Goal: Task Accomplishment & Management: Use online tool/utility

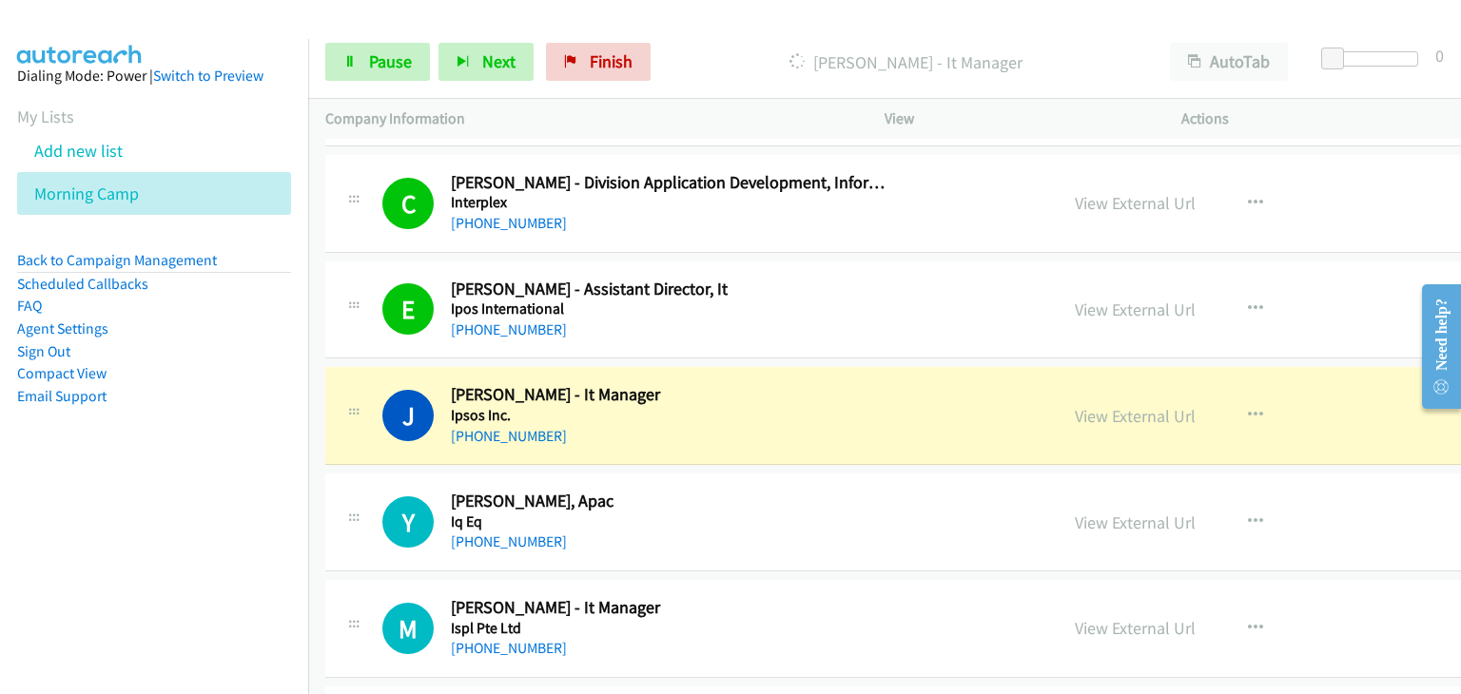
scroll to position [2271, 0]
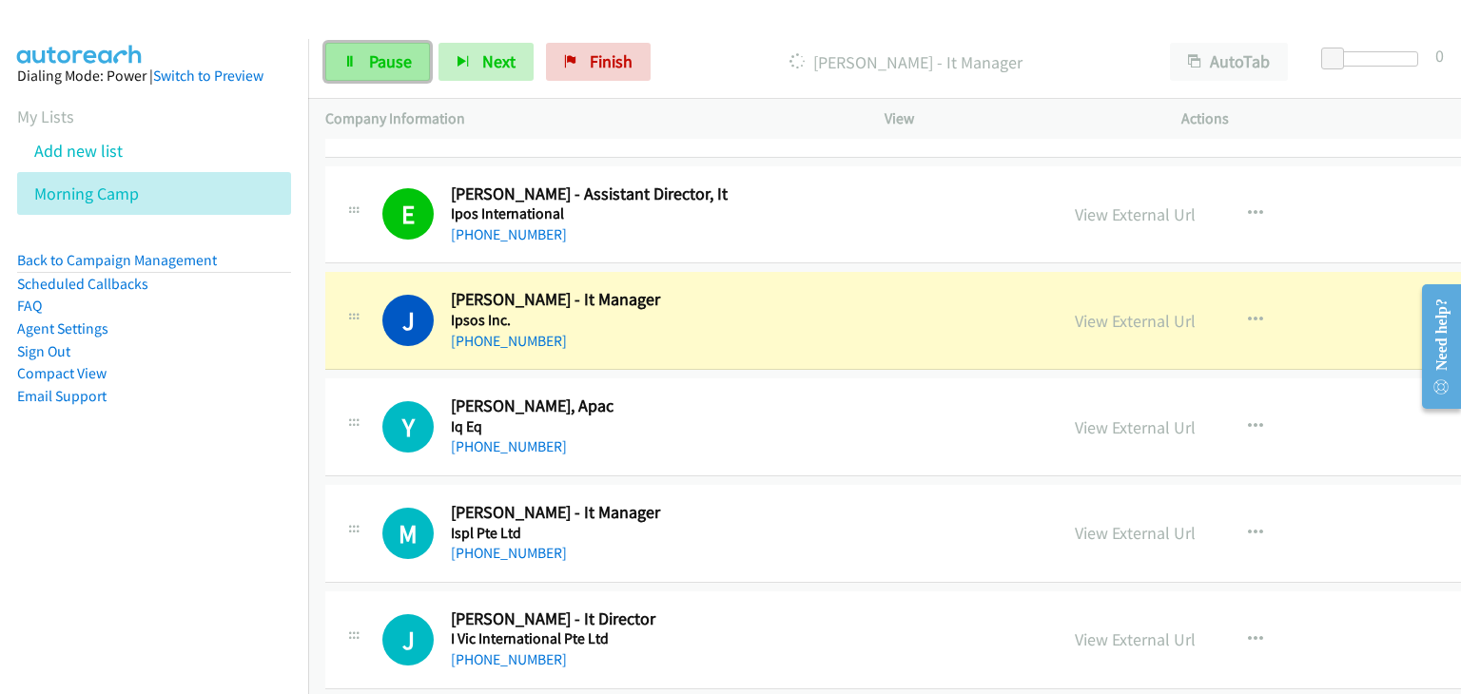
drag, startPoint x: 356, startPoint y: 61, endPoint x: 371, endPoint y: 66, distance: 15.9
click at [356, 61] on link "Pause" at bounding box center [377, 62] width 105 height 38
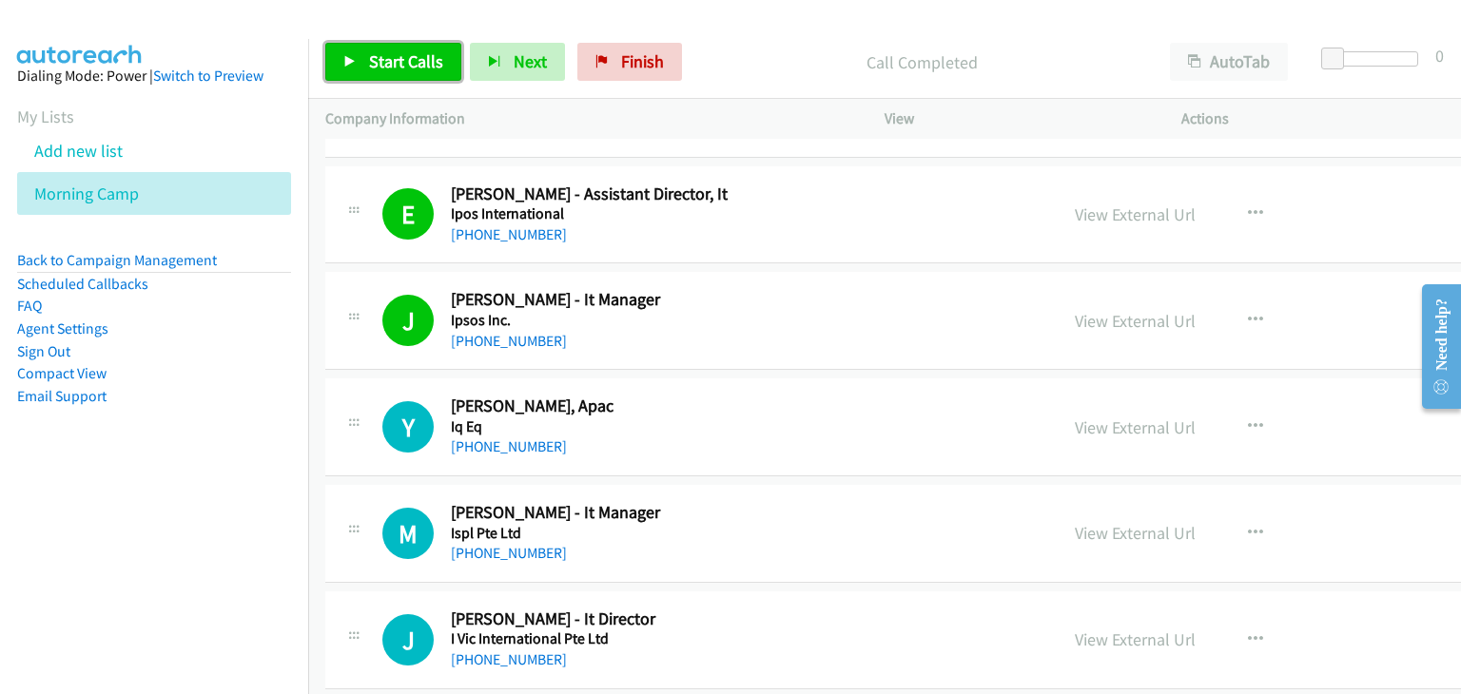
click at [399, 70] on span "Start Calls" at bounding box center [406, 61] width 74 height 22
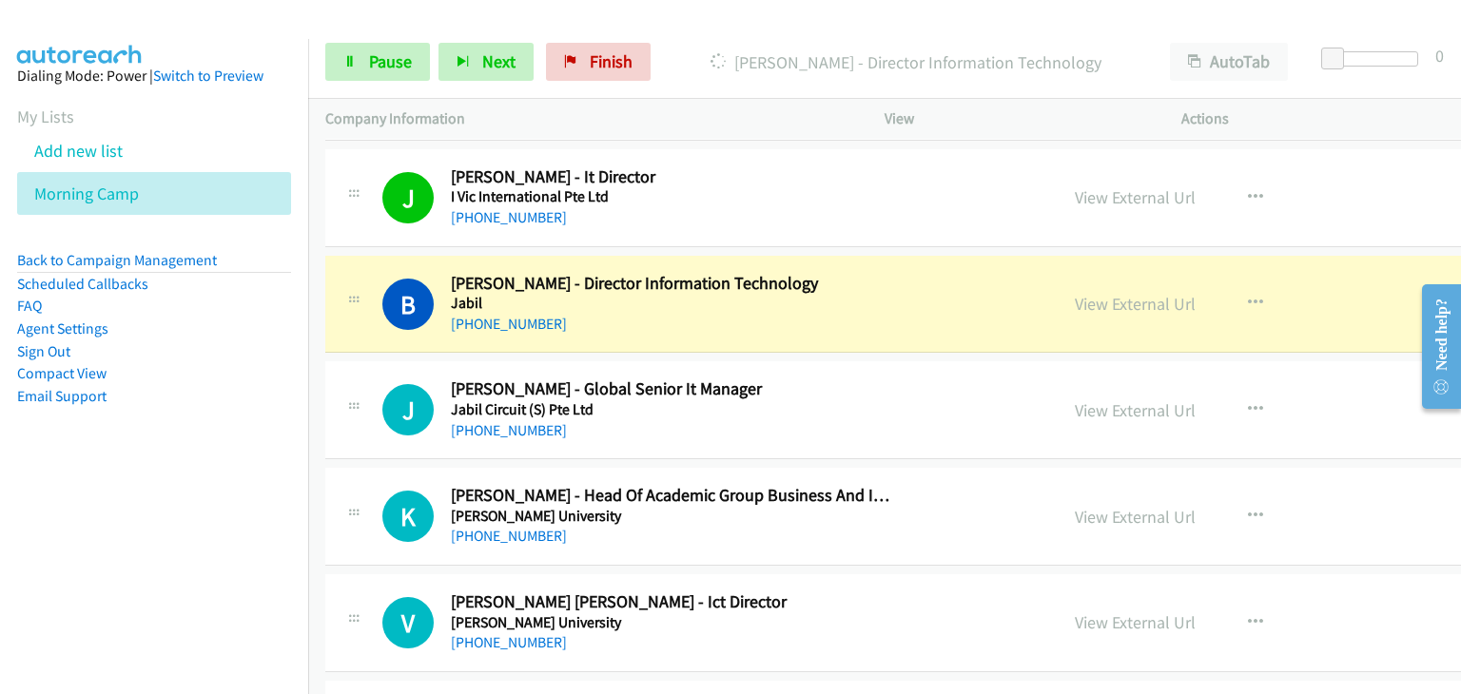
scroll to position [2746, 0]
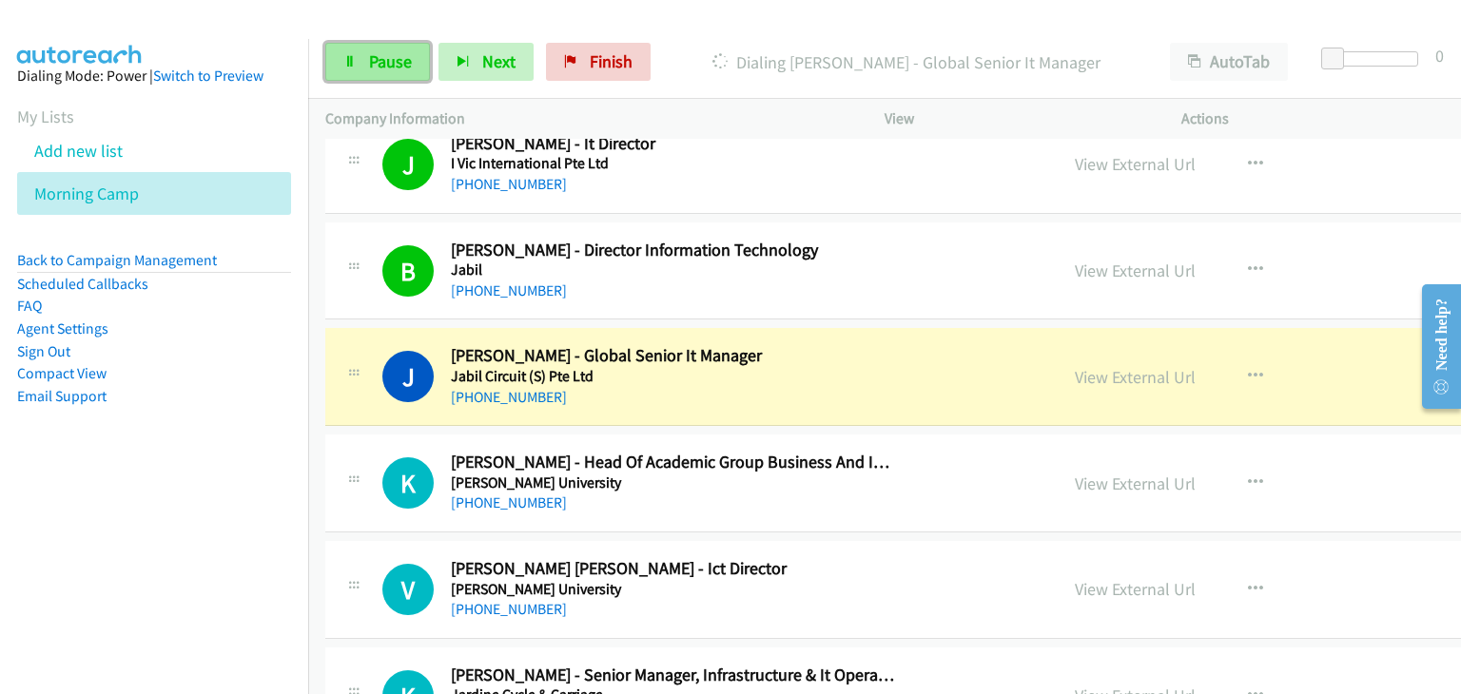
click at [361, 63] on link "Pause" at bounding box center [377, 62] width 105 height 38
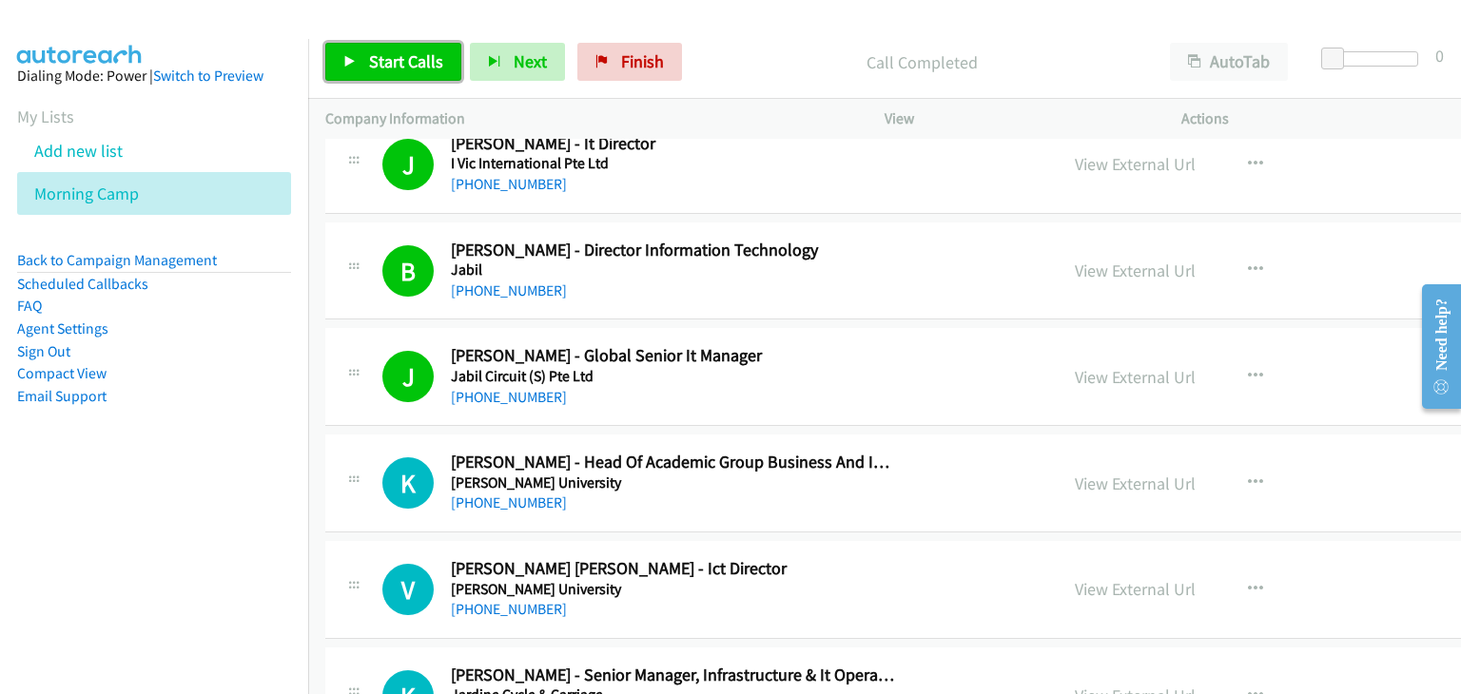
click at [391, 69] on span "Start Calls" at bounding box center [406, 61] width 74 height 22
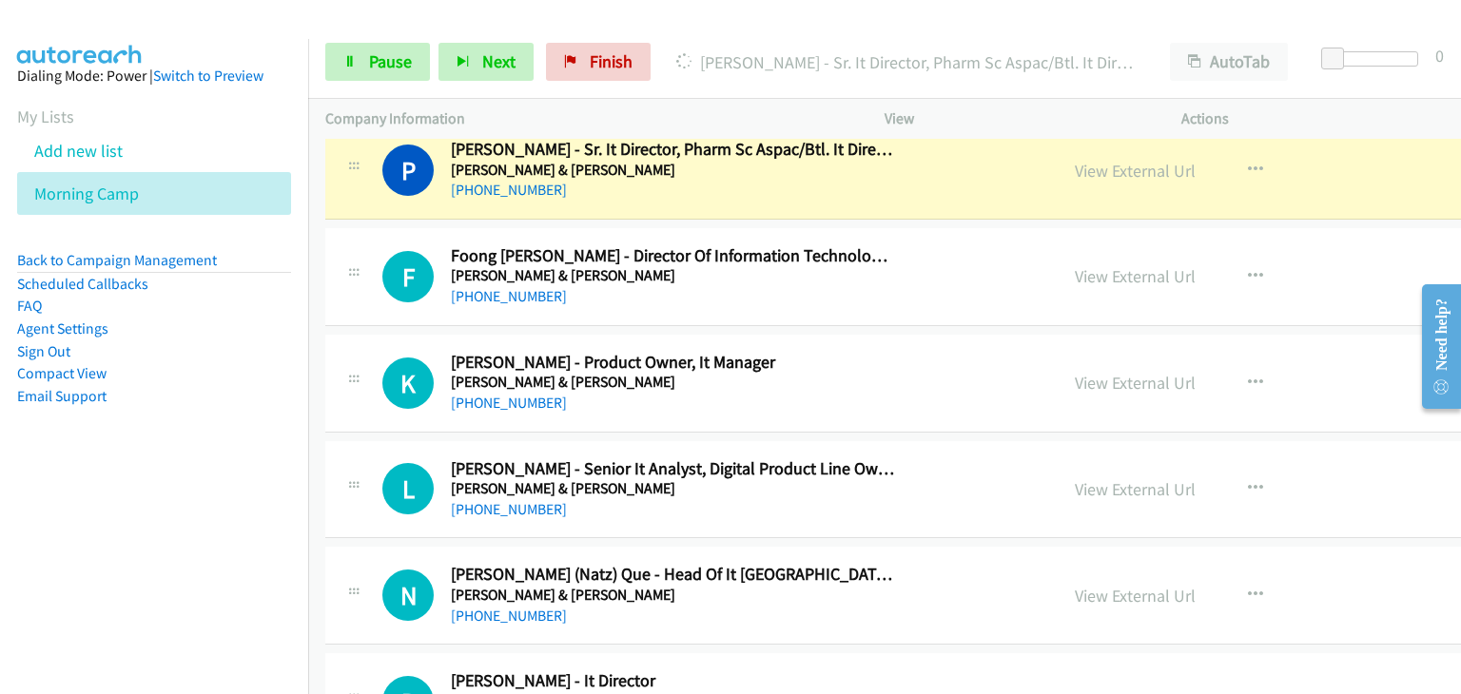
scroll to position [3602, 0]
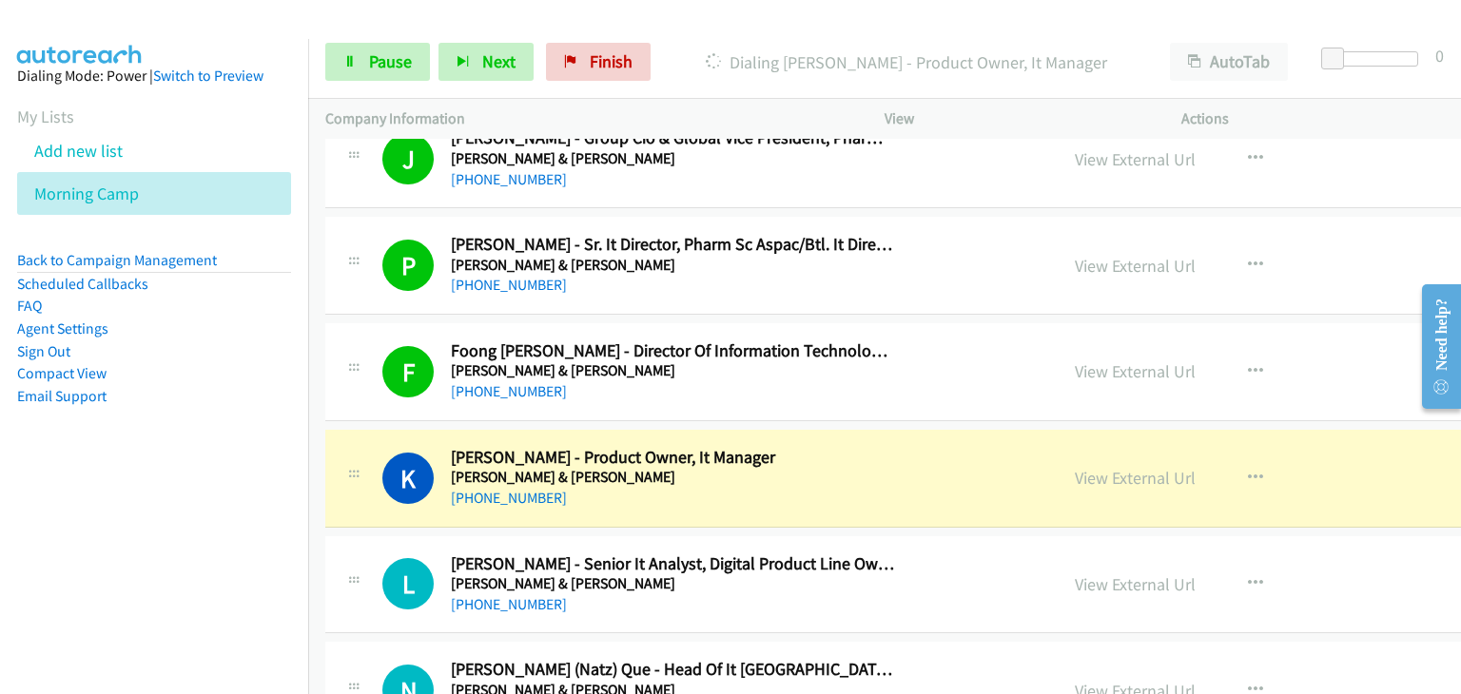
click at [314, 489] on td "K Callback Scheduled Kevin K. - Product Owner, It Manager Johnson & Johnson Asi…" at bounding box center [1023, 478] width 1430 height 107
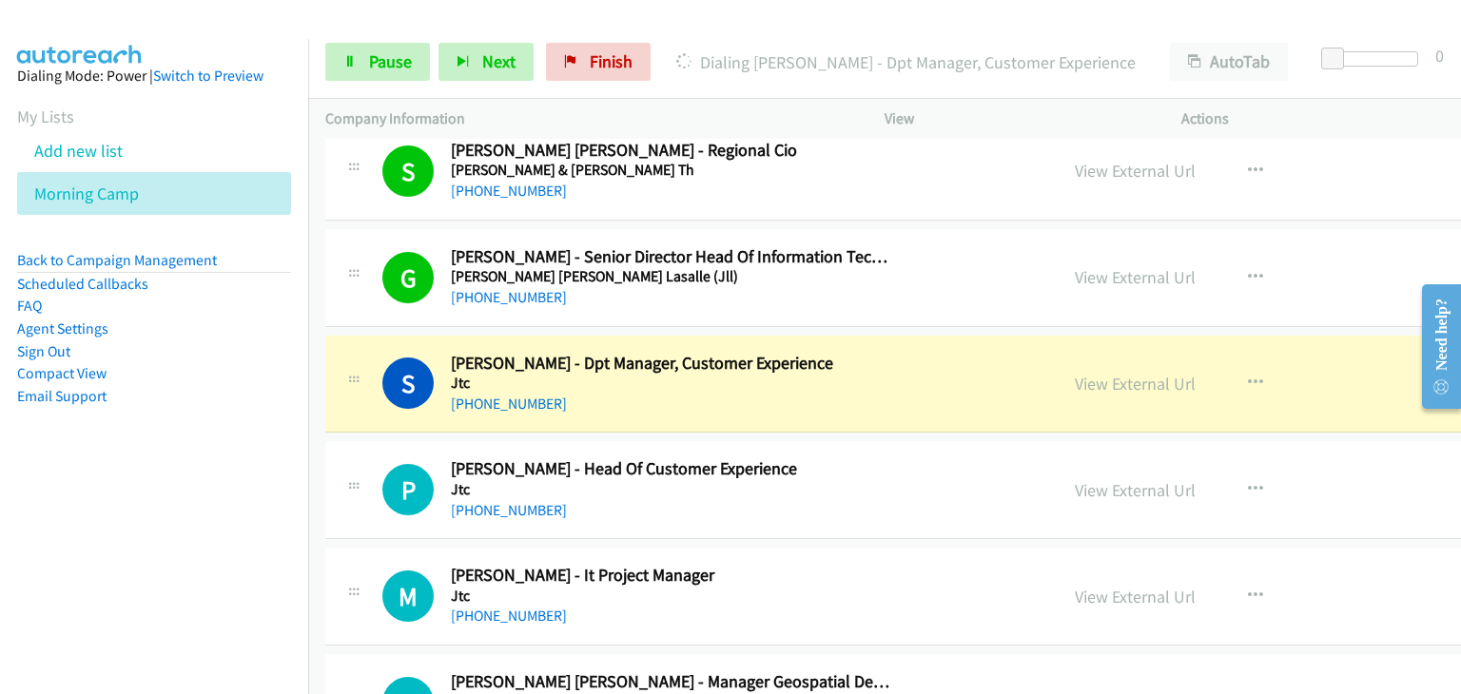
scroll to position [5694, 0]
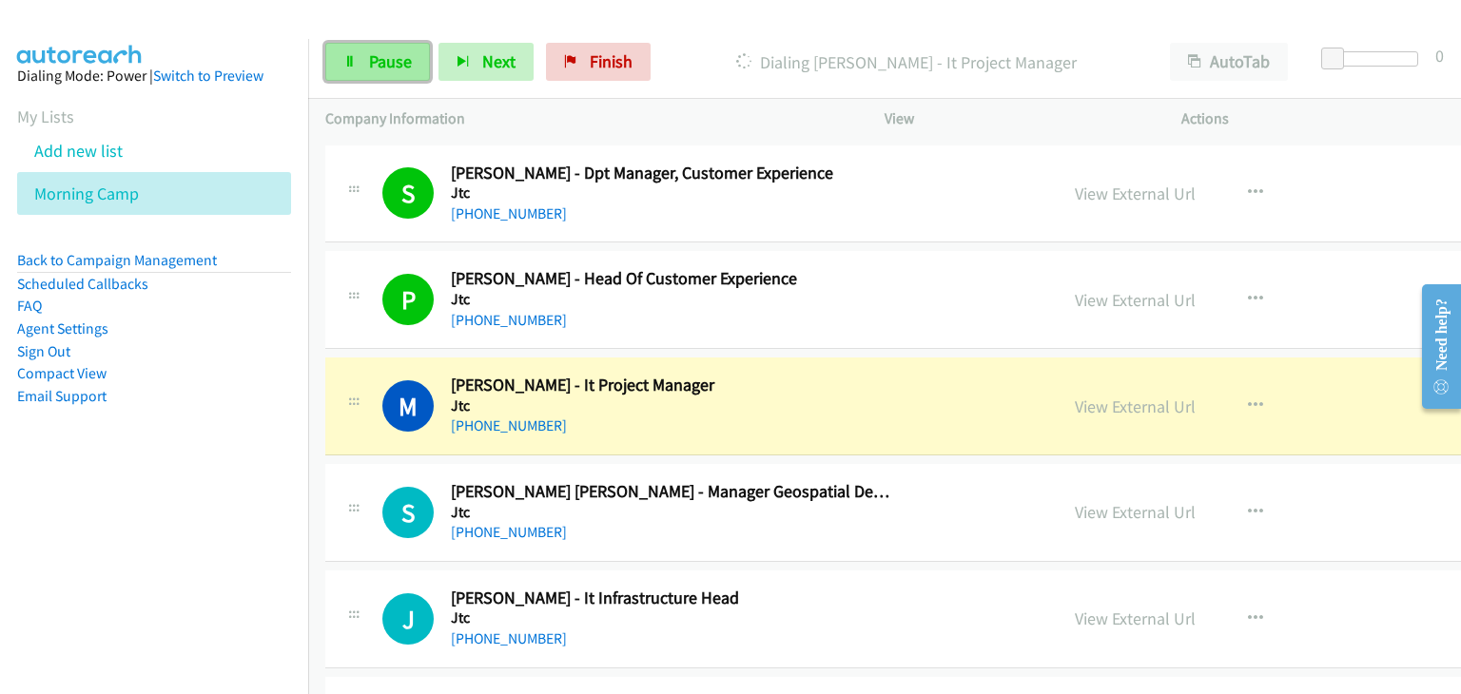
click at [354, 62] on icon at bounding box center [349, 62] width 13 height 13
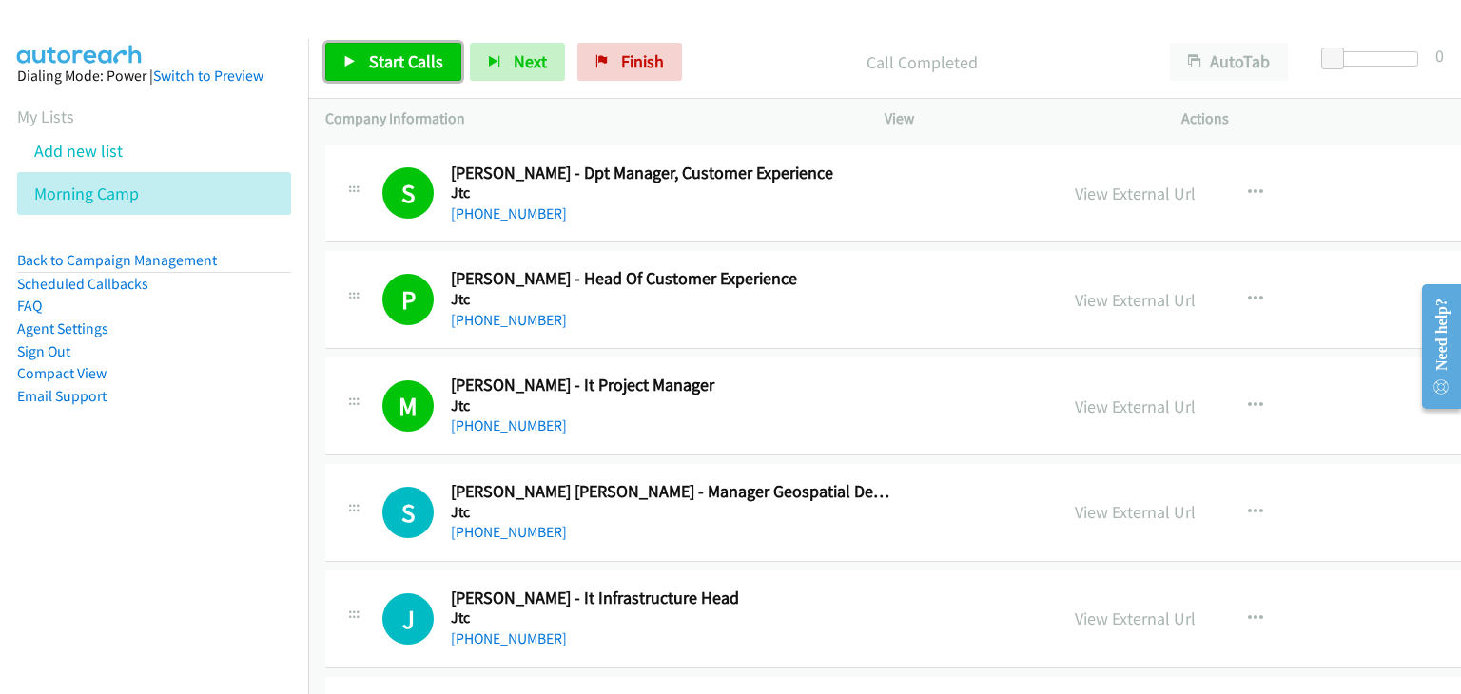
click at [355, 63] on icon at bounding box center [349, 62] width 13 height 13
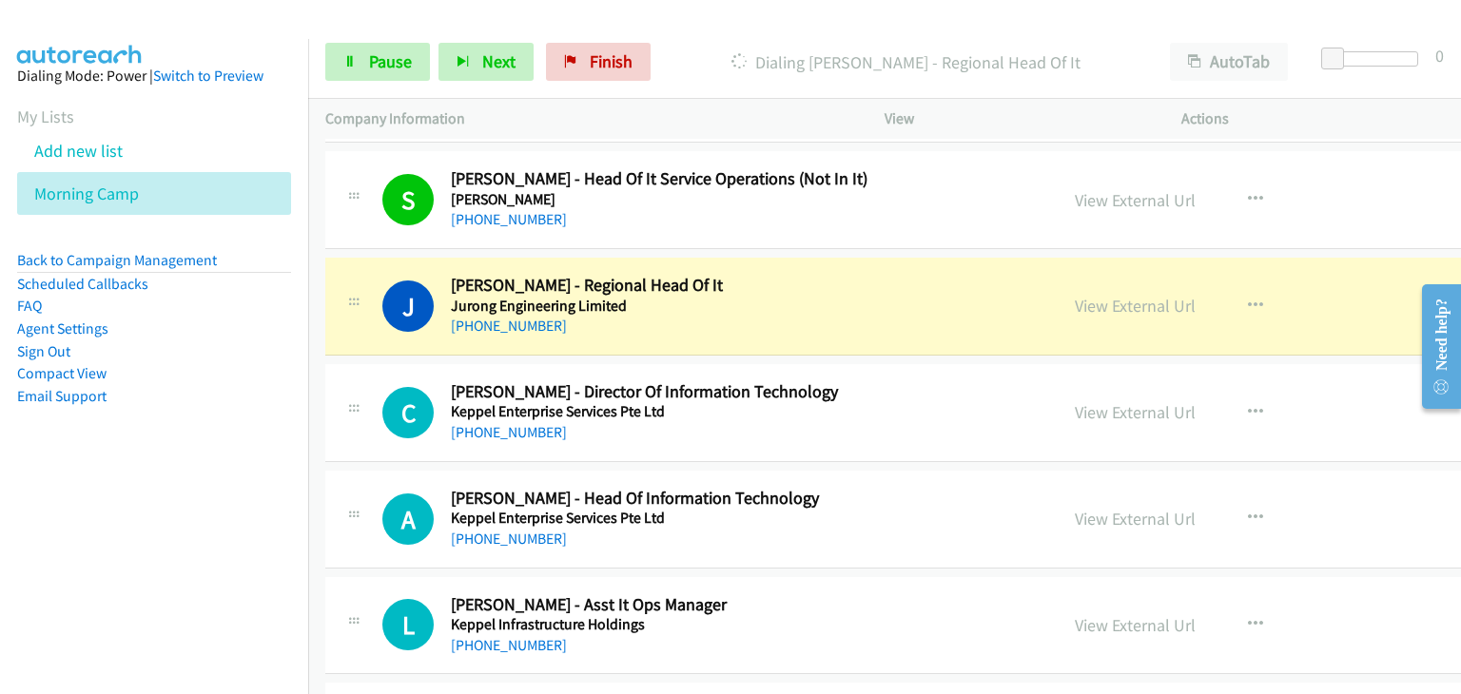
scroll to position [6550, 0]
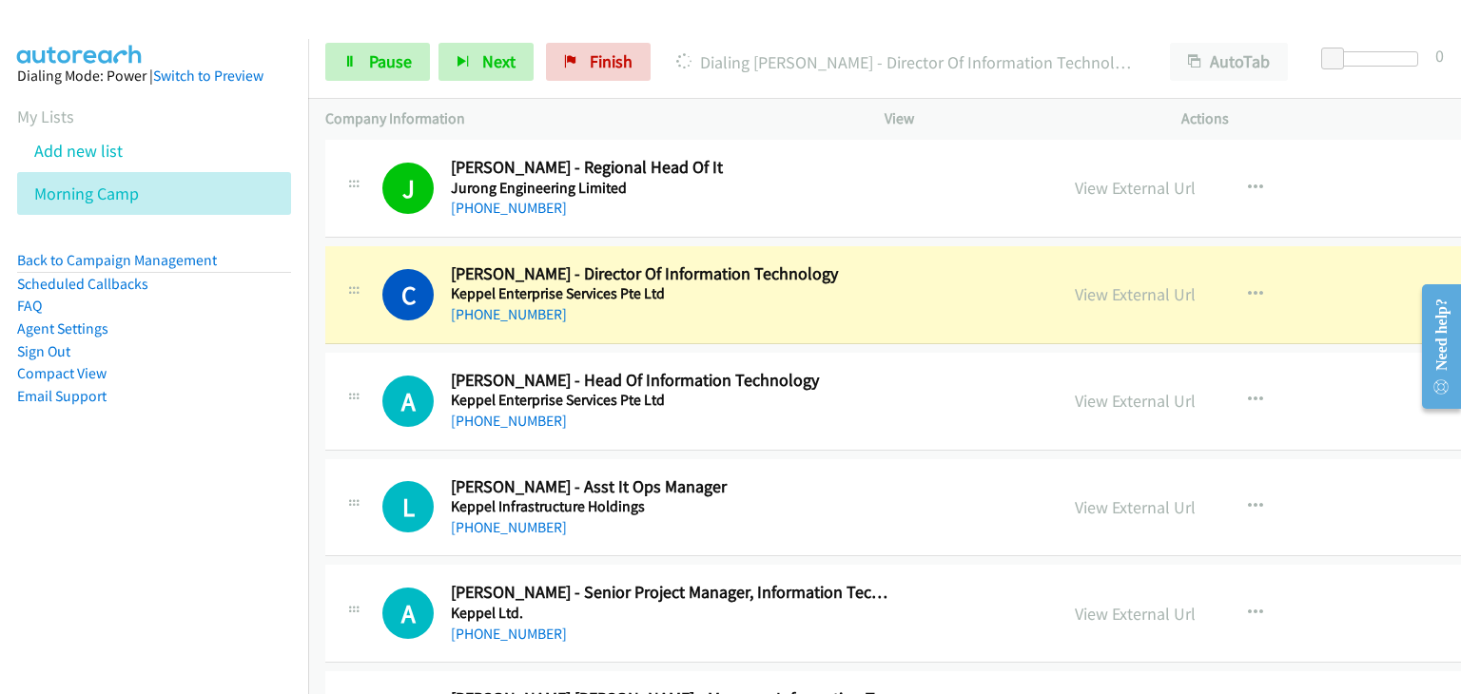
click at [353, 332] on td "C Callback Scheduled Chris Mason - Director Of Information Technology Keppel En…" at bounding box center [1023, 295] width 1430 height 107
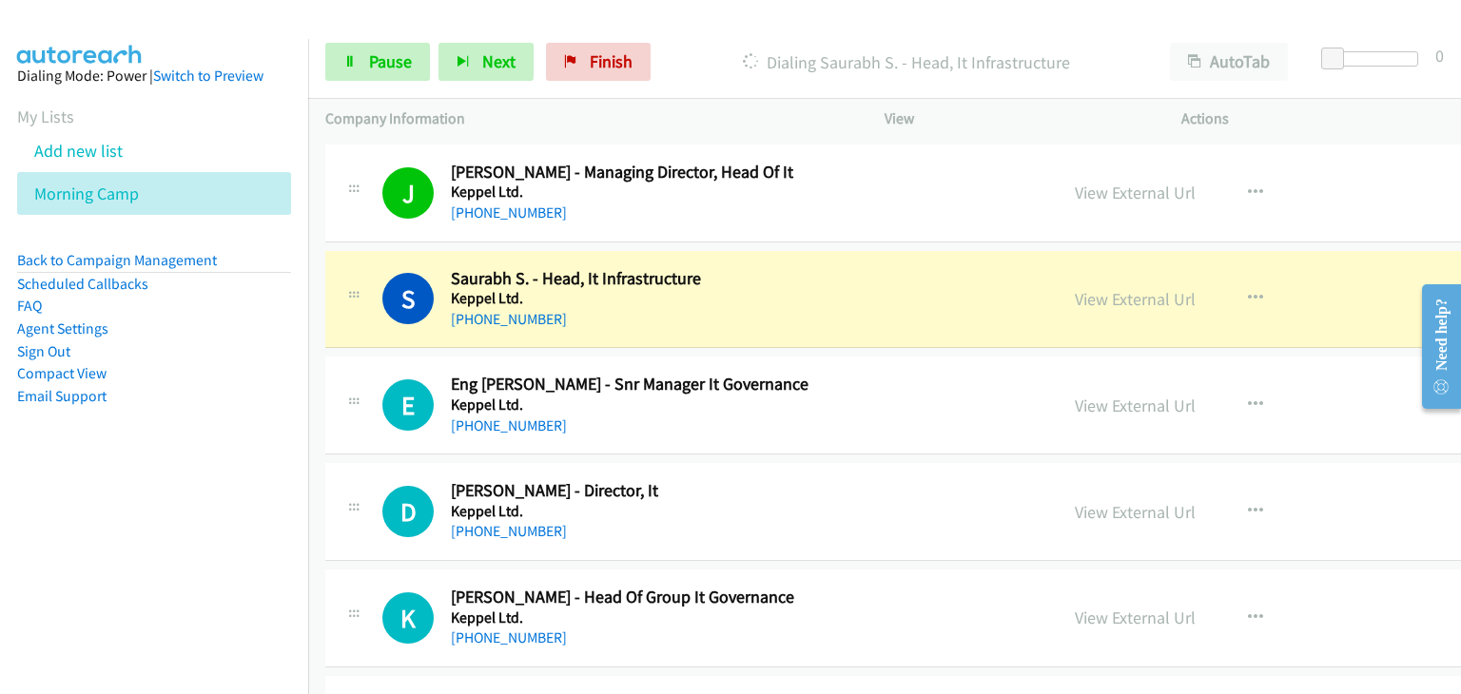
scroll to position [7311, 0]
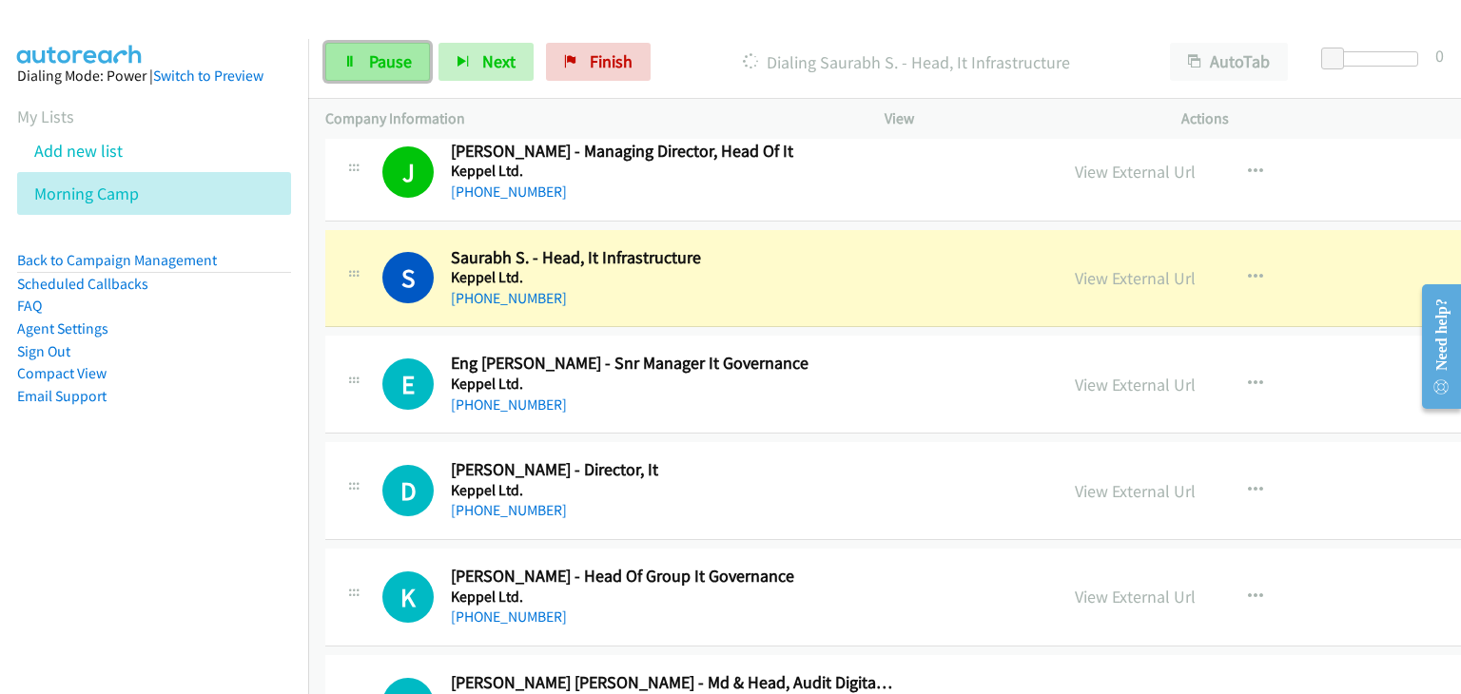
click at [373, 68] on span "Pause" at bounding box center [390, 61] width 43 height 22
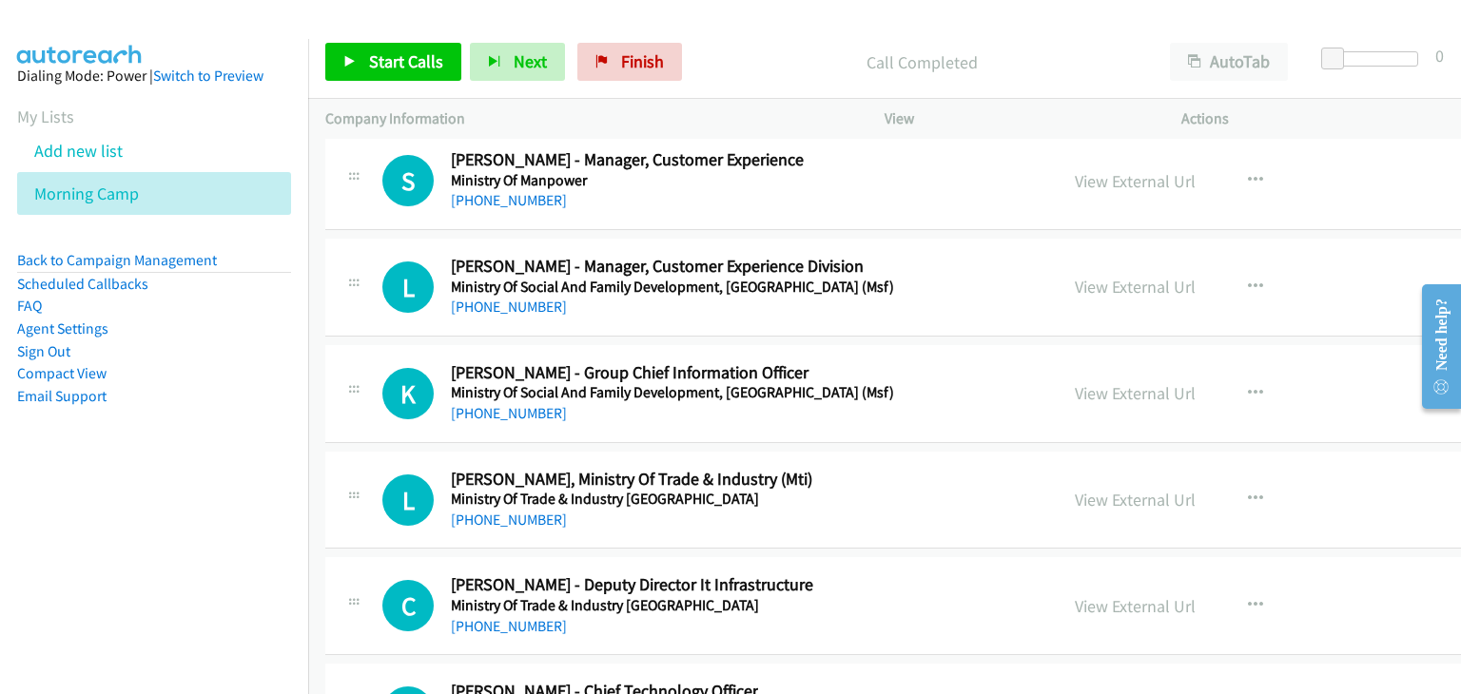
scroll to position [26552, 0]
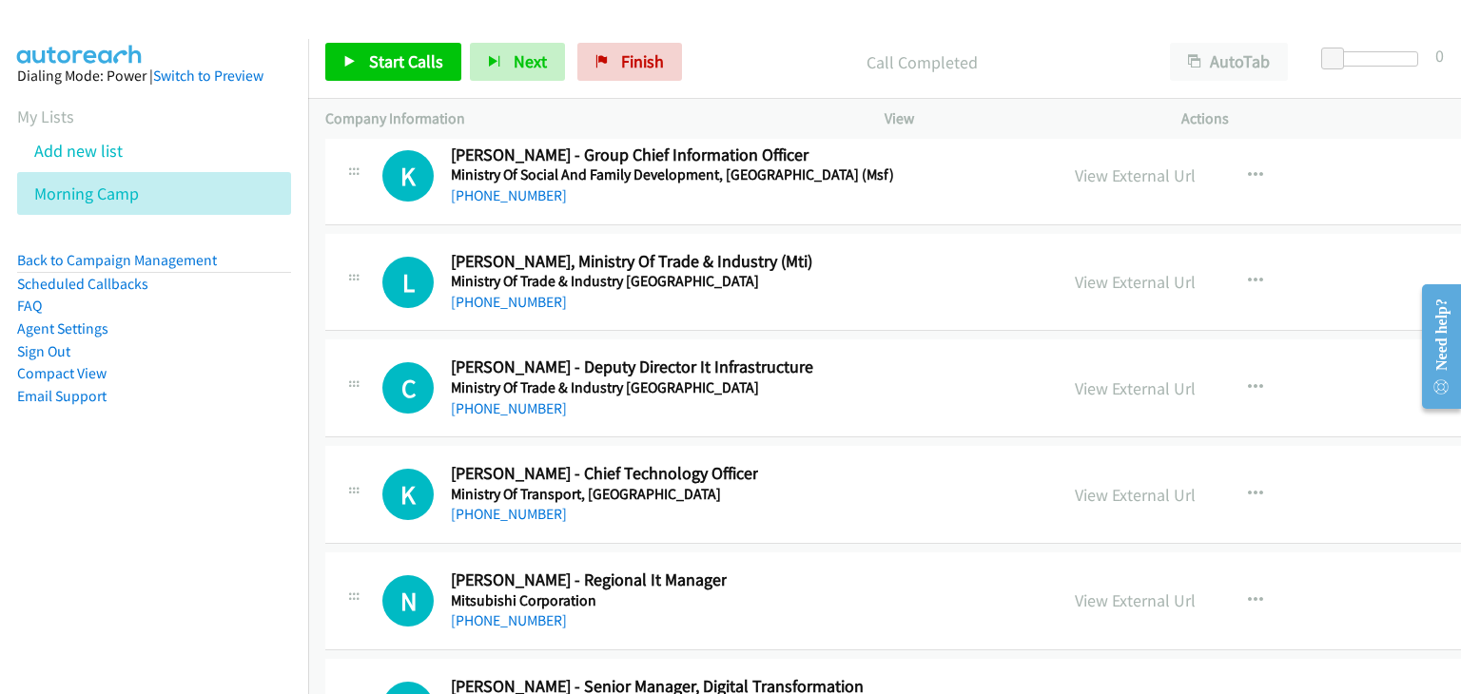
drag, startPoint x: 1450, startPoint y: 270, endPoint x: 1451, endPoint y: 440, distance: 170.2
click at [1451, 90] on body "Start Calls Pause Next Finish Call Completed AutoTab AutoTab 0 Company Informat…" at bounding box center [730, 45] width 1461 height 90
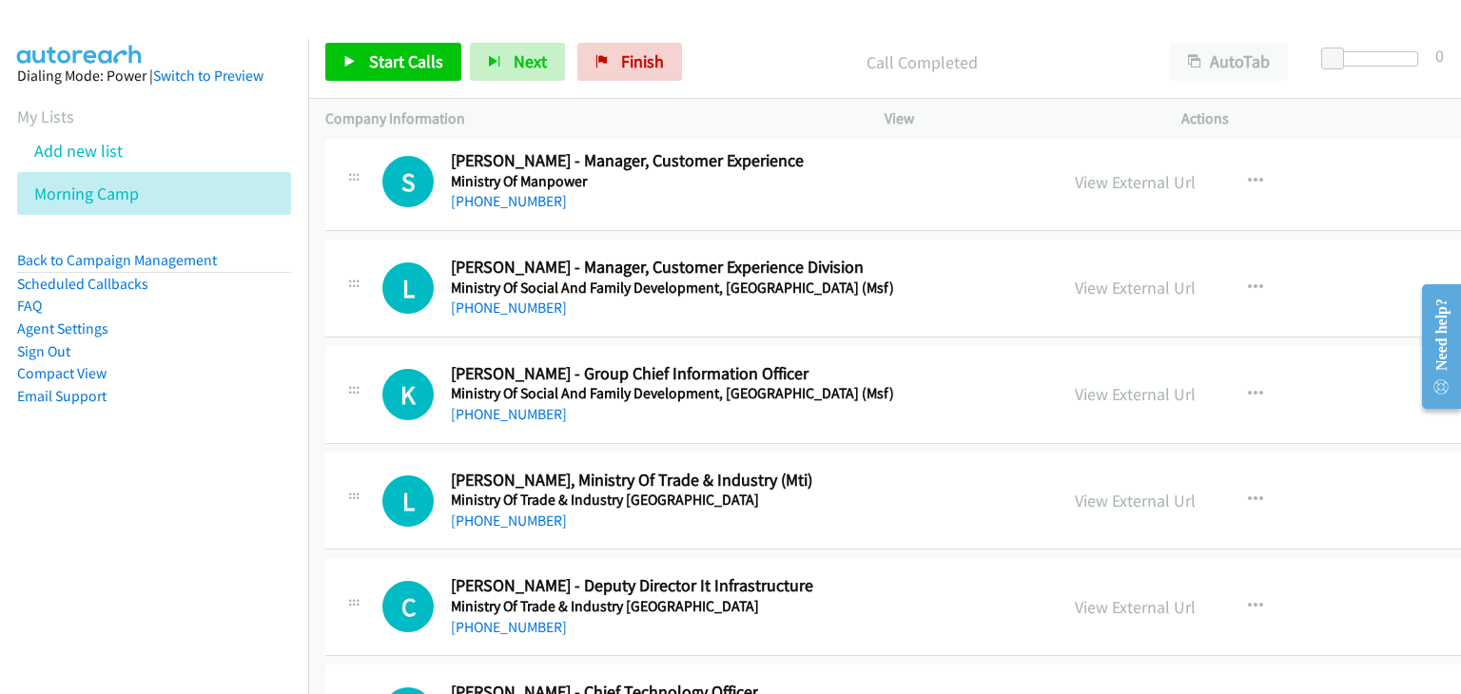
scroll to position [26457, 0]
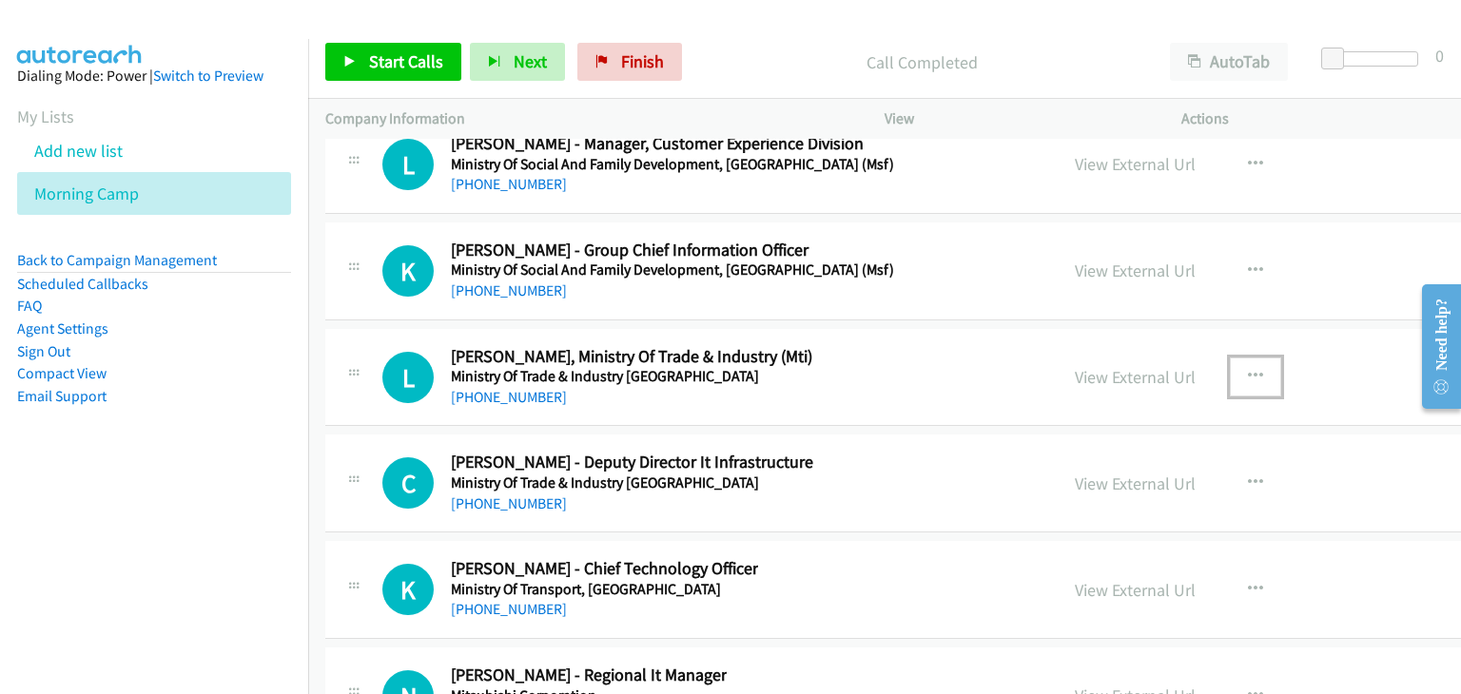
click at [1230, 358] on button "button" at bounding box center [1255, 377] width 51 height 38
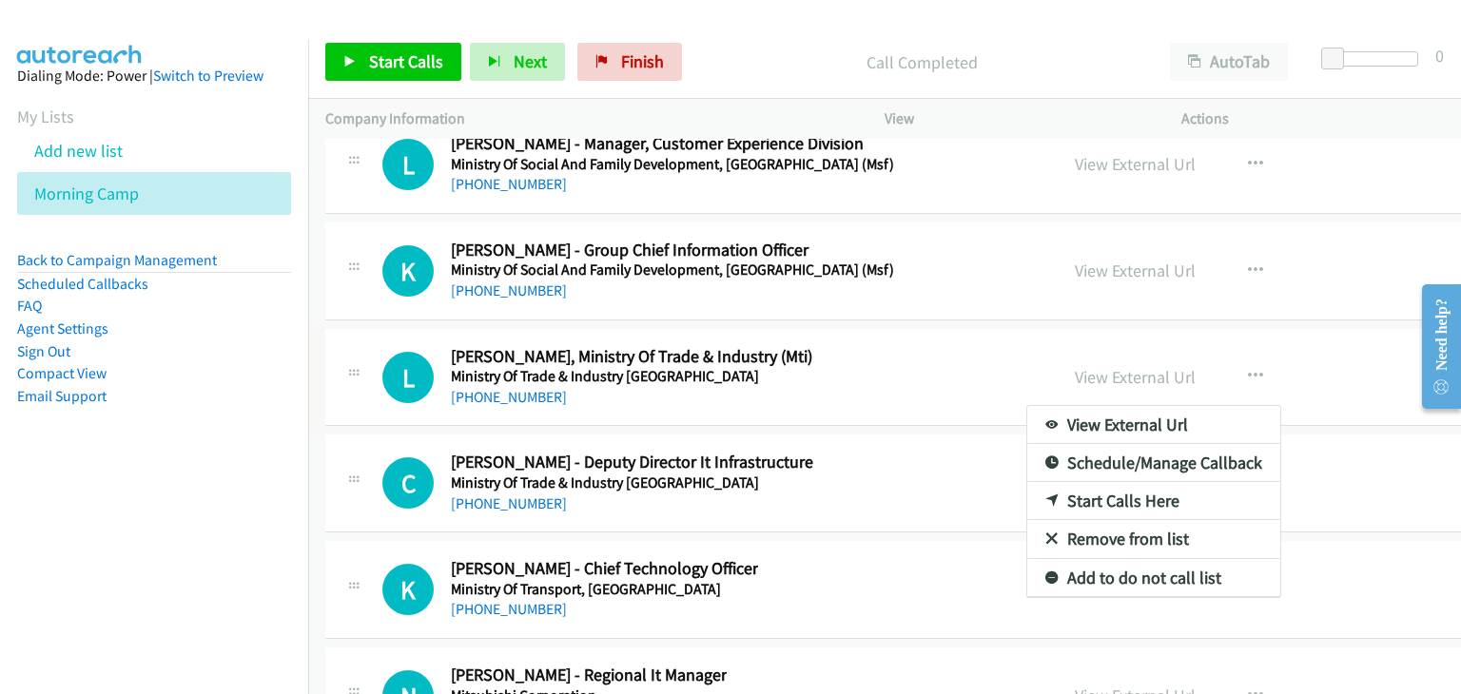
click at [821, 450] on div at bounding box center [730, 347] width 1461 height 694
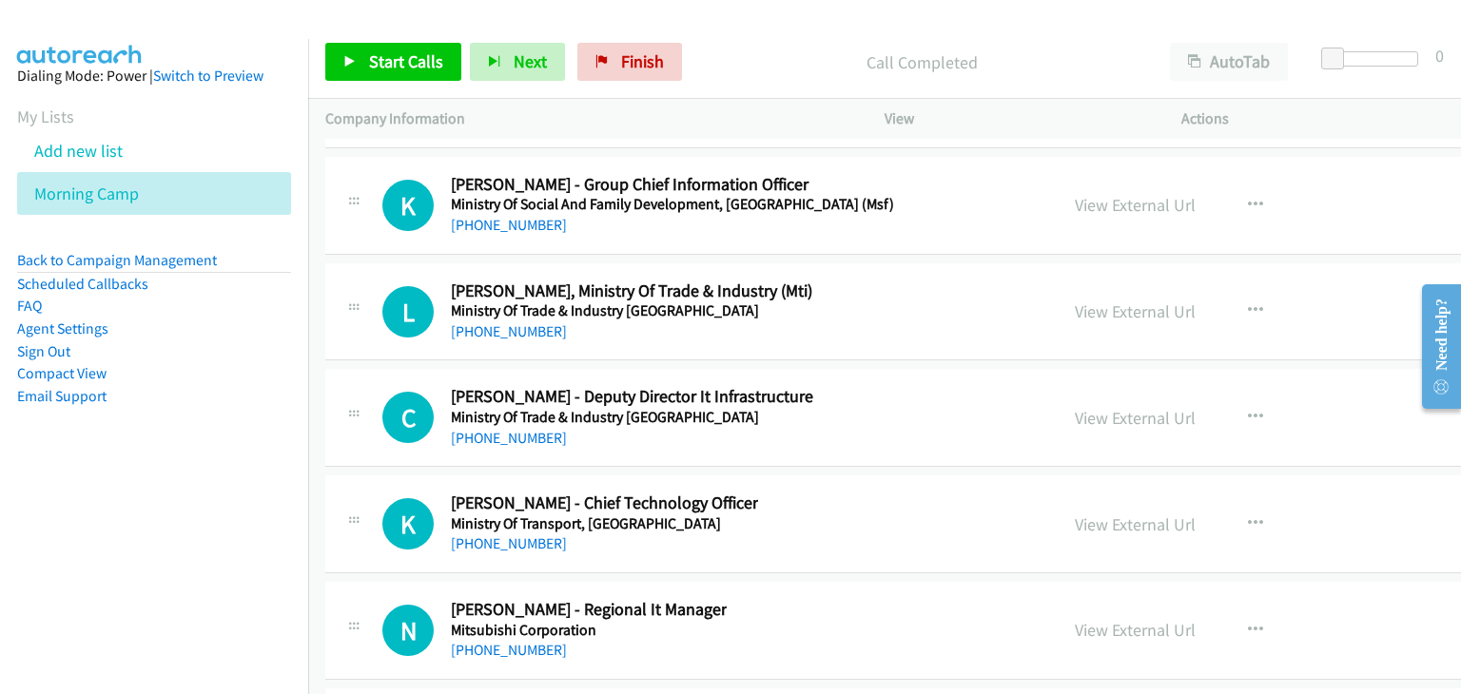
scroll to position [26552, 0]
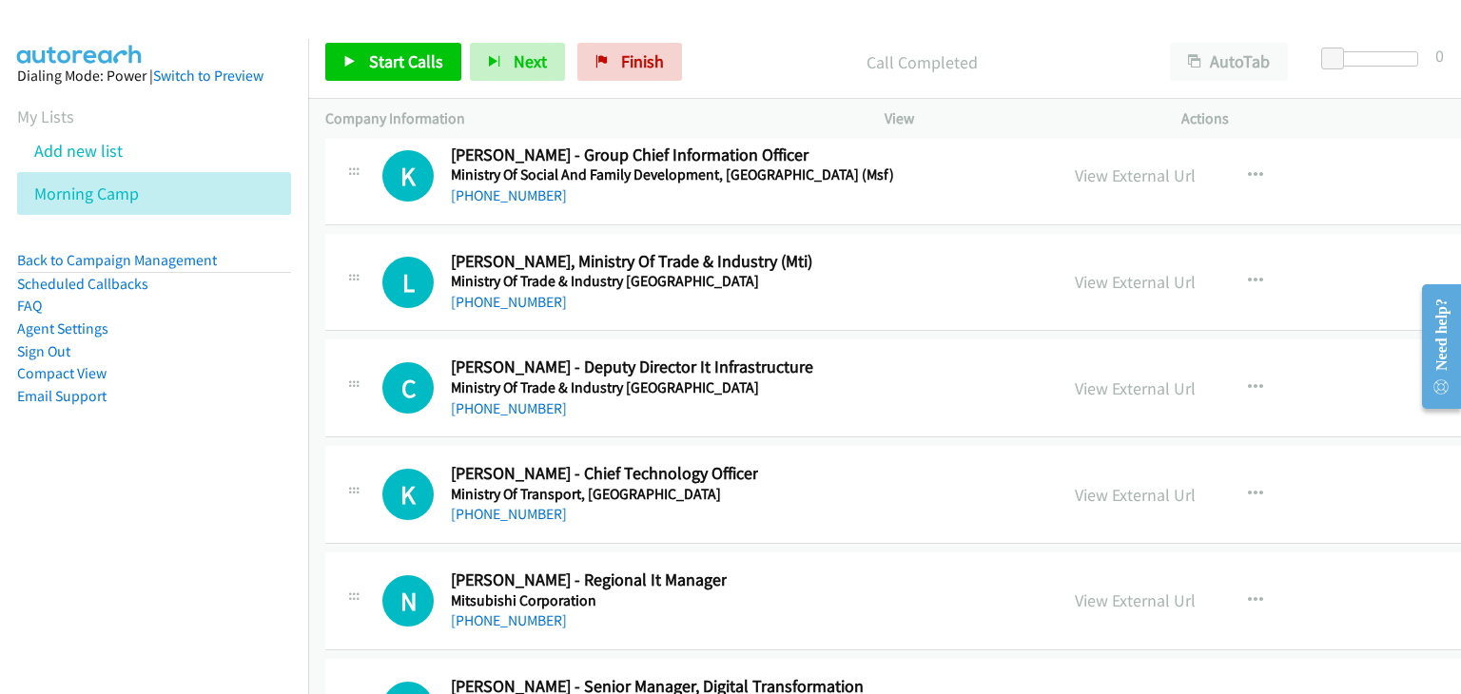
click at [863, 357] on div "C Callback Scheduled Christopher Loh - Deputy Director It Infrastructure Minist…" at bounding box center [711, 388] width 658 height 63
click at [1230, 369] on button "button" at bounding box center [1255, 388] width 51 height 38
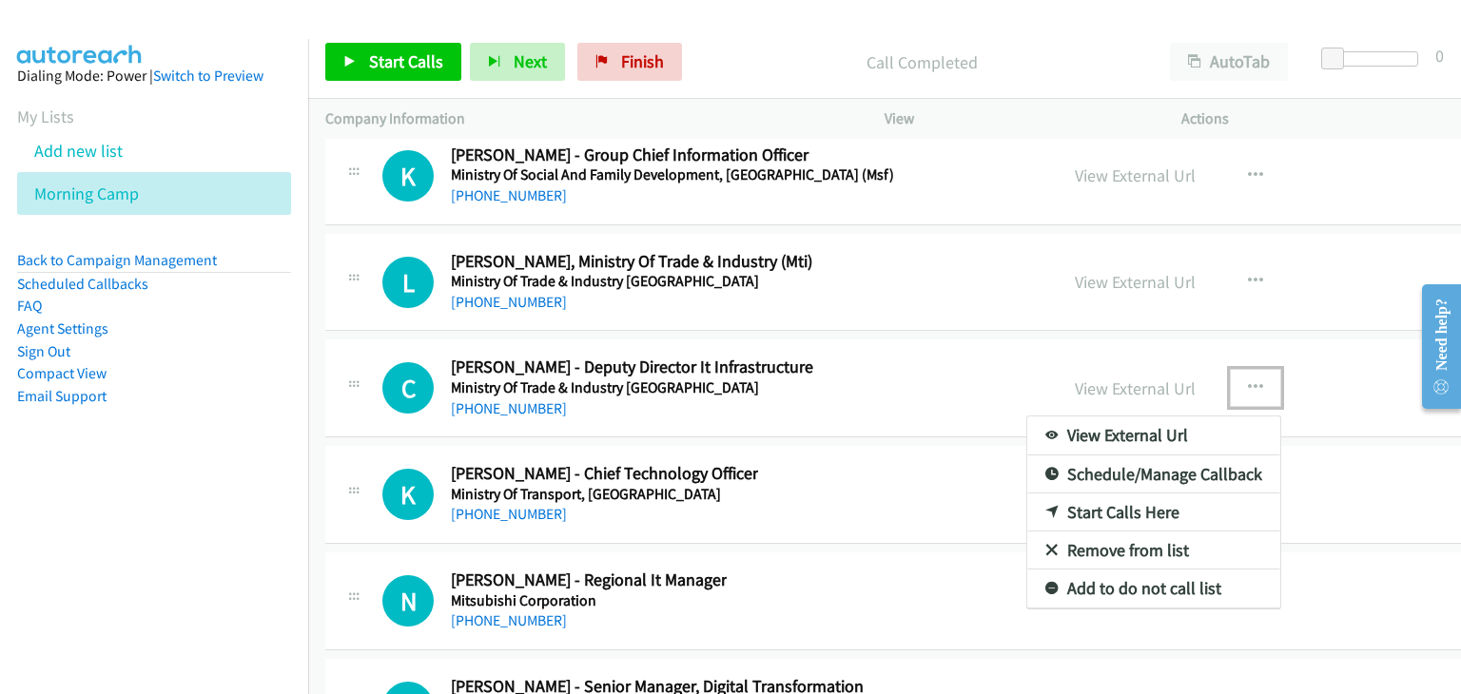
drag, startPoint x: 1073, startPoint y: 461, endPoint x: 1134, endPoint y: 426, distance: 70.3
click at [1073, 494] on link "Start Calls Here" at bounding box center [1153, 513] width 253 height 38
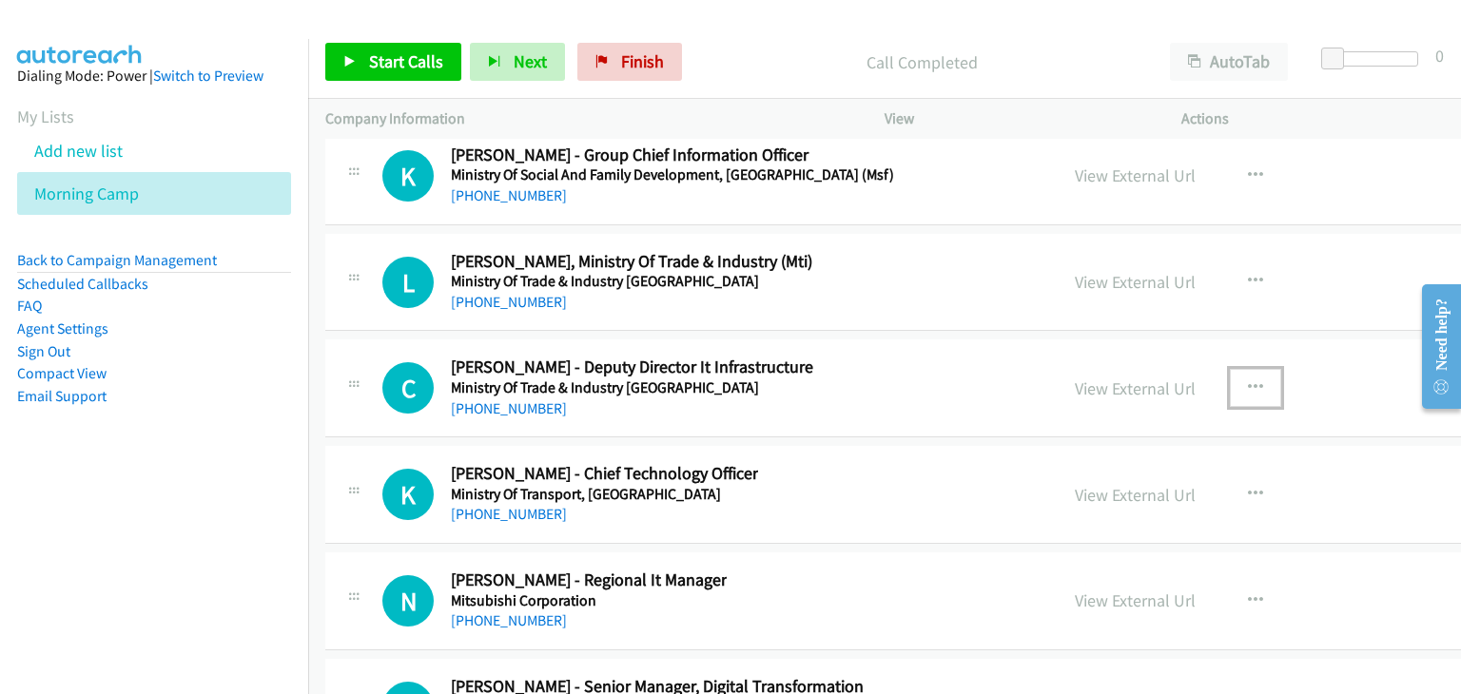
drag, startPoint x: 1182, startPoint y: 343, endPoint x: 1185, endPoint y: 355, distance: 11.8
click at [1248, 380] on icon "button" at bounding box center [1255, 387] width 15 height 15
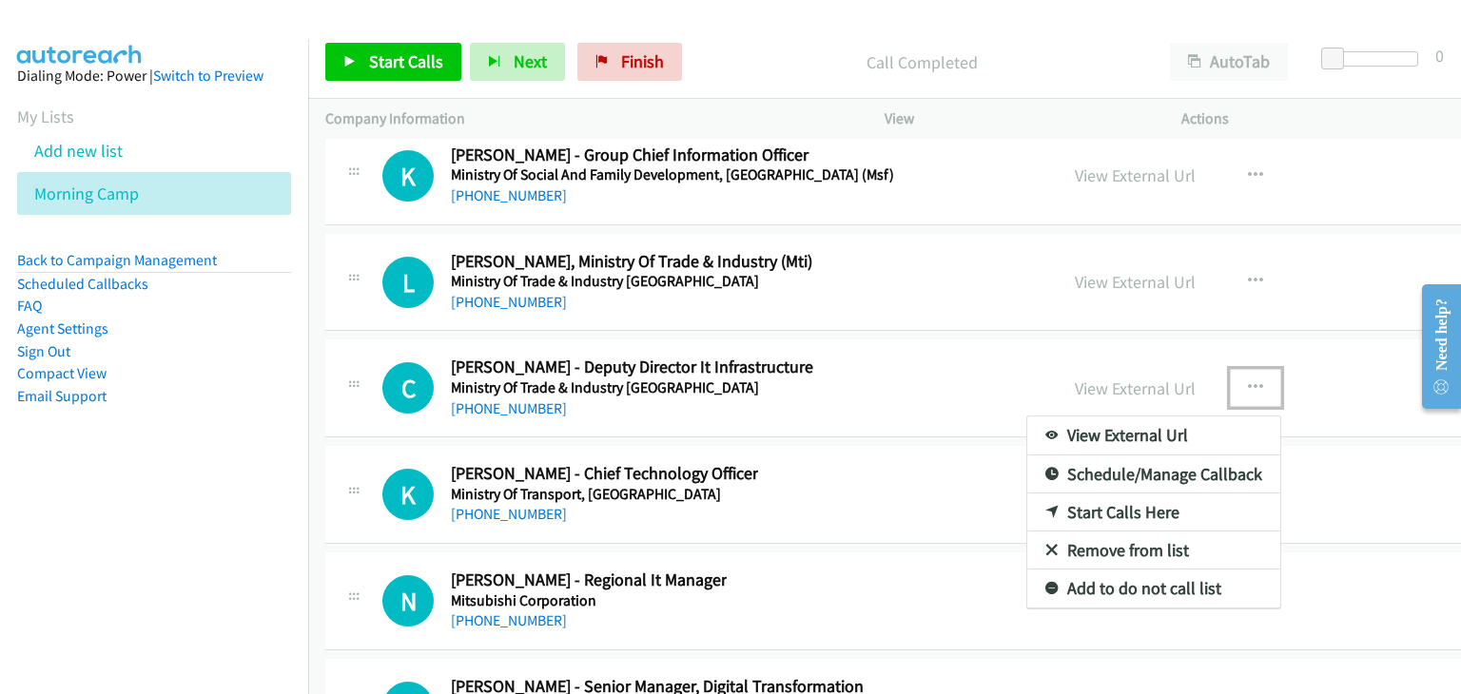
drag, startPoint x: 1050, startPoint y: 454, endPoint x: 628, endPoint y: 198, distance: 493.7
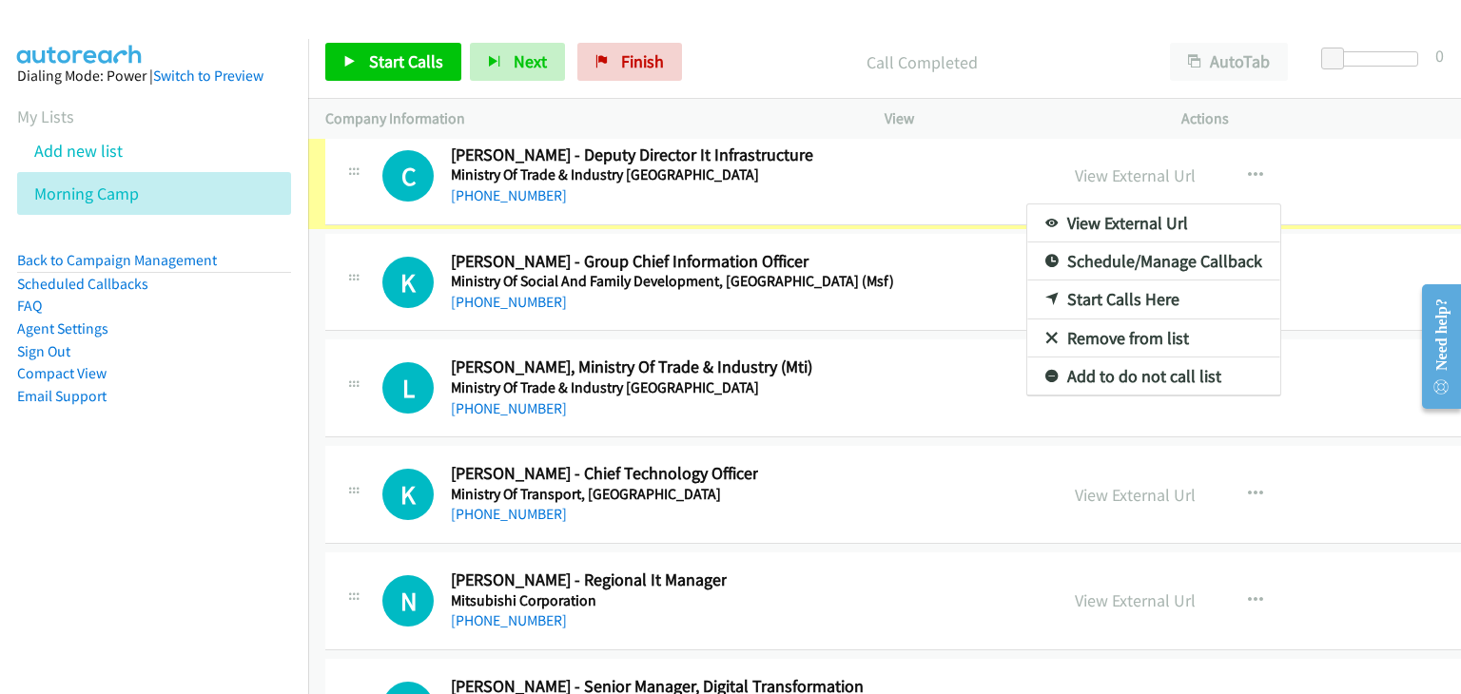
scroll to position [26620, 0]
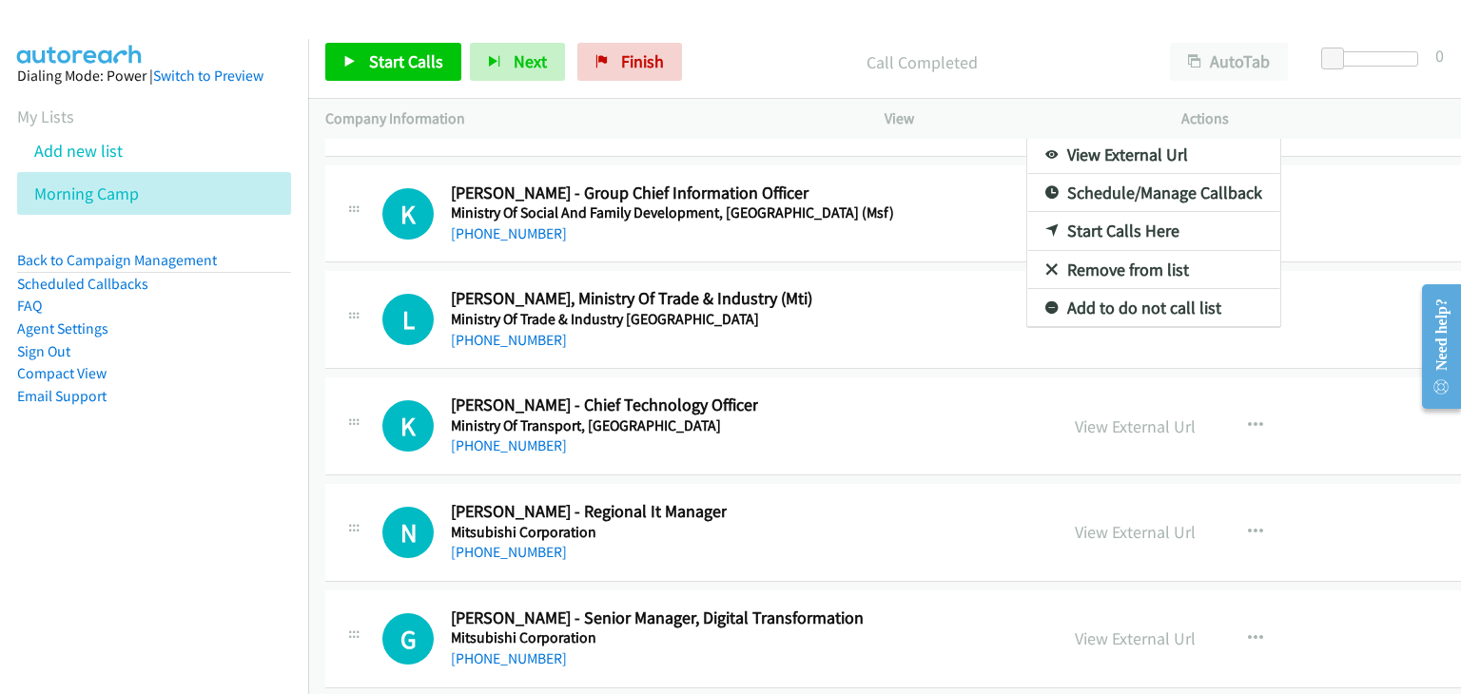
drag, startPoint x: 382, startPoint y: 59, endPoint x: 970, endPoint y: 456, distance: 709.5
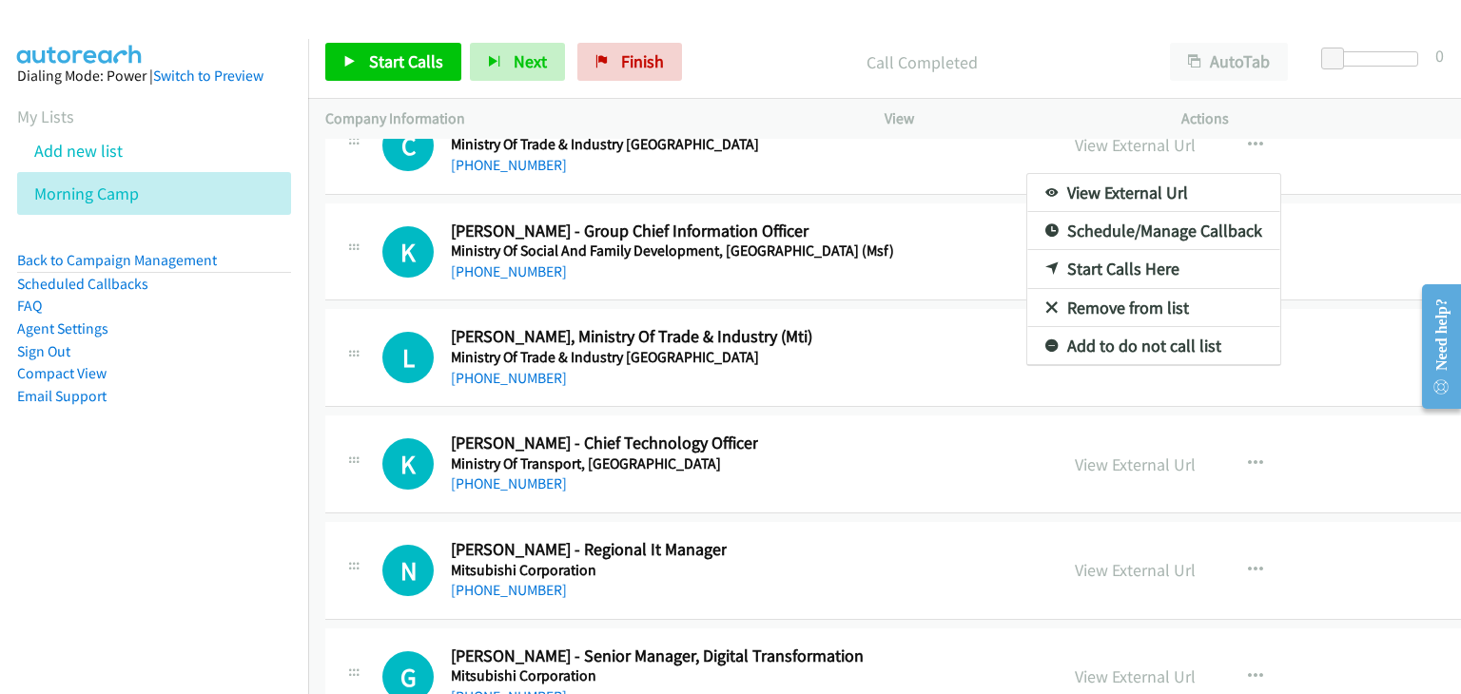
click at [909, 228] on div at bounding box center [730, 347] width 1461 height 694
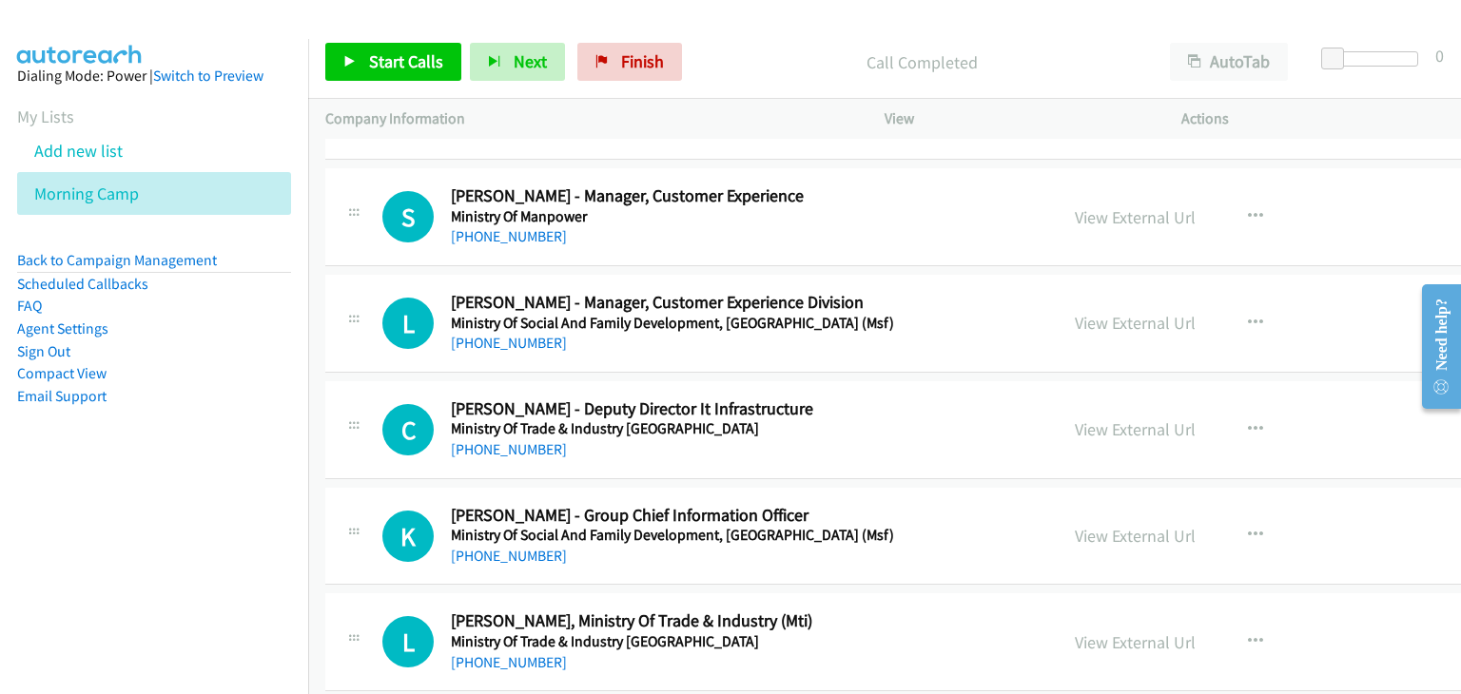
scroll to position [26297, 0]
click at [400, 58] on span "Start Calls" at bounding box center [406, 61] width 74 height 22
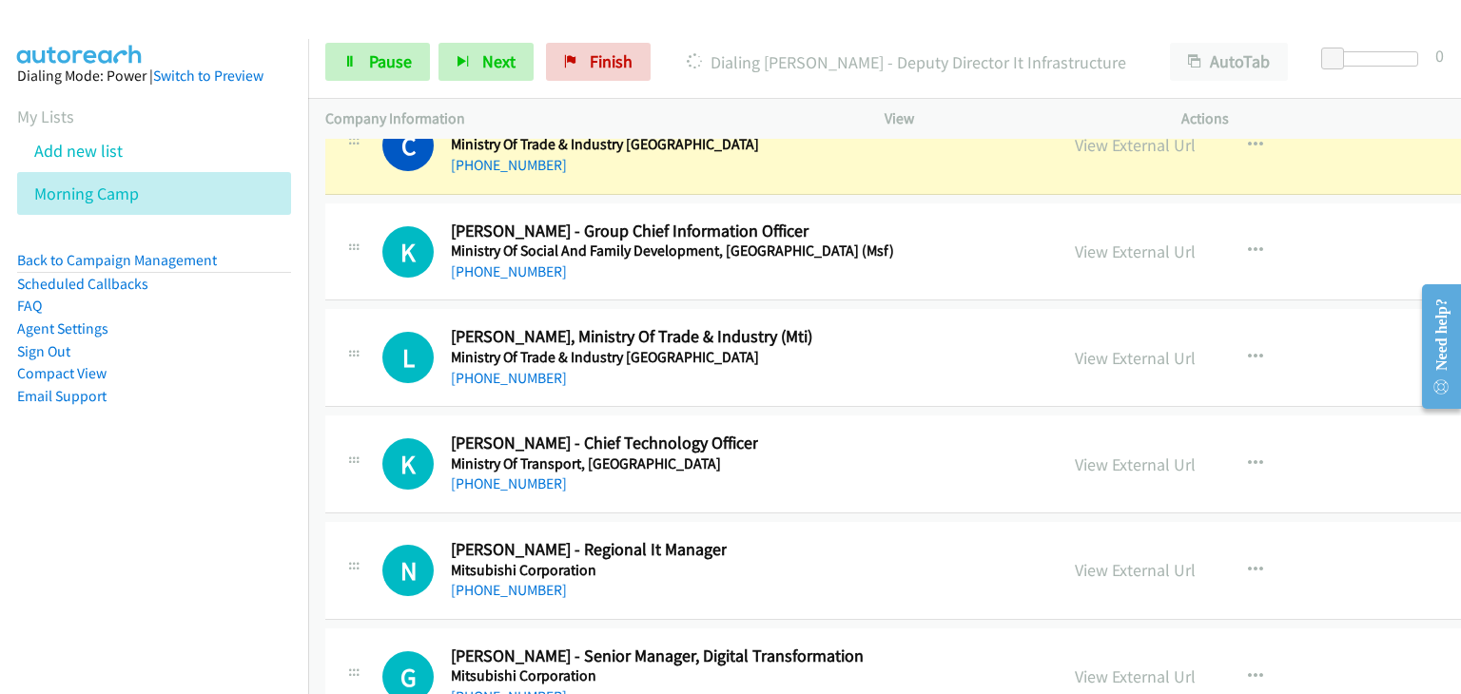
scroll to position [26392, 0]
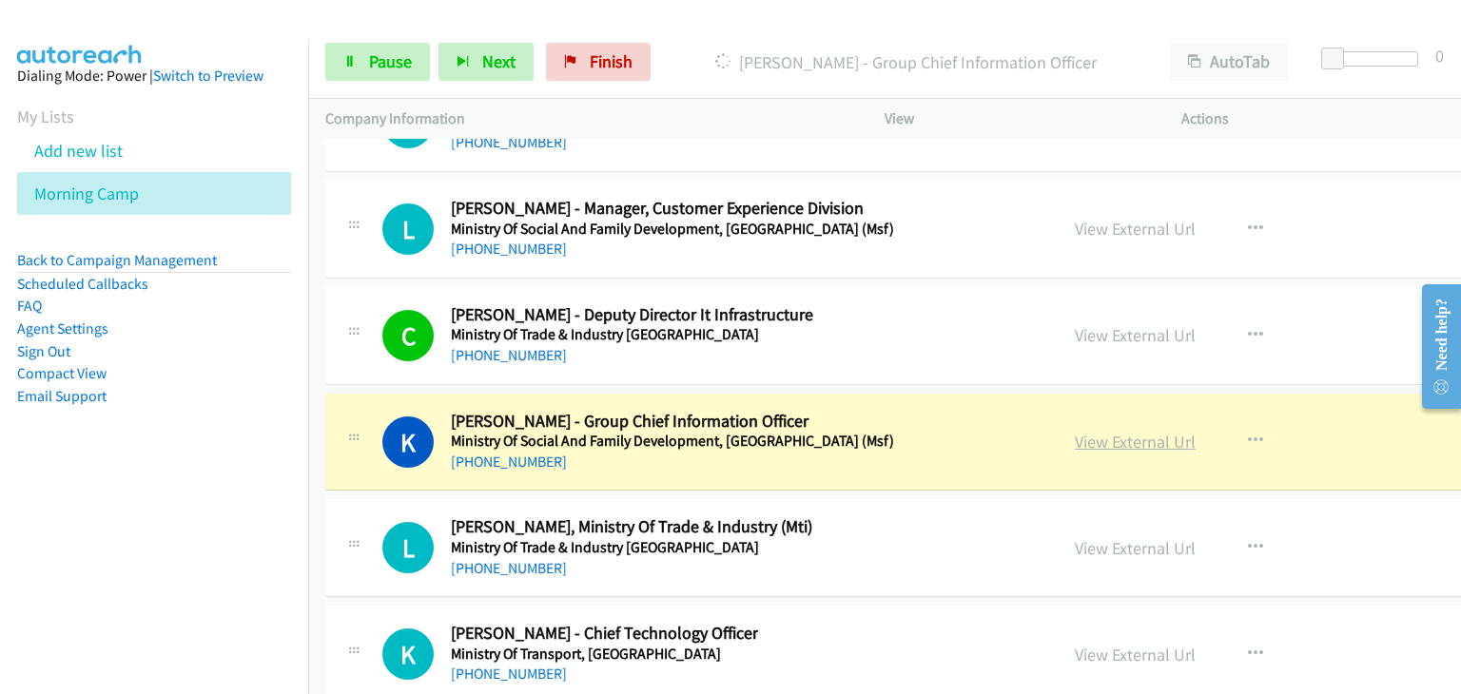
drag, startPoint x: 1068, startPoint y: 397, endPoint x: 1084, endPoint y: 403, distance: 17.1
click at [388, 74] on link "Pause" at bounding box center [377, 62] width 105 height 38
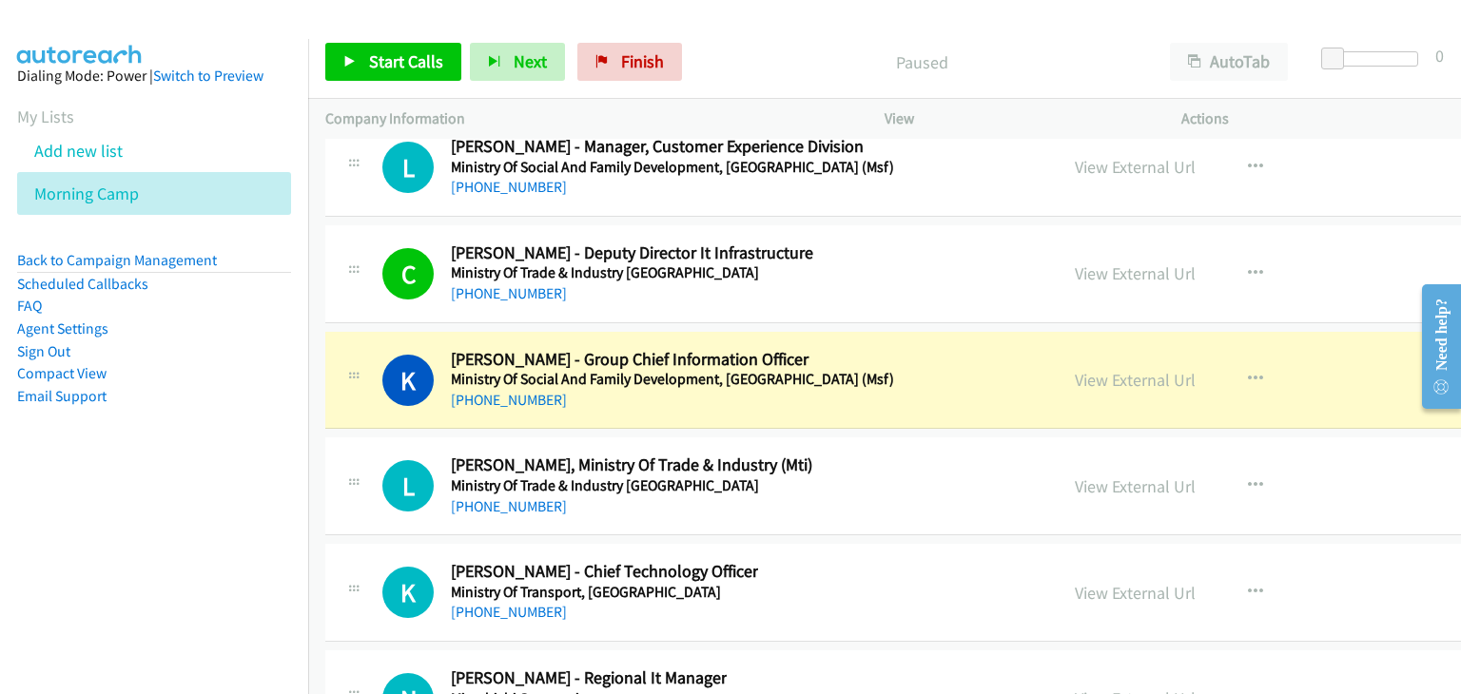
scroll to position [26487, 0]
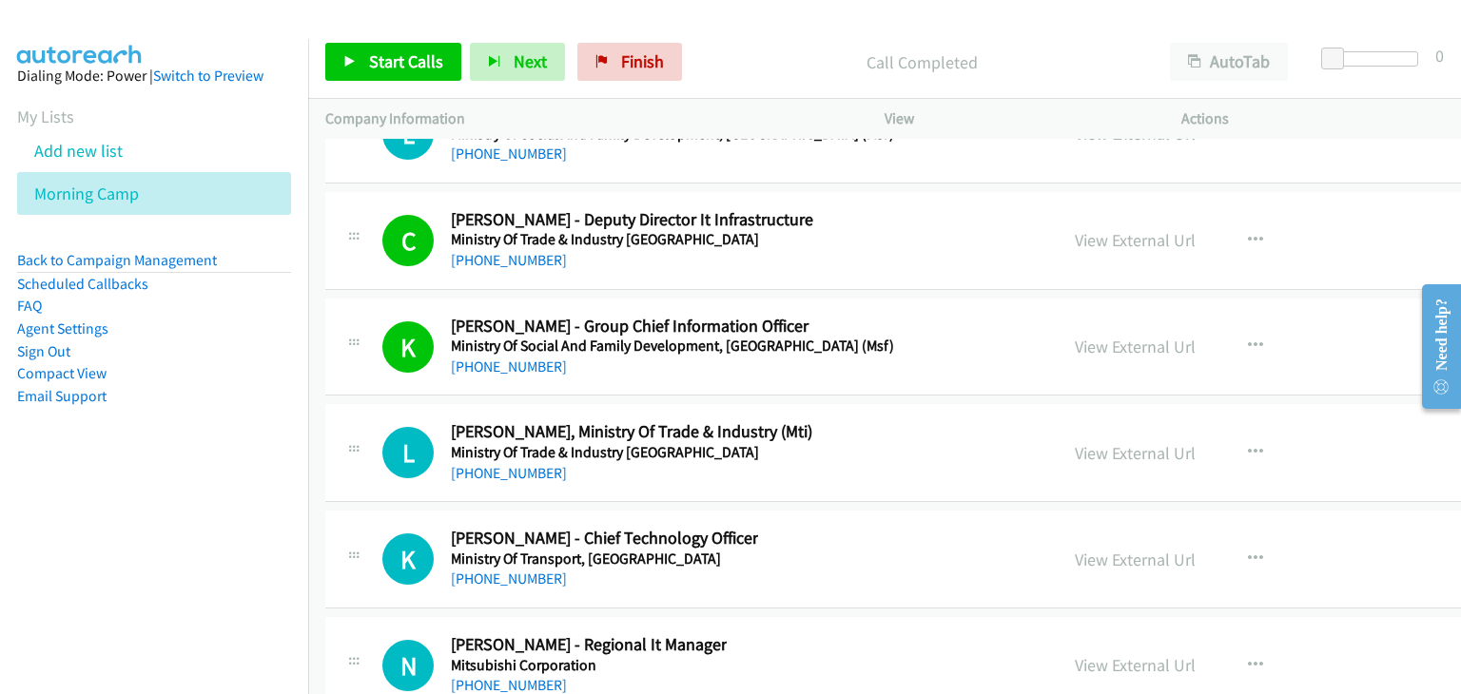
click at [895, 421] on div "L Callback Scheduled Lena Lee - Cio, Ministry Of Trade & Industry (Mti) Ministr…" at bounding box center [711, 452] width 658 height 63
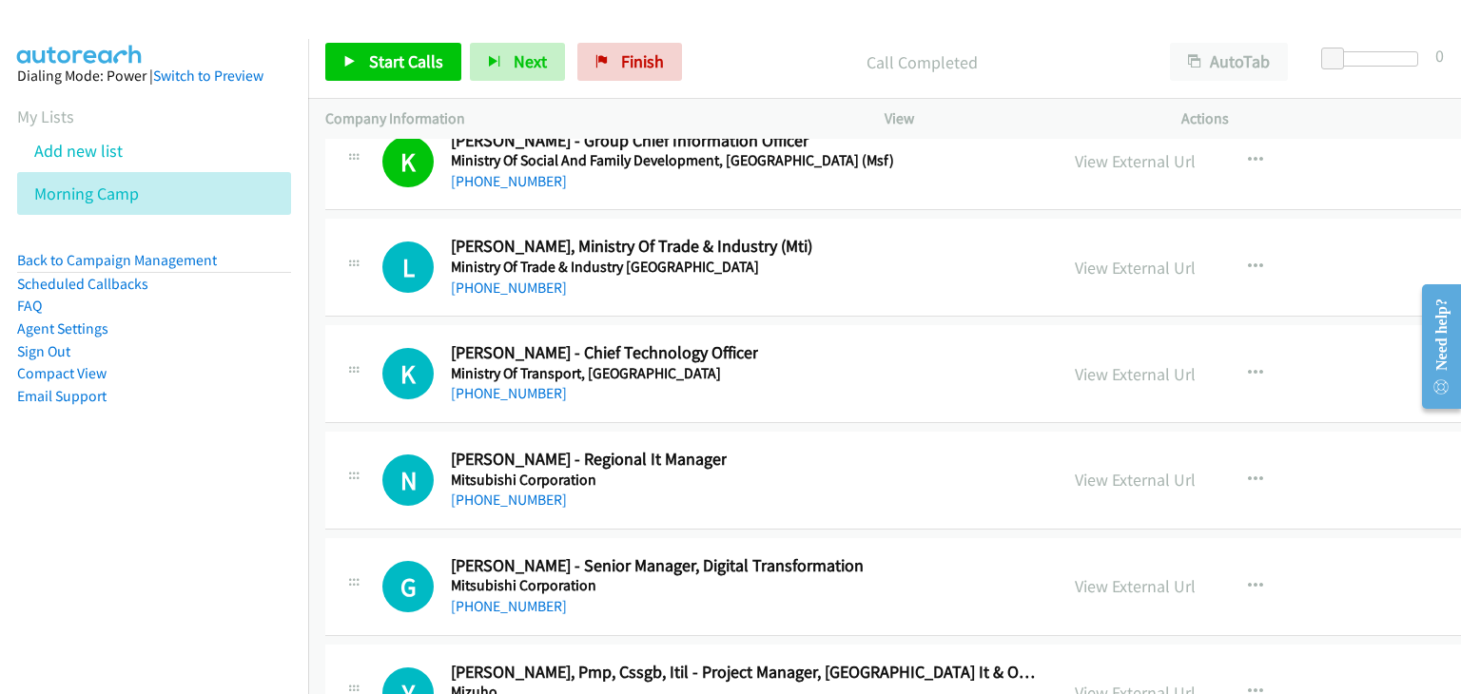
scroll to position [26677, 0]
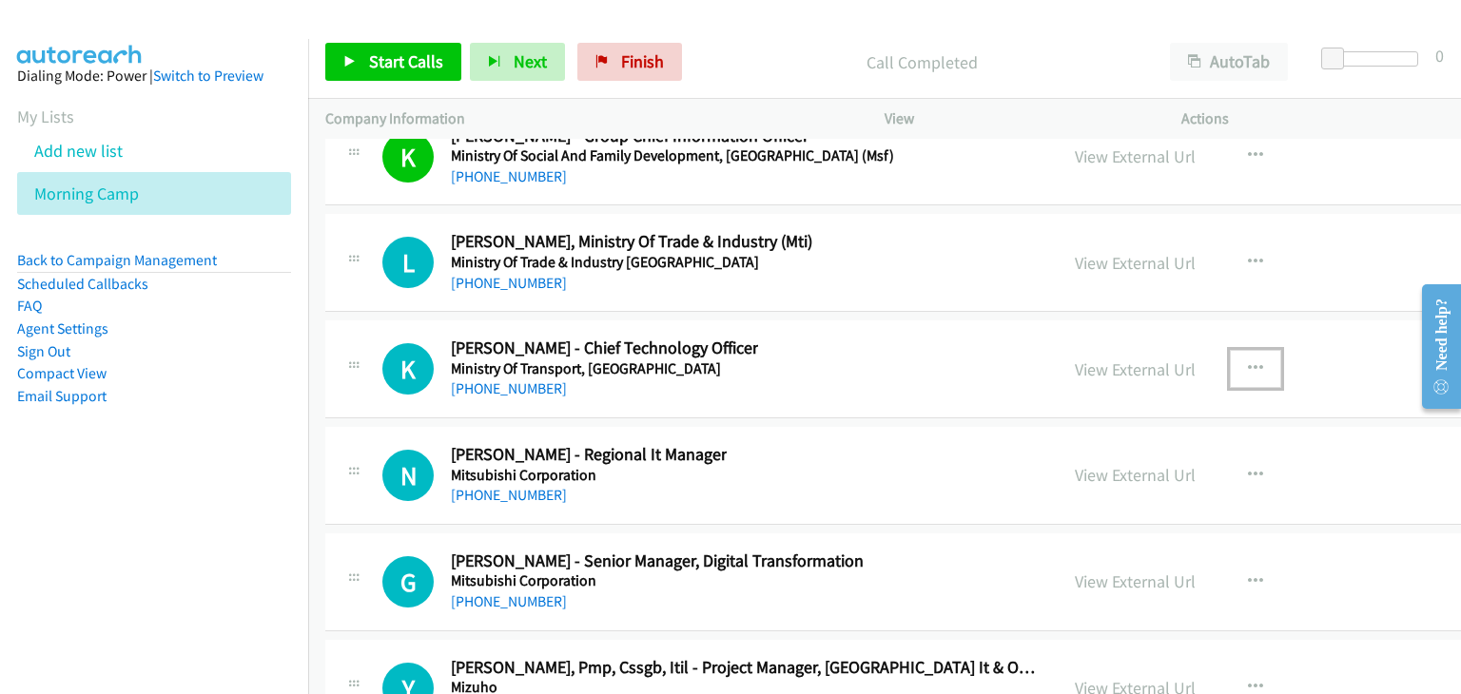
click at [1248, 361] on icon "button" at bounding box center [1255, 368] width 15 height 15
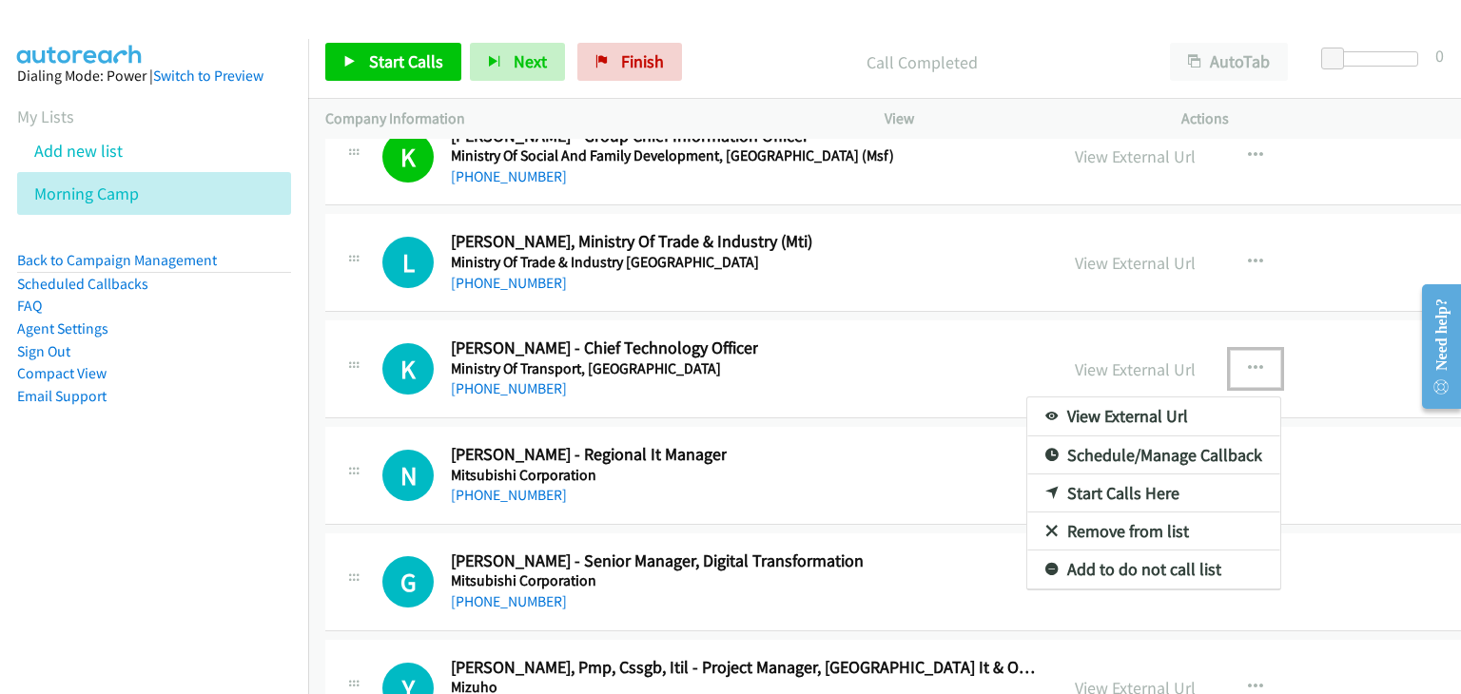
drag, startPoint x: 1046, startPoint y: 435, endPoint x: 1149, endPoint y: 369, distance: 121.9
click at [1046, 475] on link "Start Calls Here" at bounding box center [1153, 494] width 253 height 38
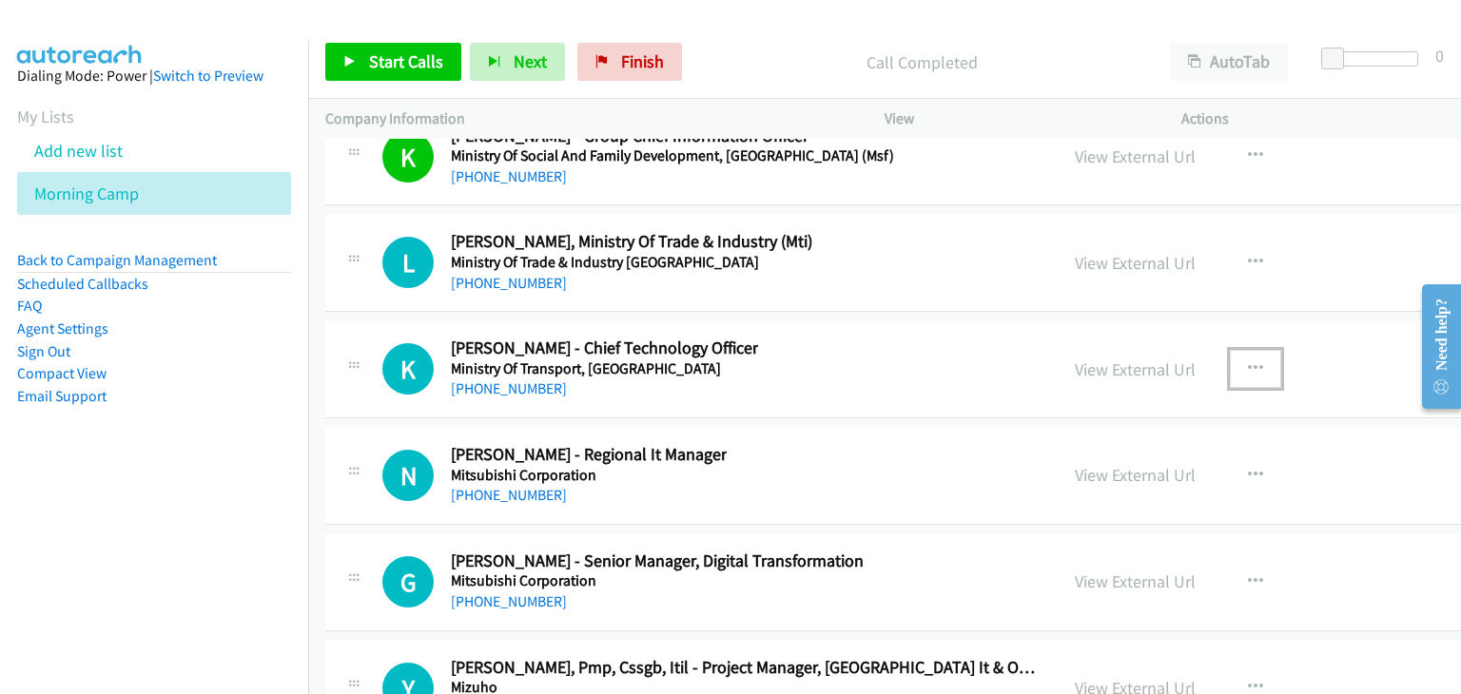
drag, startPoint x: 1184, startPoint y: 313, endPoint x: 1191, endPoint y: 343, distance: 31.1
click at [1248, 361] on icon "button" at bounding box center [1255, 368] width 15 height 15
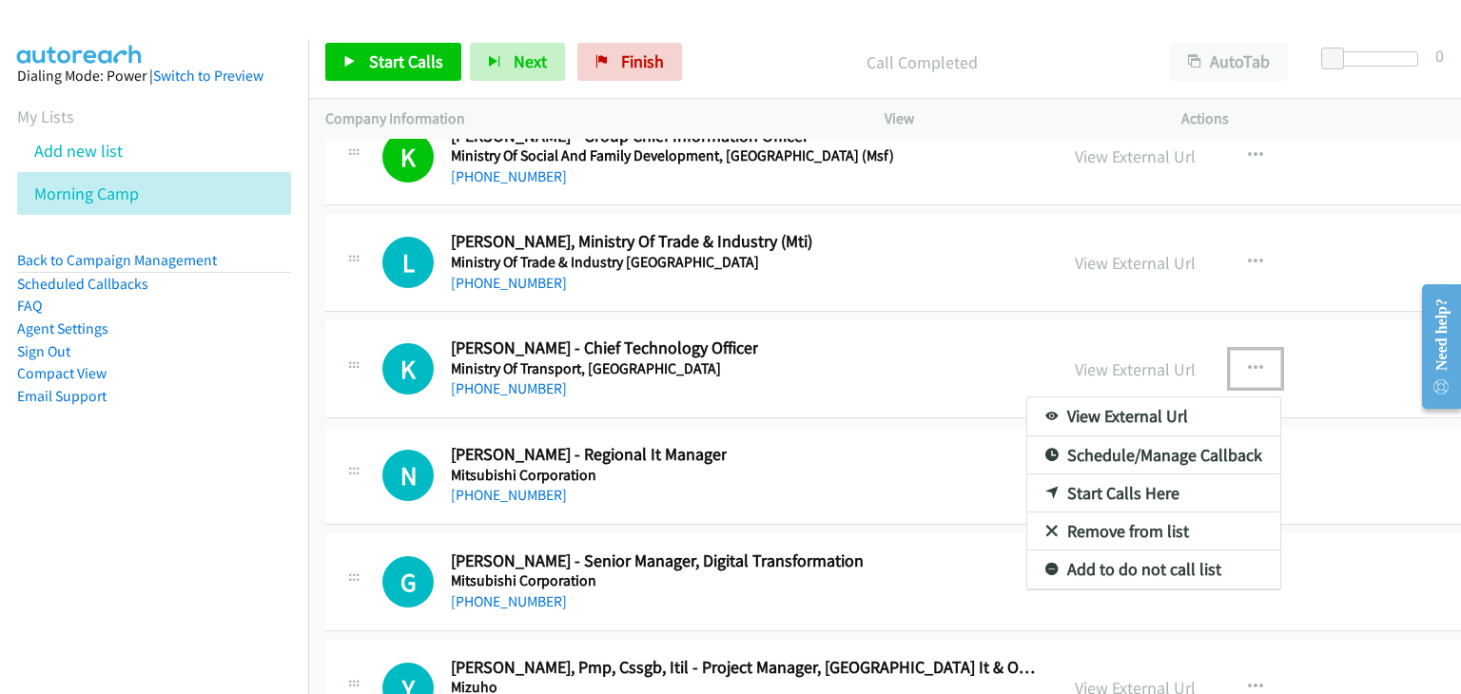
click at [1035, 475] on link "Start Calls Here" at bounding box center [1153, 494] width 253 height 38
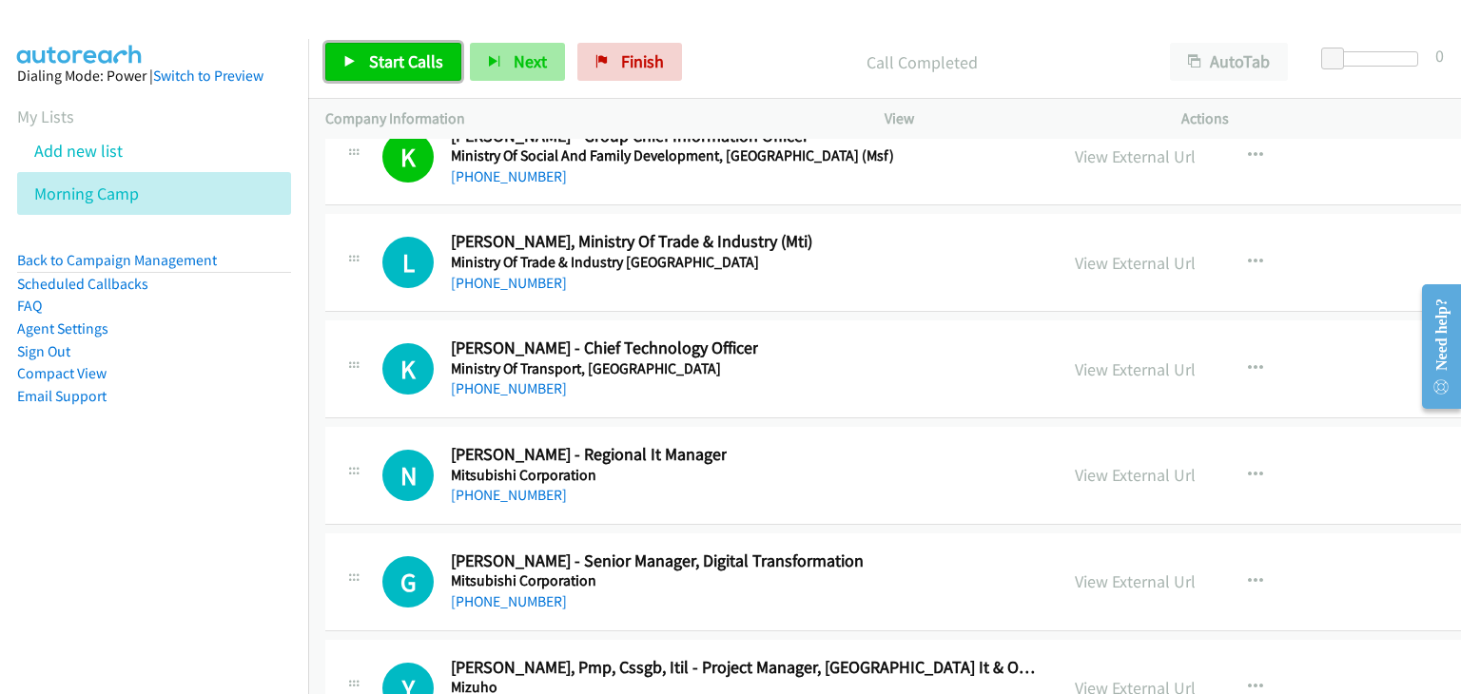
drag, startPoint x: 378, startPoint y: 59, endPoint x: 491, endPoint y: 64, distance: 112.3
click at [378, 58] on span "Start Calls" at bounding box center [406, 61] width 74 height 22
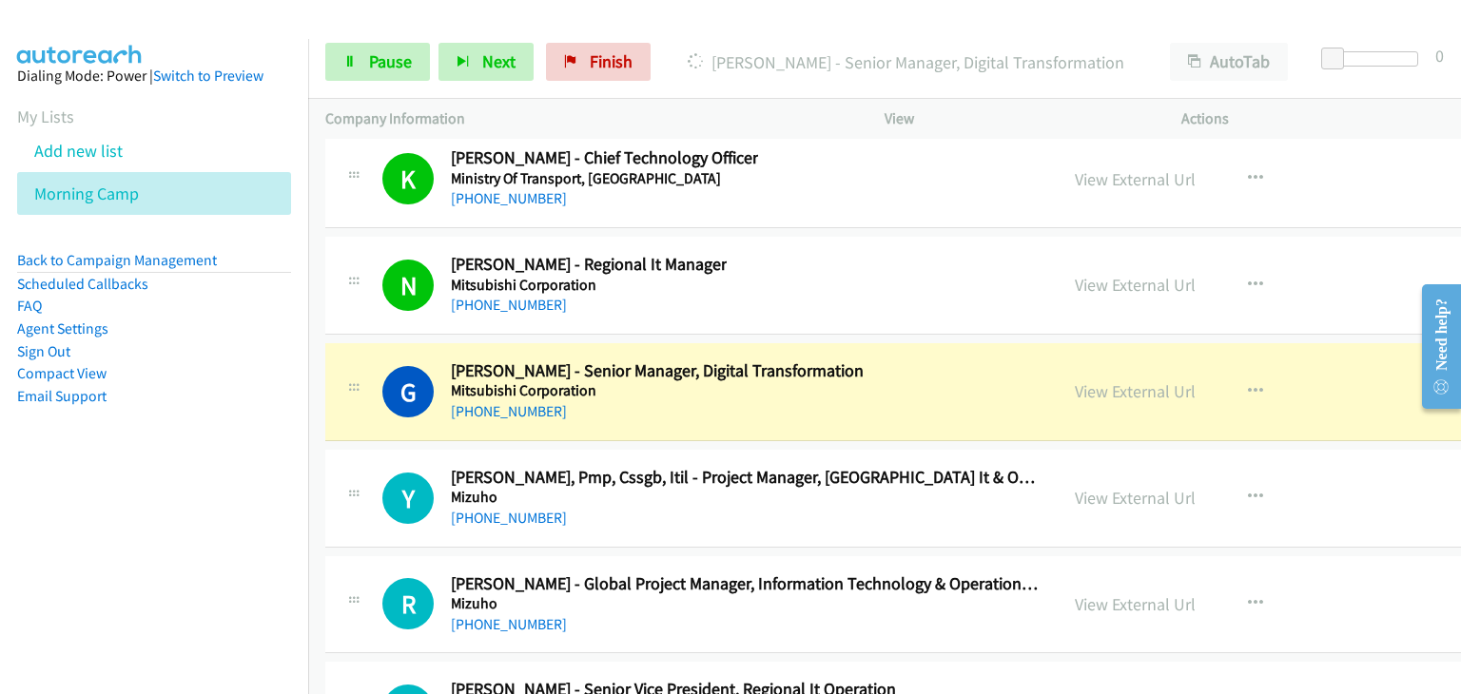
scroll to position [26963, 0]
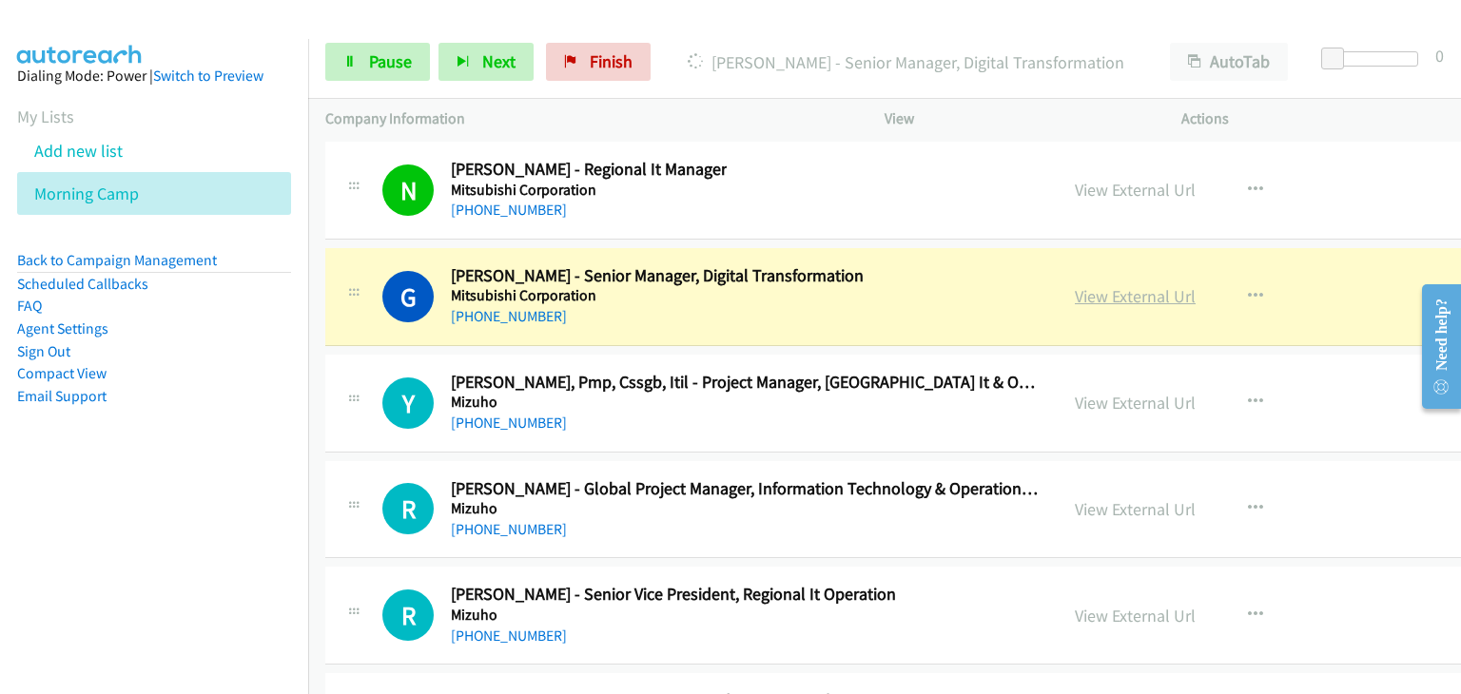
drag, startPoint x: 1066, startPoint y: 244, endPoint x: 1092, endPoint y: 252, distance: 26.8
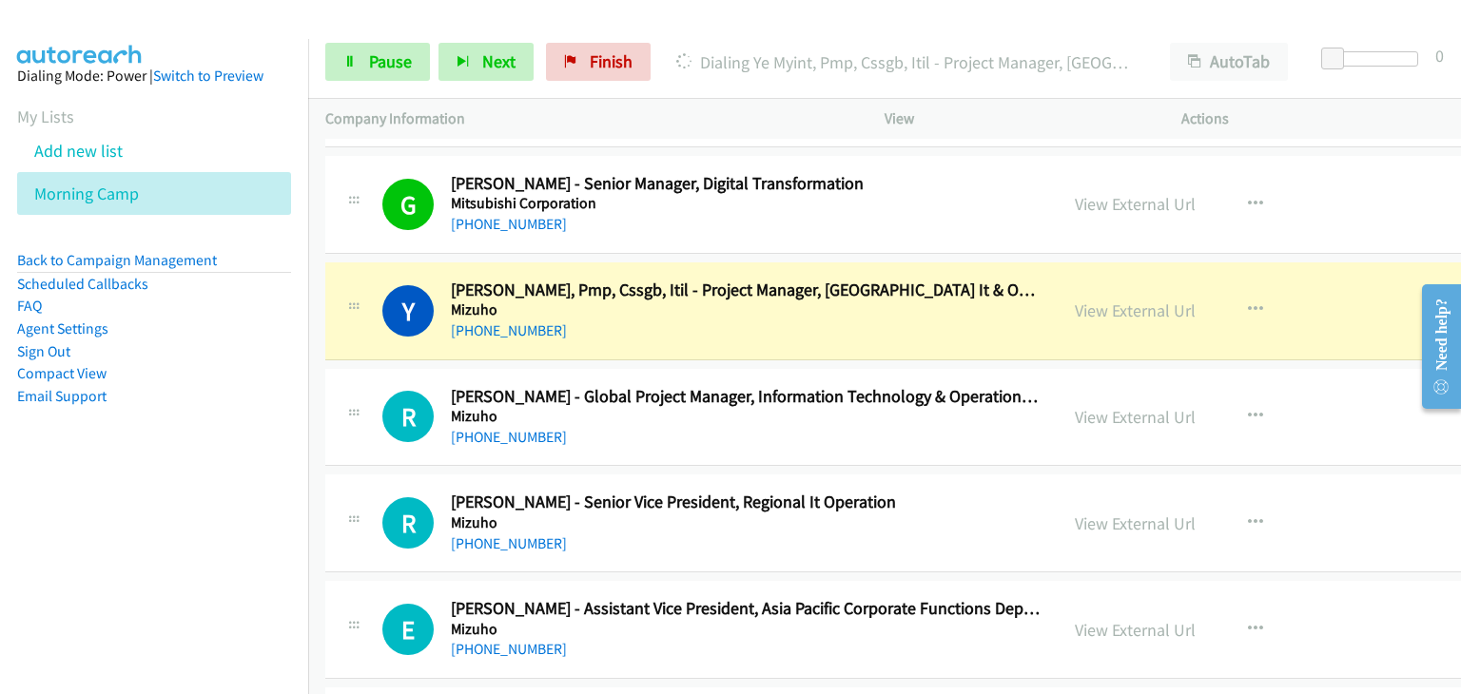
scroll to position [27058, 0]
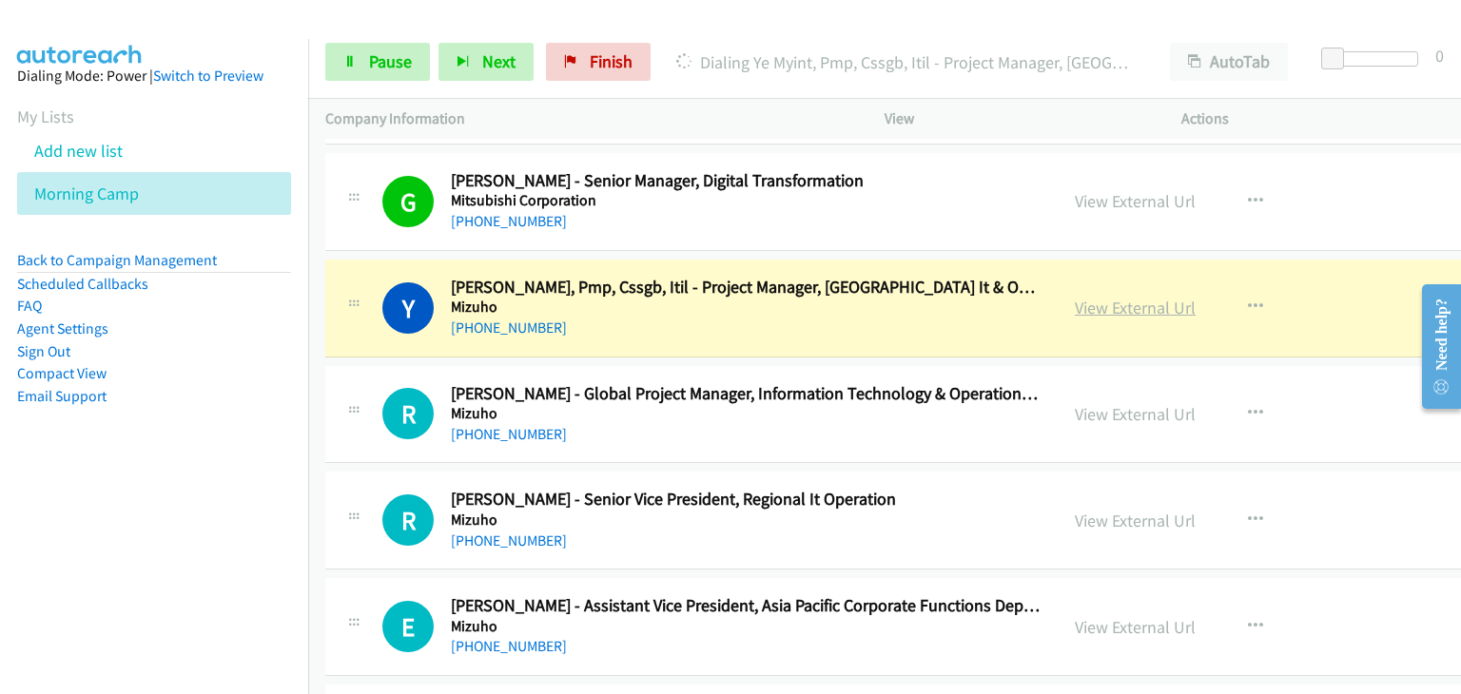
drag, startPoint x: 1075, startPoint y: 259, endPoint x: 1095, endPoint y: 262, distance: 21.1
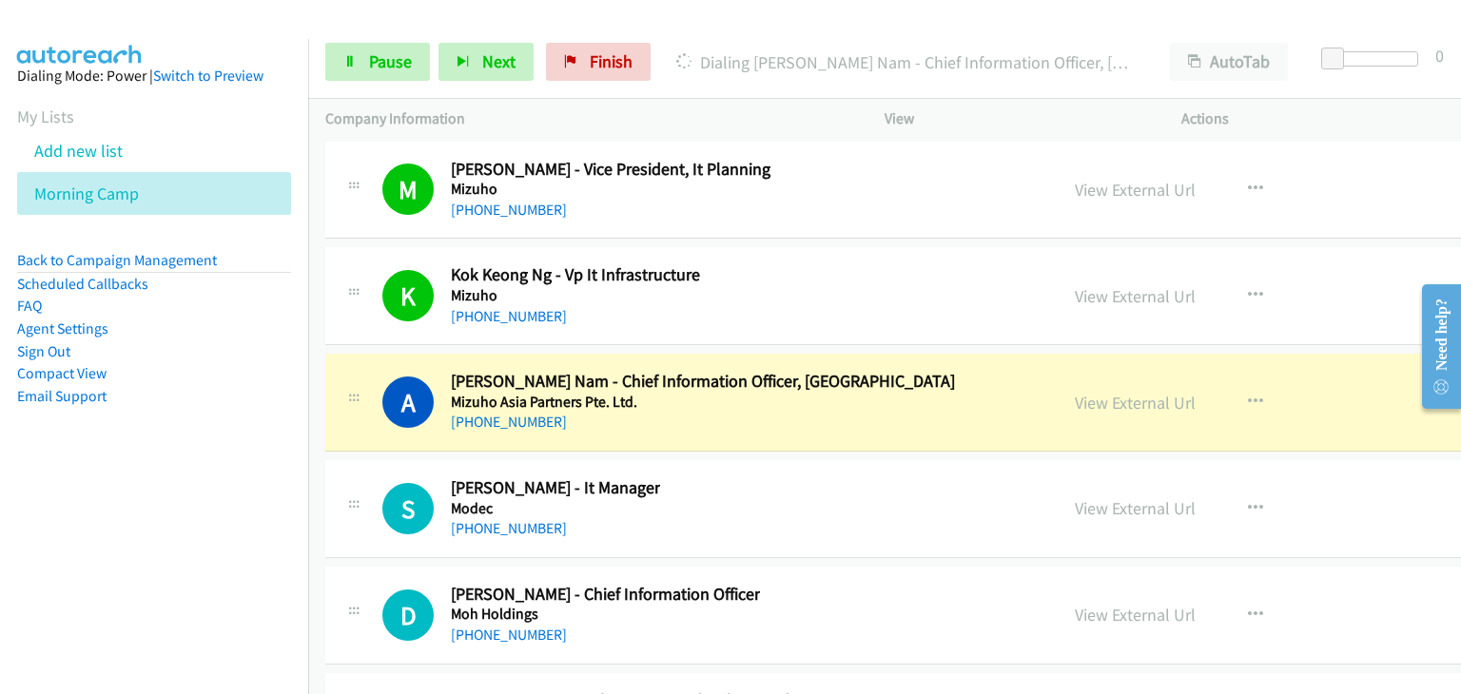
scroll to position [27819, 0]
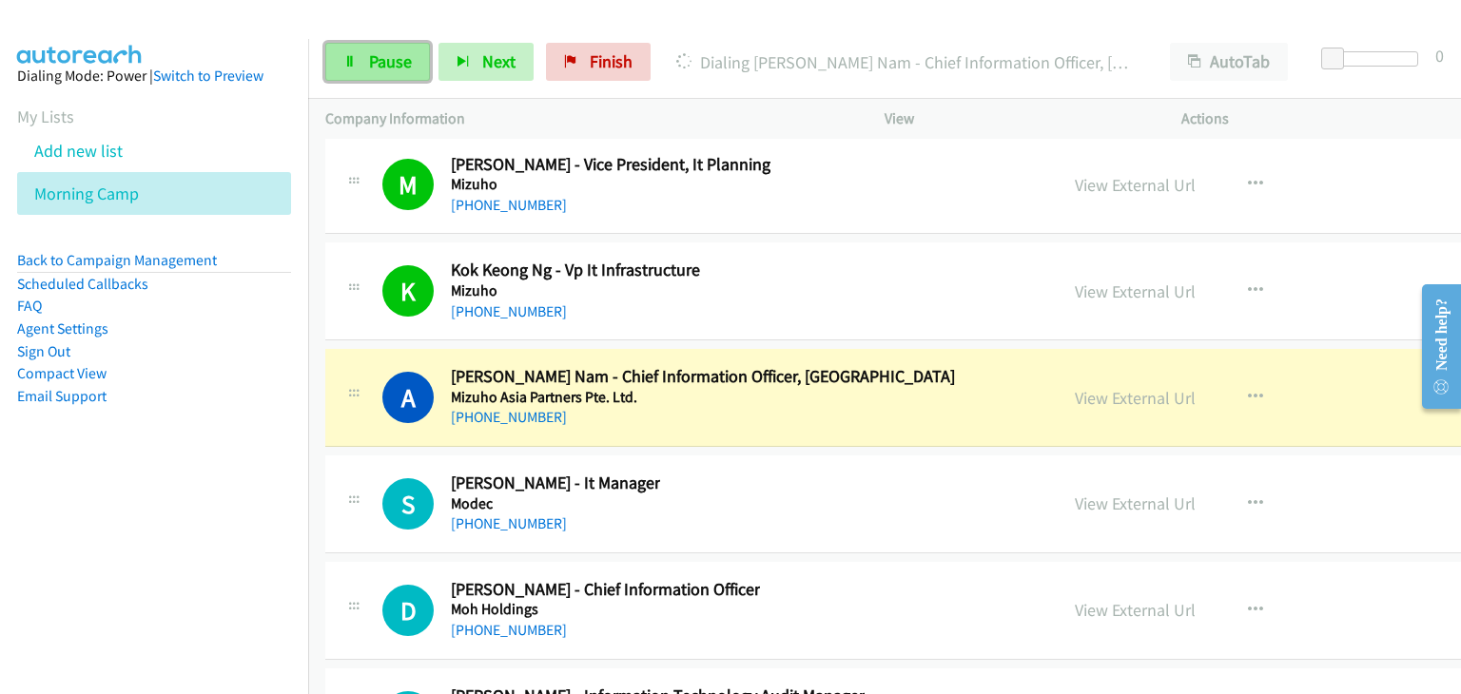
click at [403, 60] on span "Pause" at bounding box center [390, 61] width 43 height 22
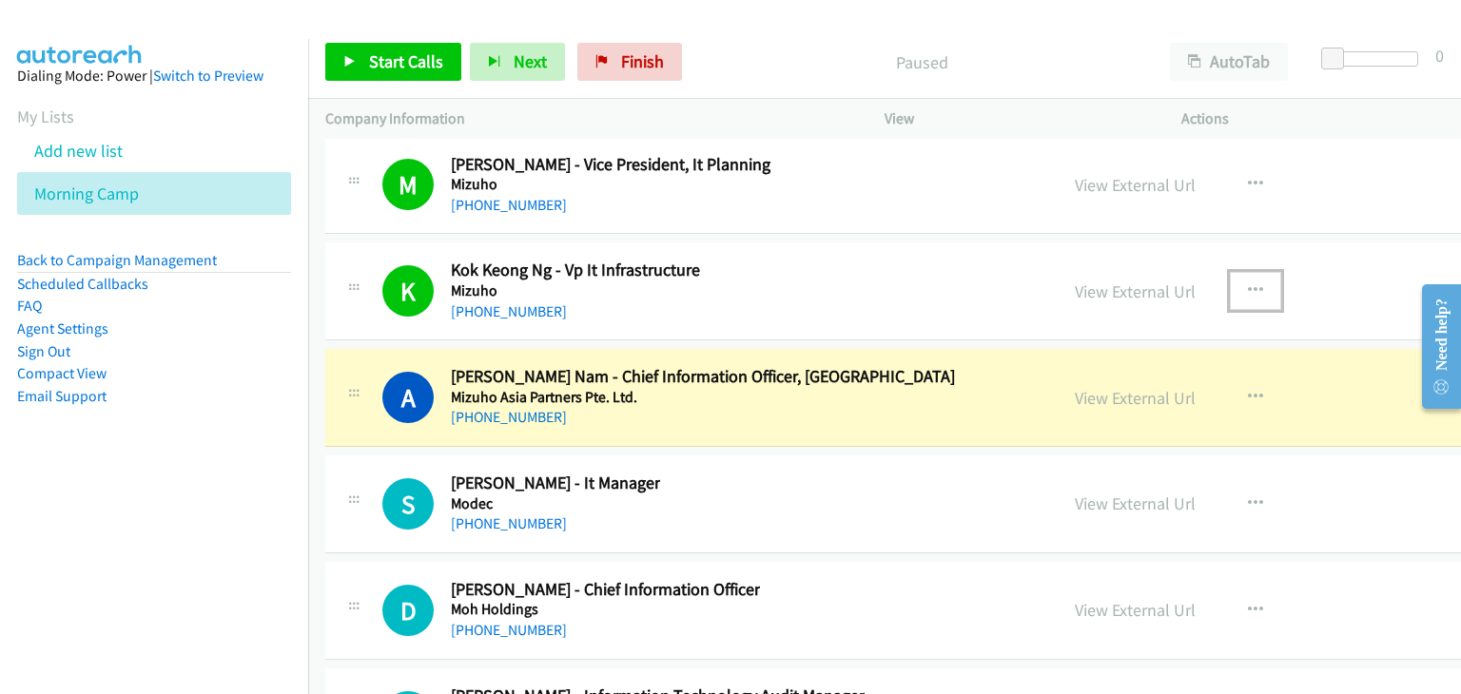
click at [1248, 283] on icon "button" at bounding box center [1255, 290] width 15 height 15
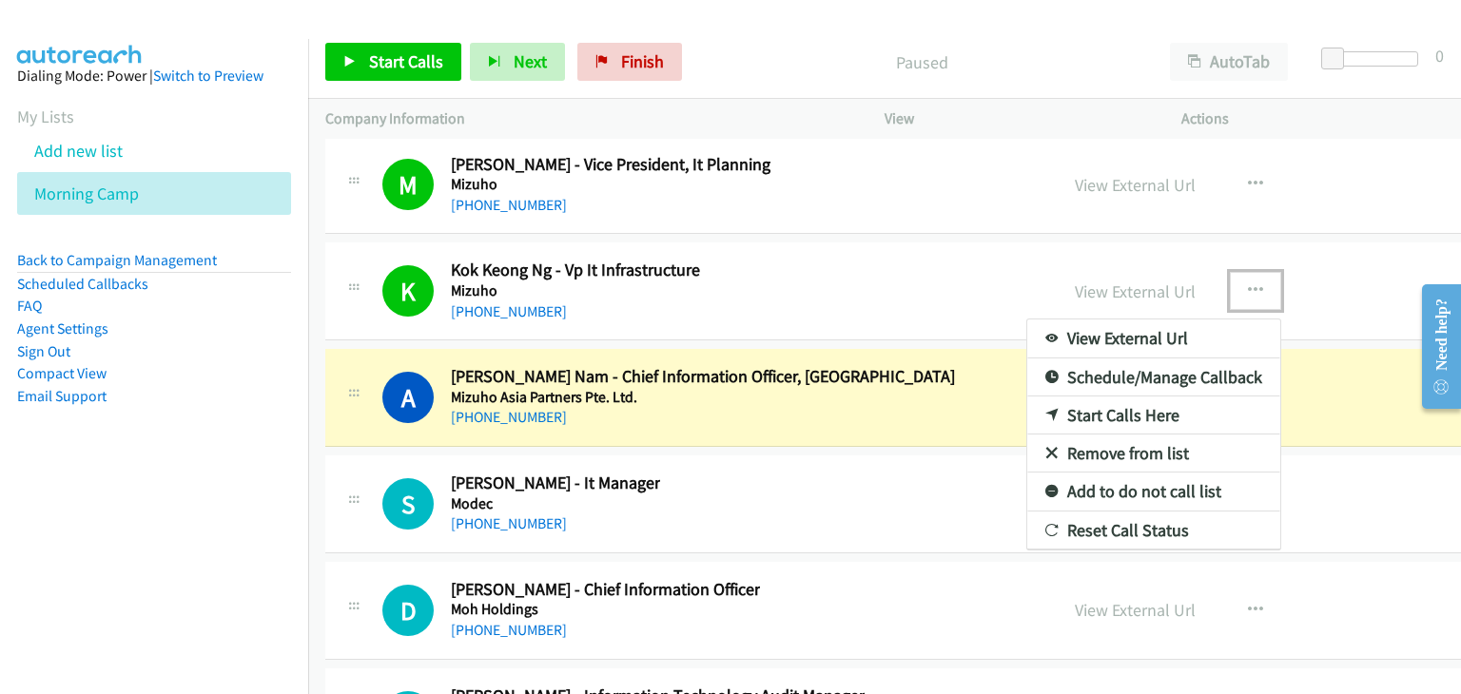
click at [1035, 435] on link "Remove from list" at bounding box center [1153, 454] width 253 height 38
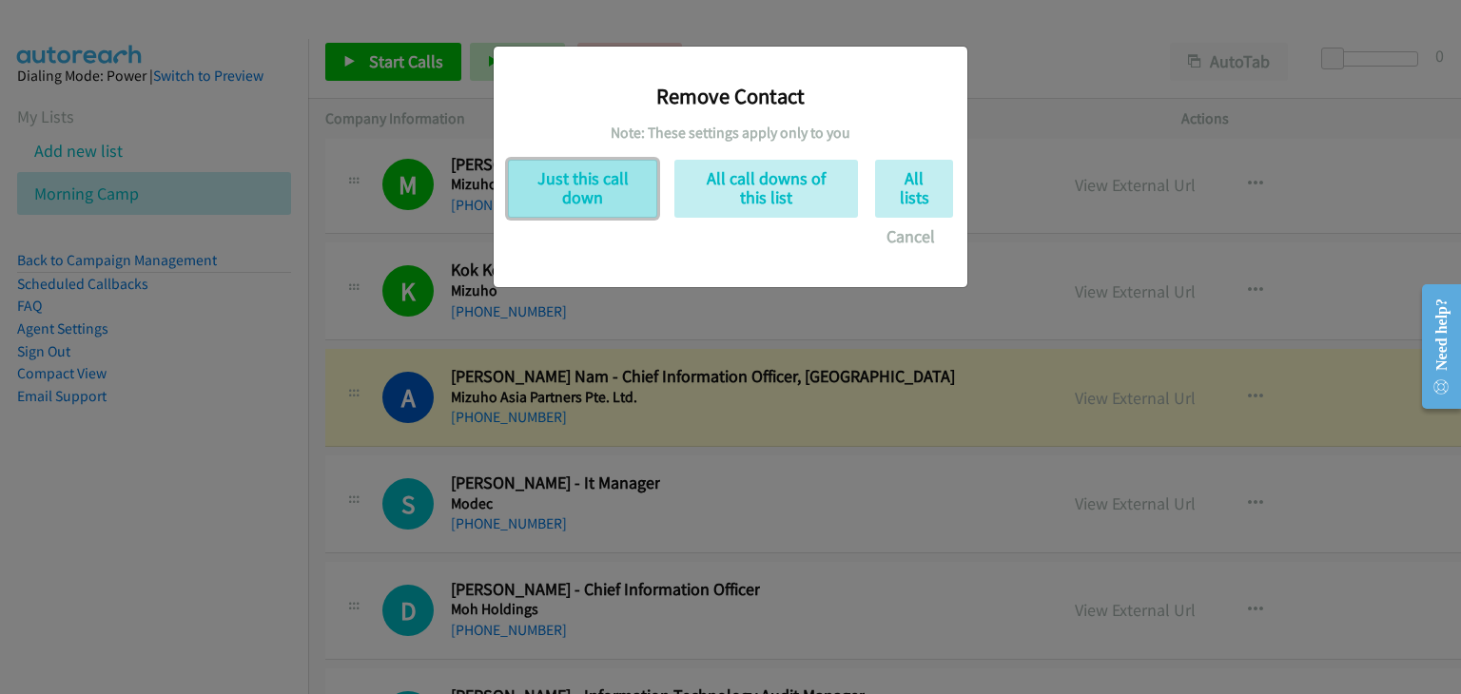
click at [552, 203] on button "Just this call down" at bounding box center [582, 189] width 149 height 58
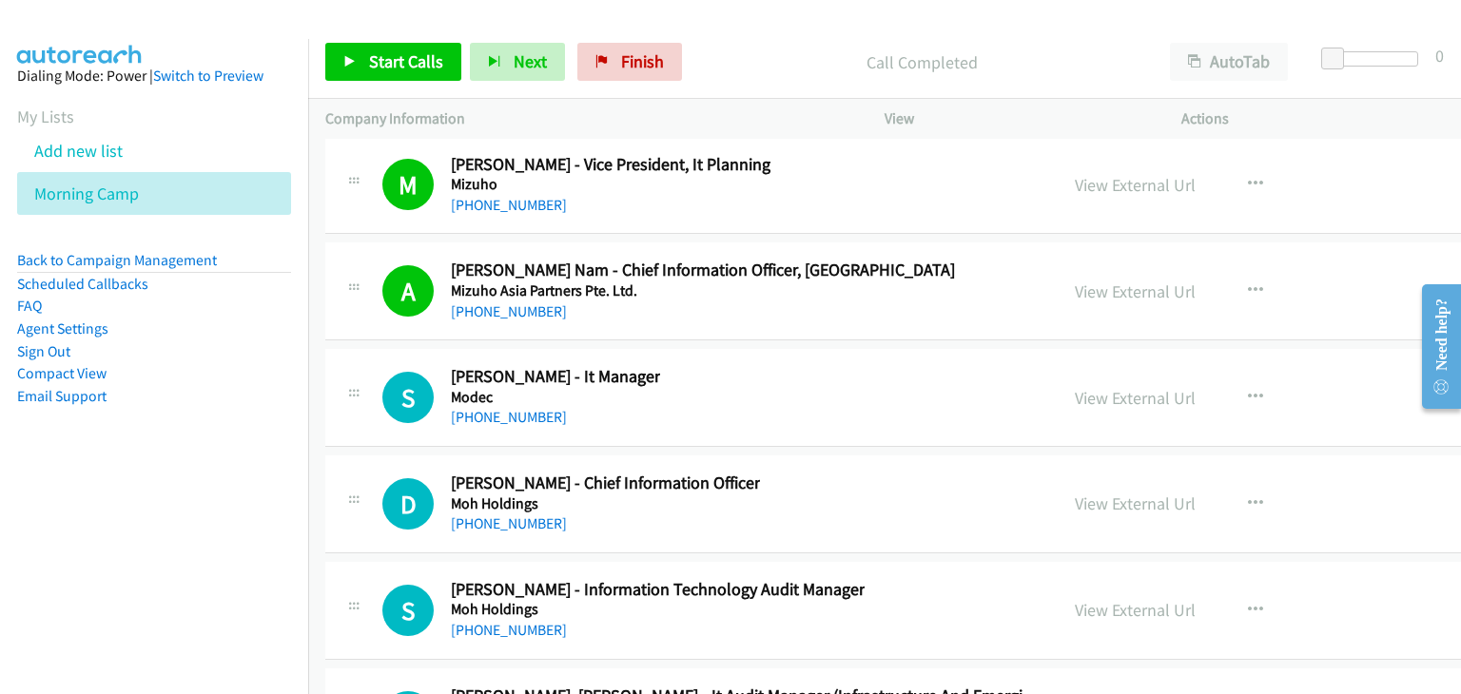
drag, startPoint x: 337, startPoint y: 182, endPoint x: 795, endPoint y: 368, distance: 494.8
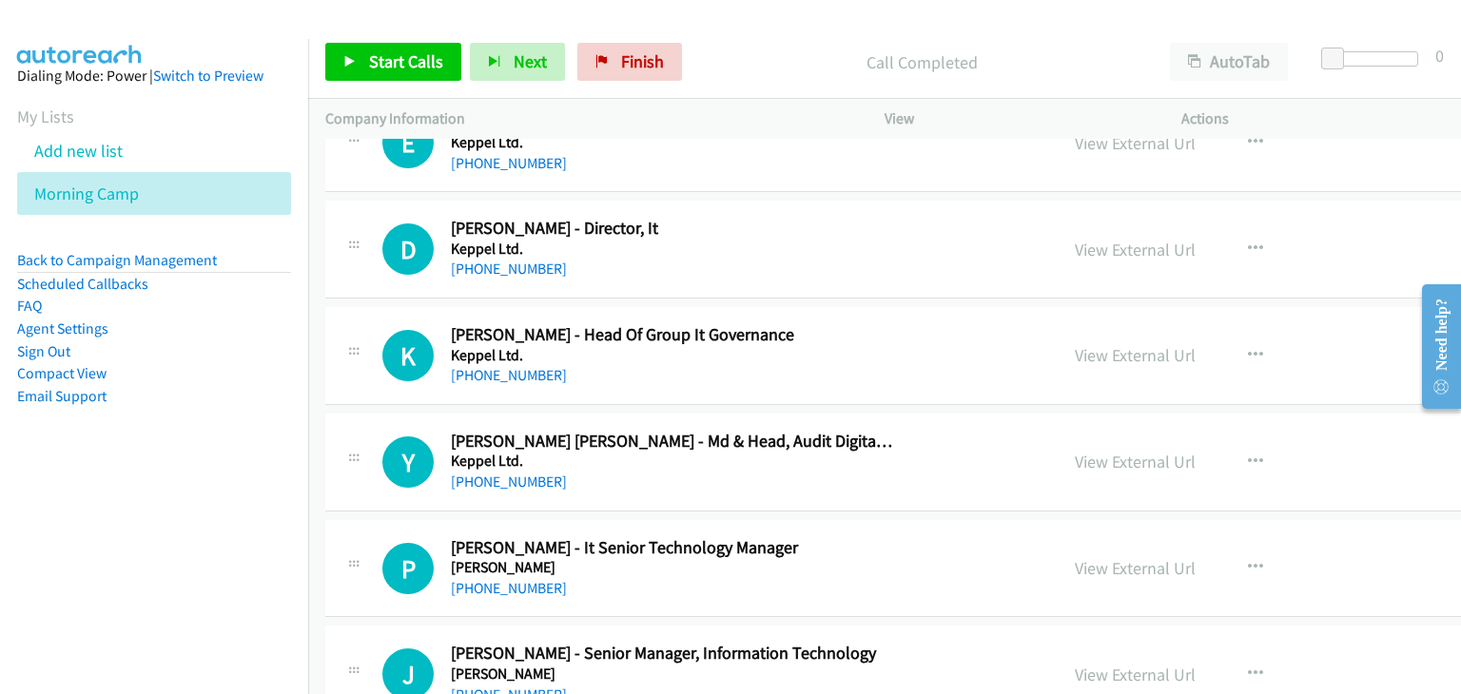
scroll to position [7362, 0]
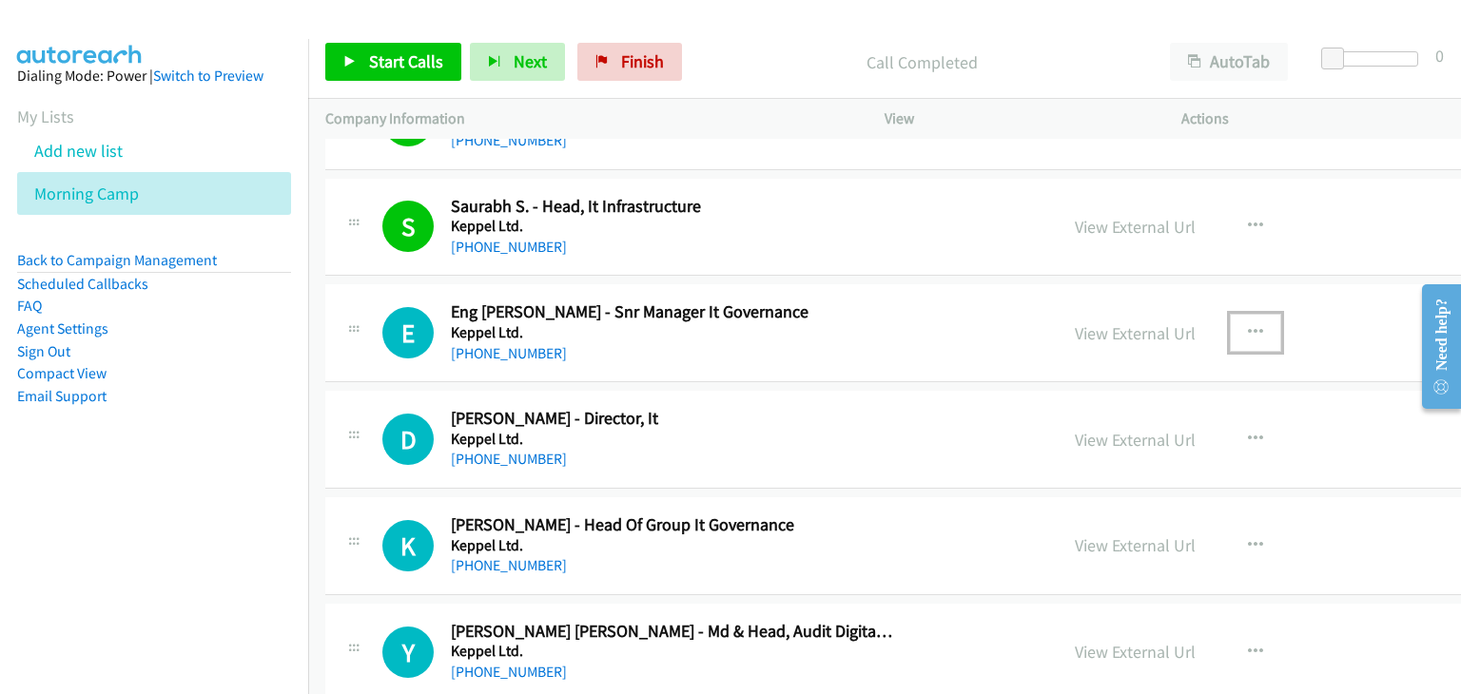
click at [1248, 325] on icon "button" at bounding box center [1255, 332] width 15 height 15
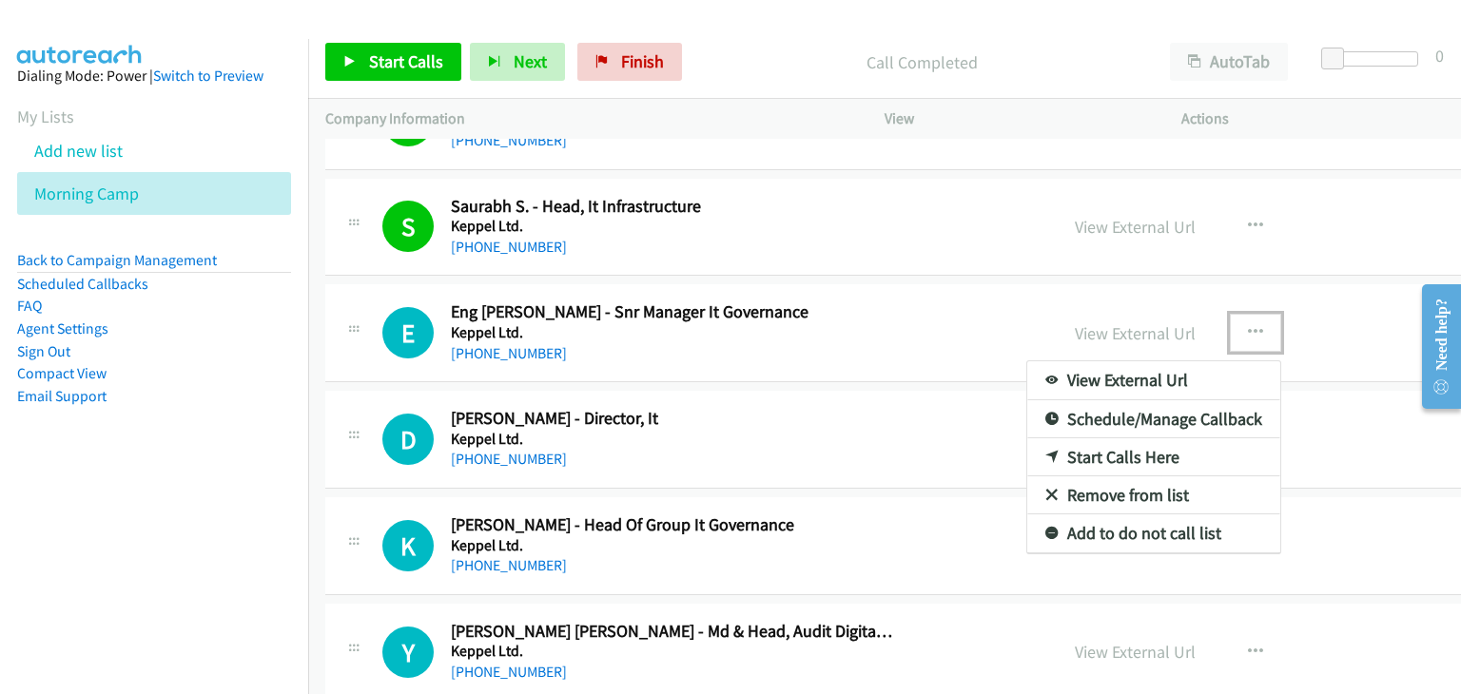
click at [1051, 450] on link "Start Calls Here" at bounding box center [1153, 457] width 253 height 38
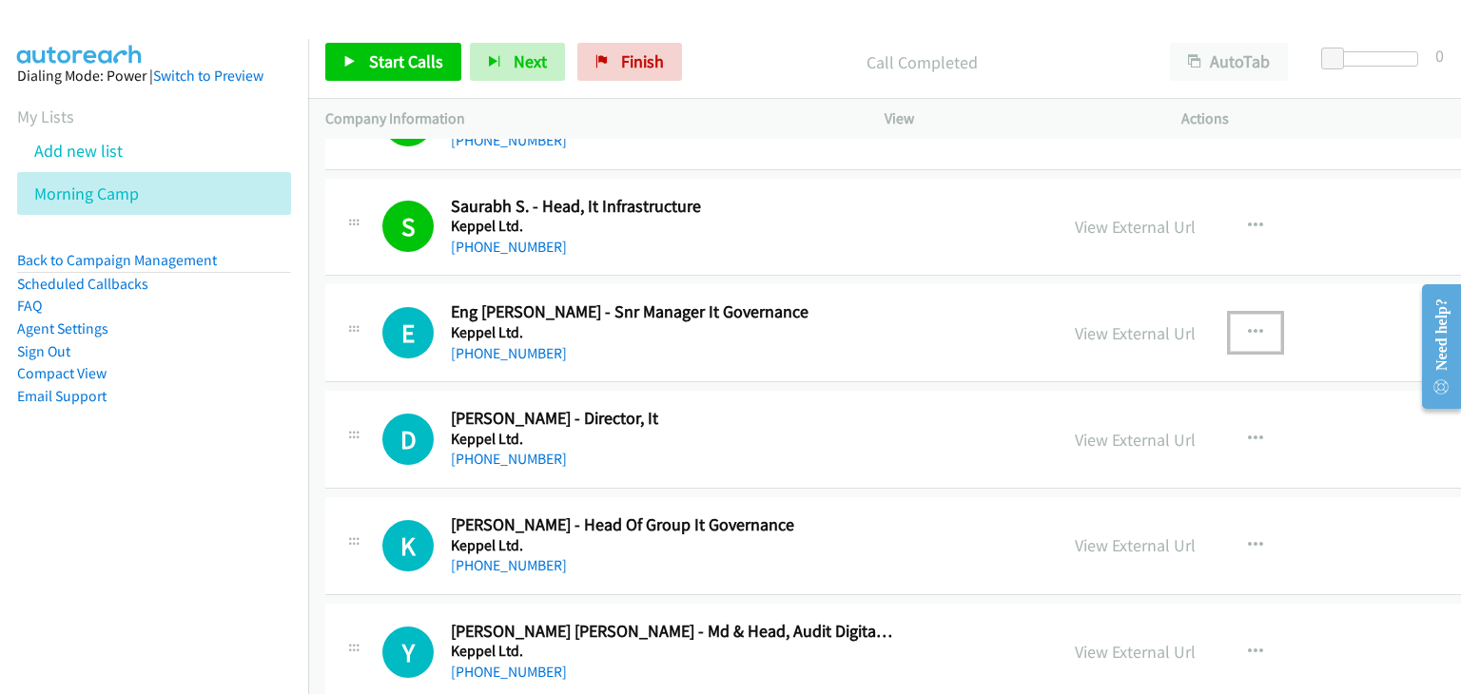
click at [1230, 320] on button "button" at bounding box center [1255, 333] width 51 height 38
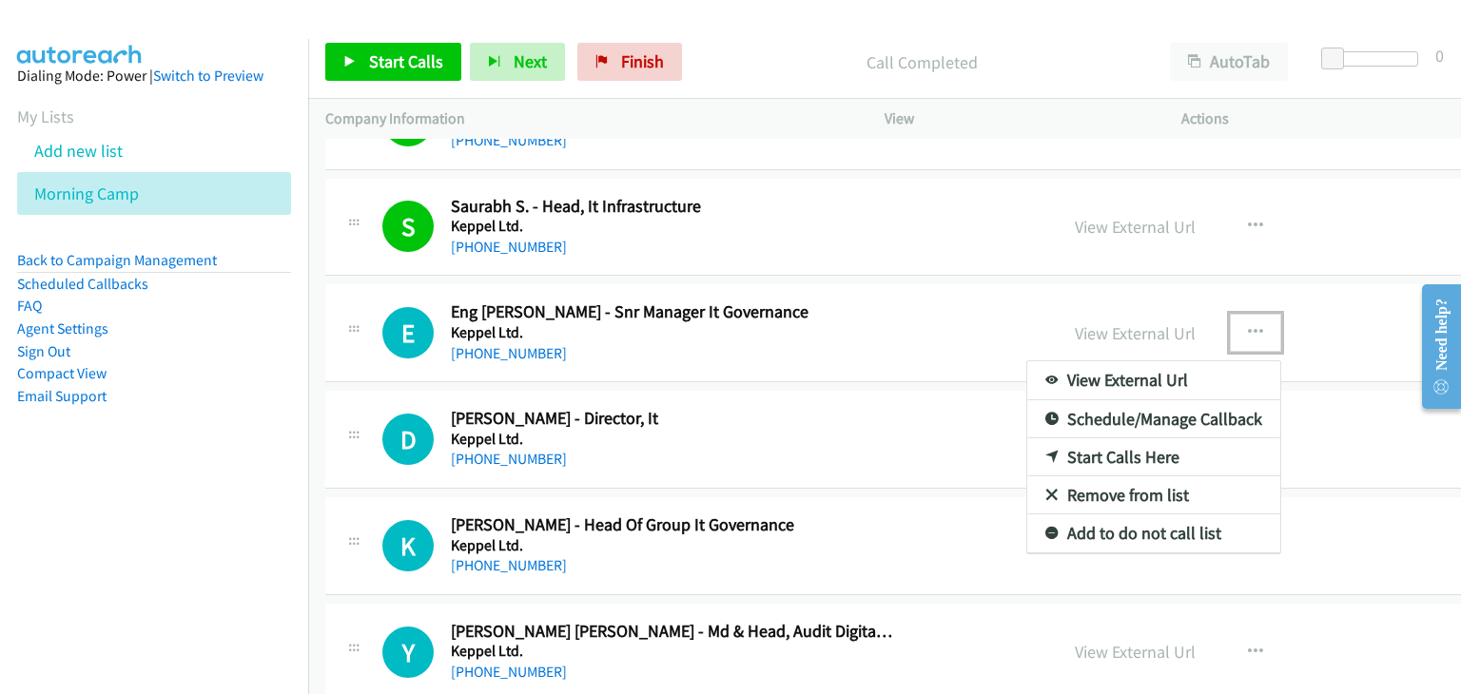
drag, startPoint x: 1040, startPoint y: 441, endPoint x: 486, endPoint y: 106, distance: 648.1
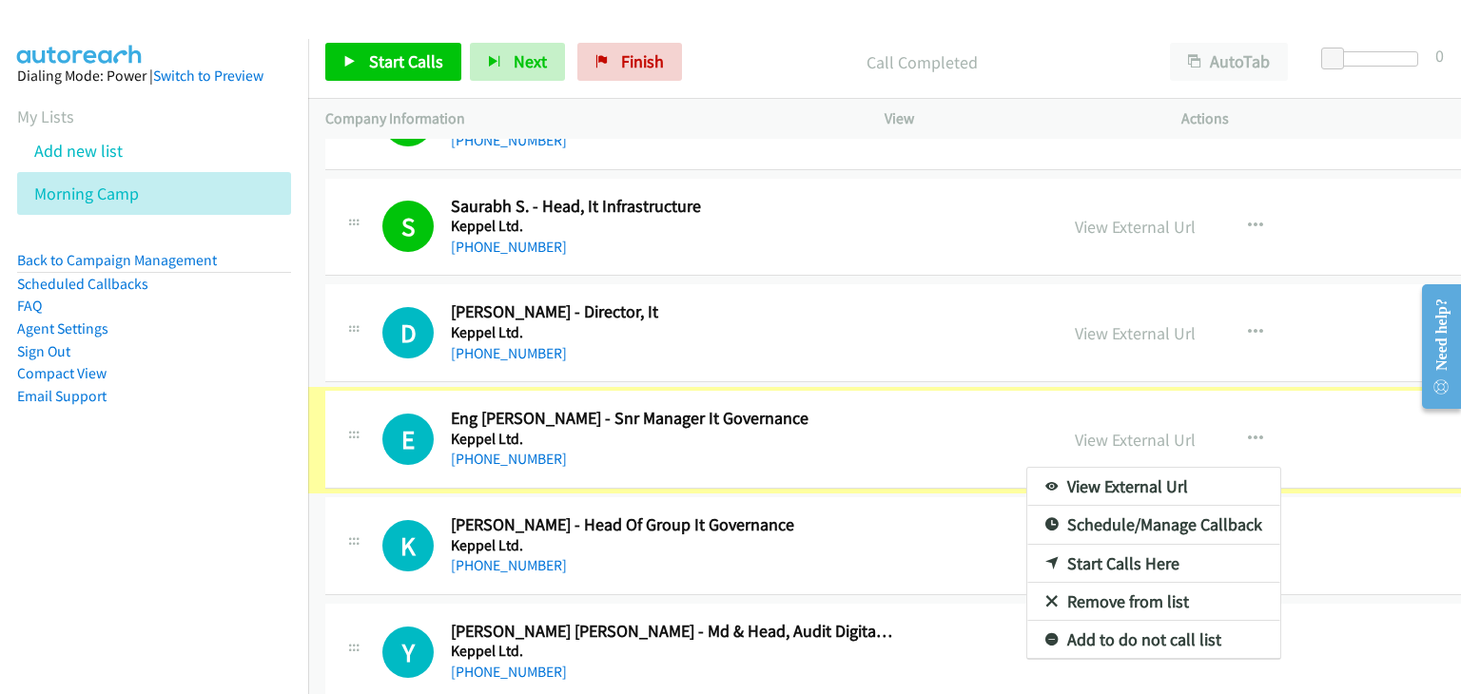
drag, startPoint x: 433, startPoint y: 64, endPoint x: 478, endPoint y: 115, distance: 68.7
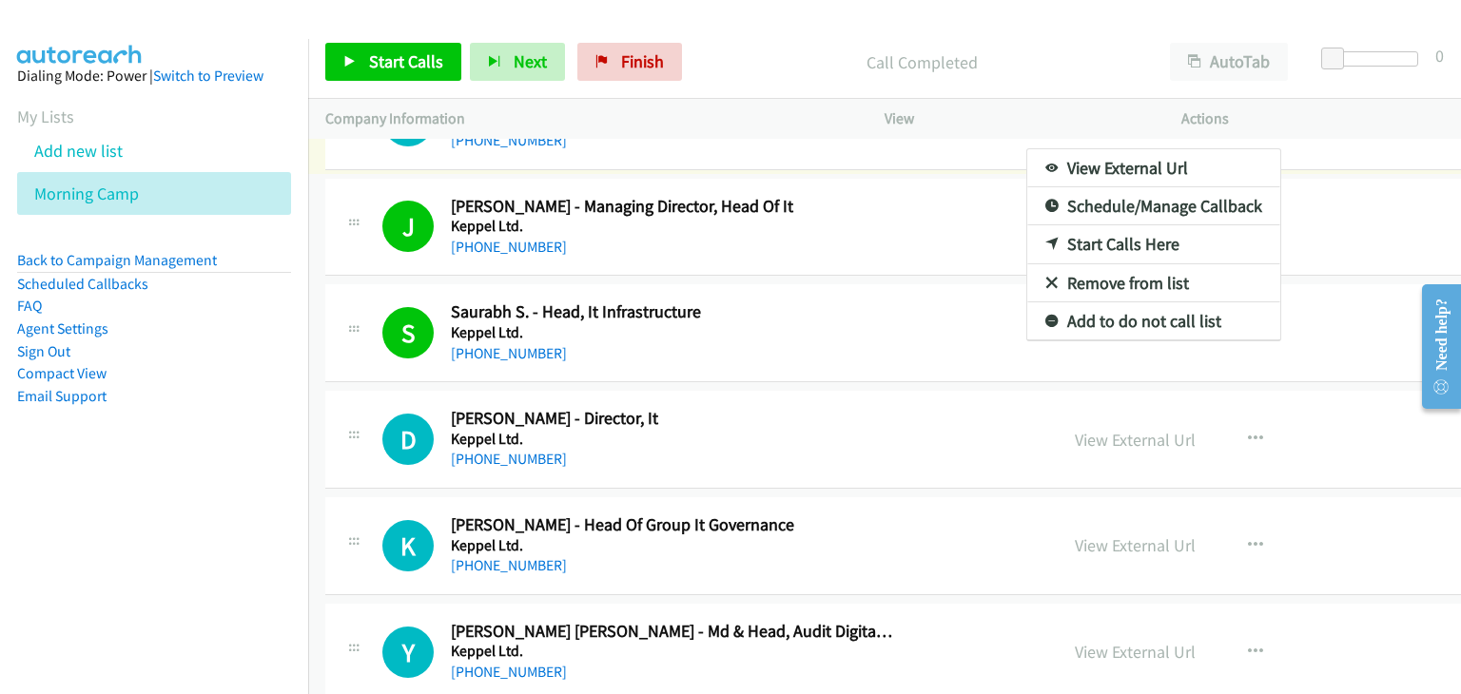
scroll to position [7431, 0]
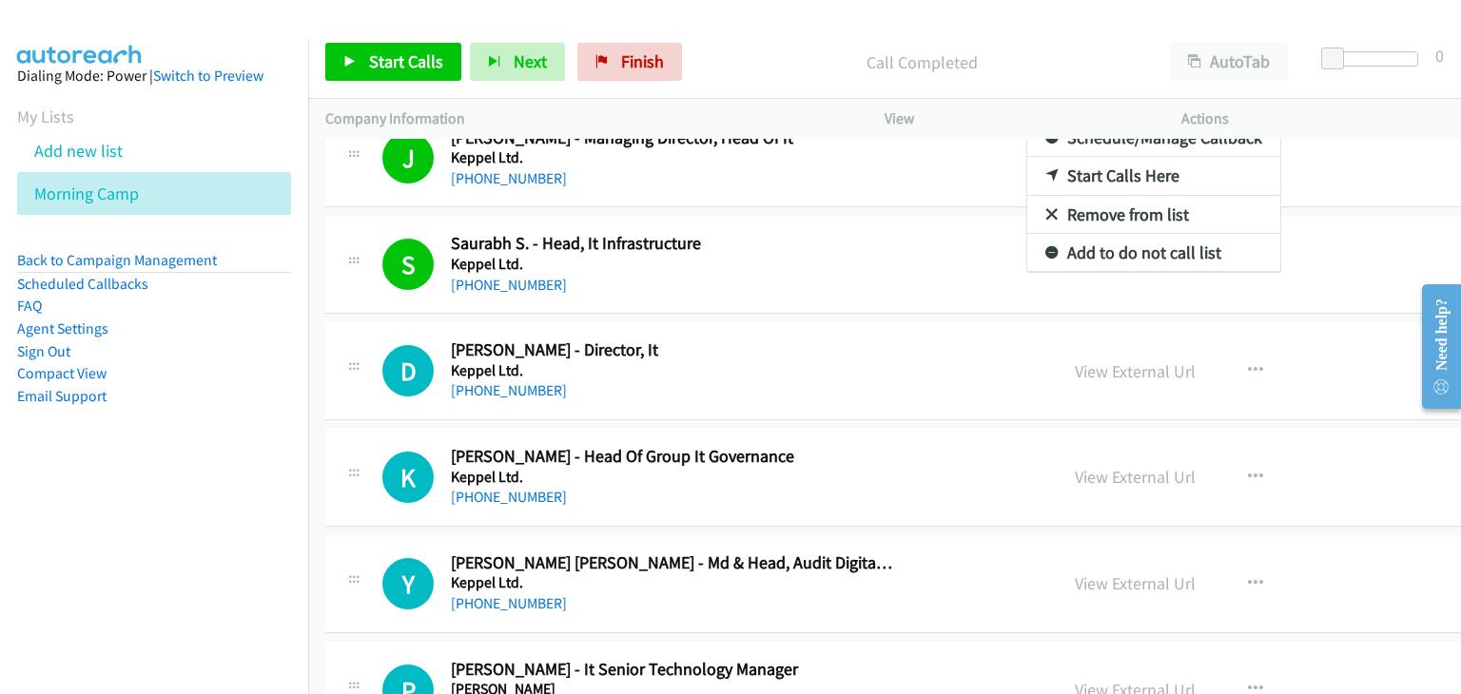
click at [380, 57] on div at bounding box center [730, 347] width 1461 height 694
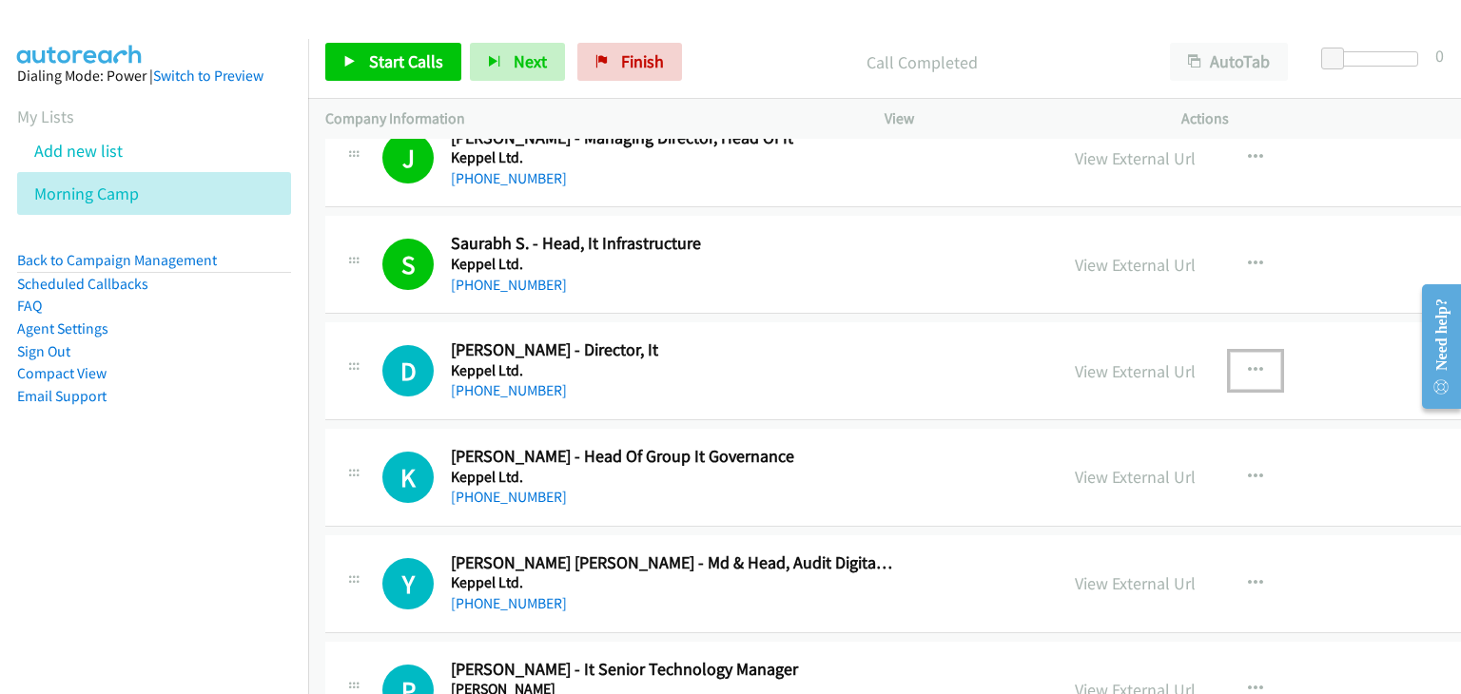
click at [1230, 352] on button "button" at bounding box center [1255, 371] width 51 height 38
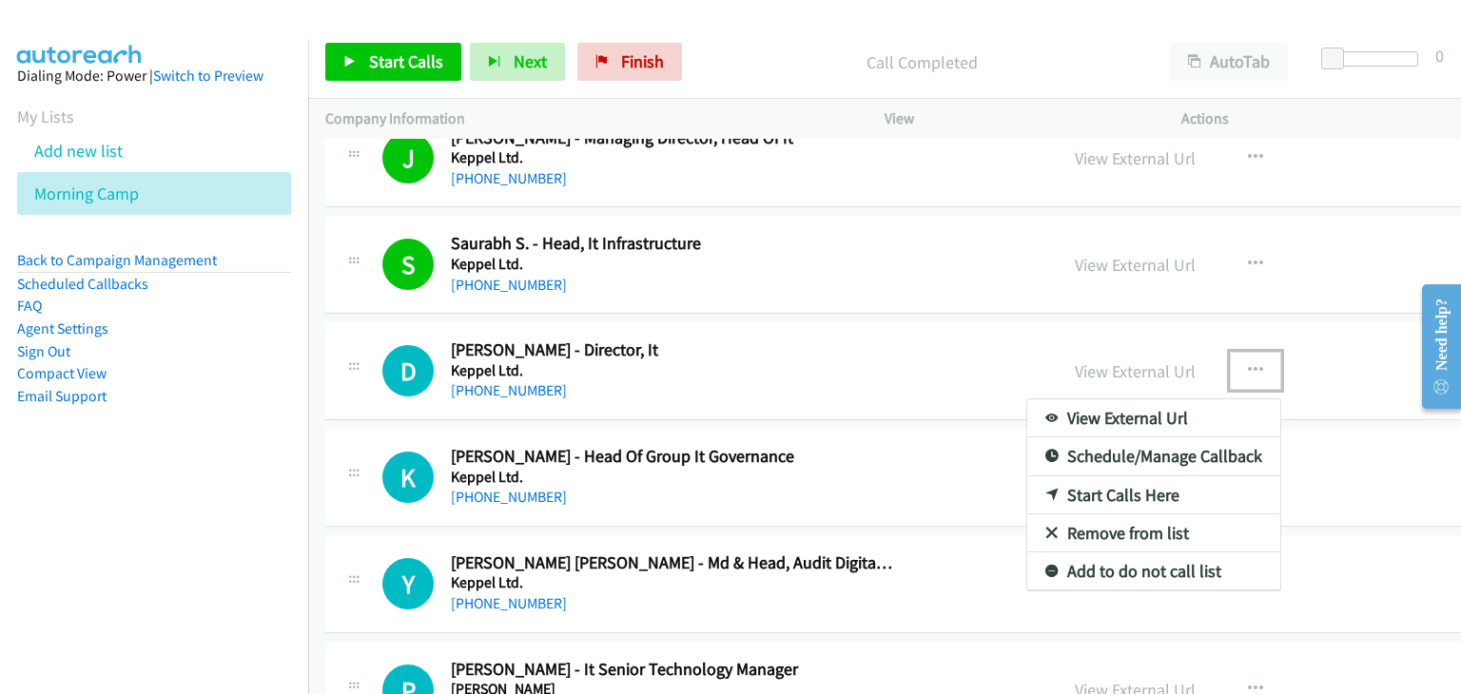
click at [1058, 476] on link "Start Calls Here" at bounding box center [1153, 495] width 253 height 38
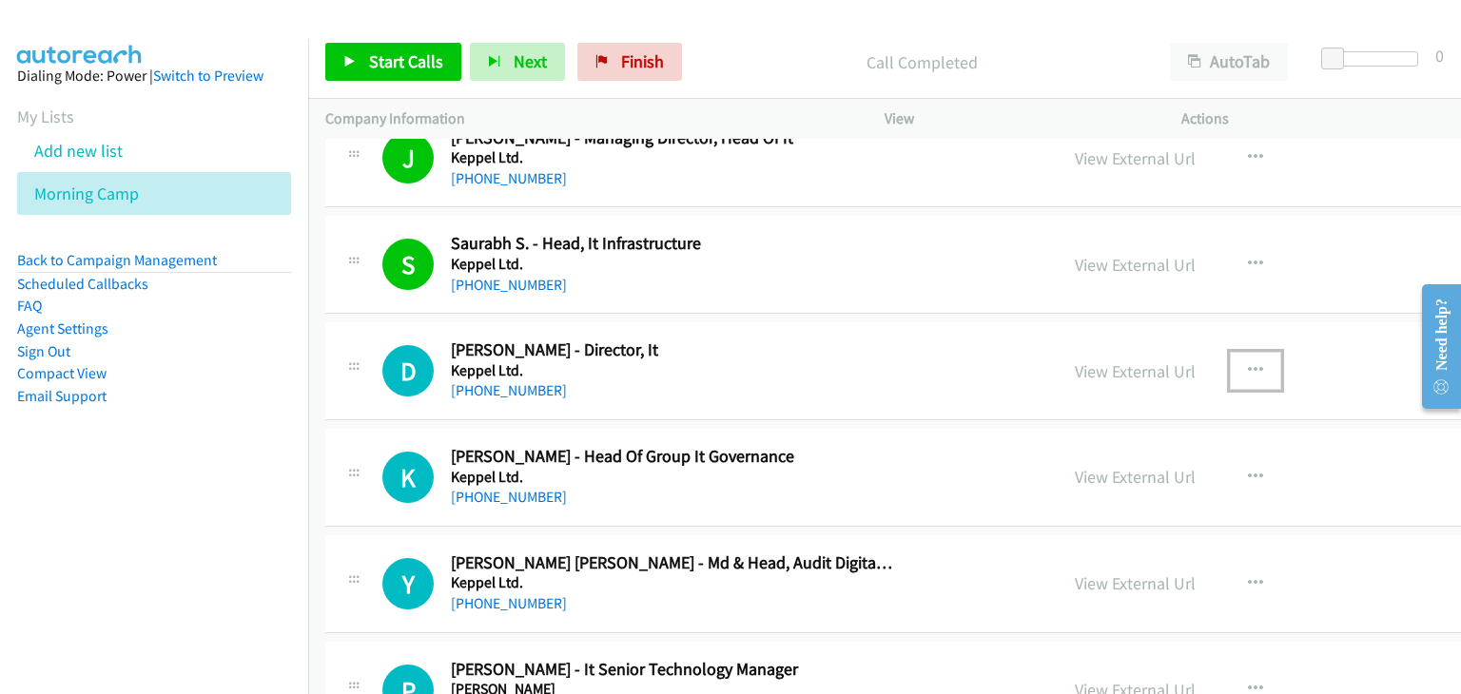
drag, startPoint x: 1176, startPoint y: 354, endPoint x: 1151, endPoint y: 432, distance: 82.1
click at [1230, 354] on button "button" at bounding box center [1255, 371] width 51 height 38
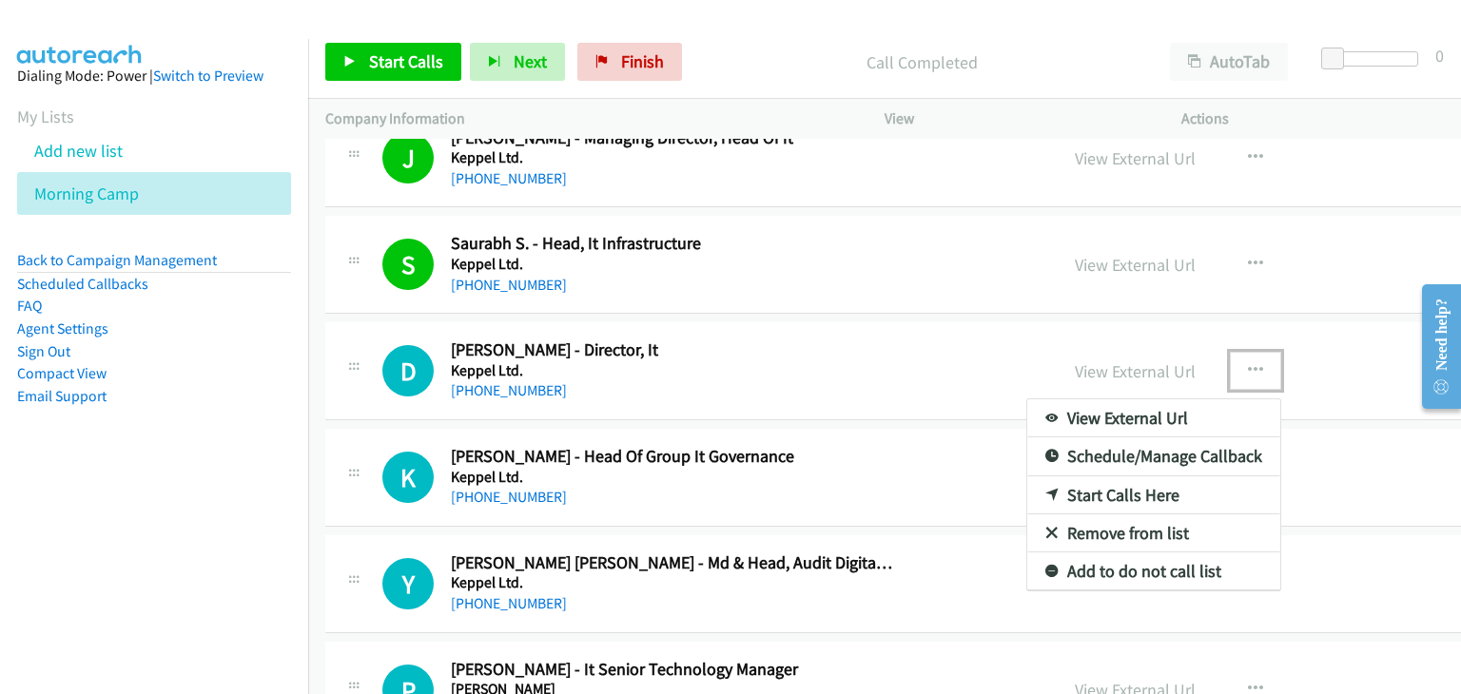
click at [1050, 476] on link "Start Calls Here" at bounding box center [1153, 495] width 253 height 38
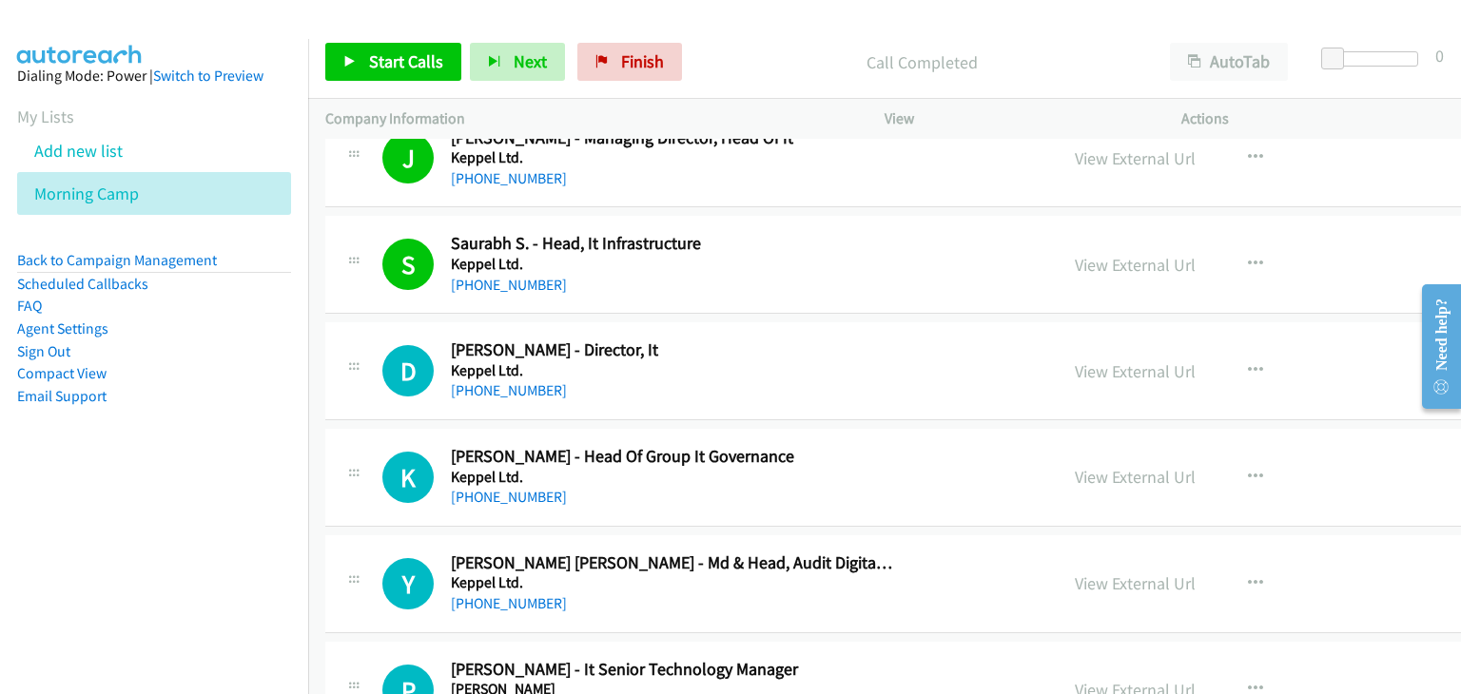
click at [358, 37] on div "Start Calls Pause Next Finish Call Completed AutoTab AutoTab 0" at bounding box center [884, 62] width 1153 height 73
click at [361, 58] on link "Start Calls" at bounding box center [393, 62] width 136 height 38
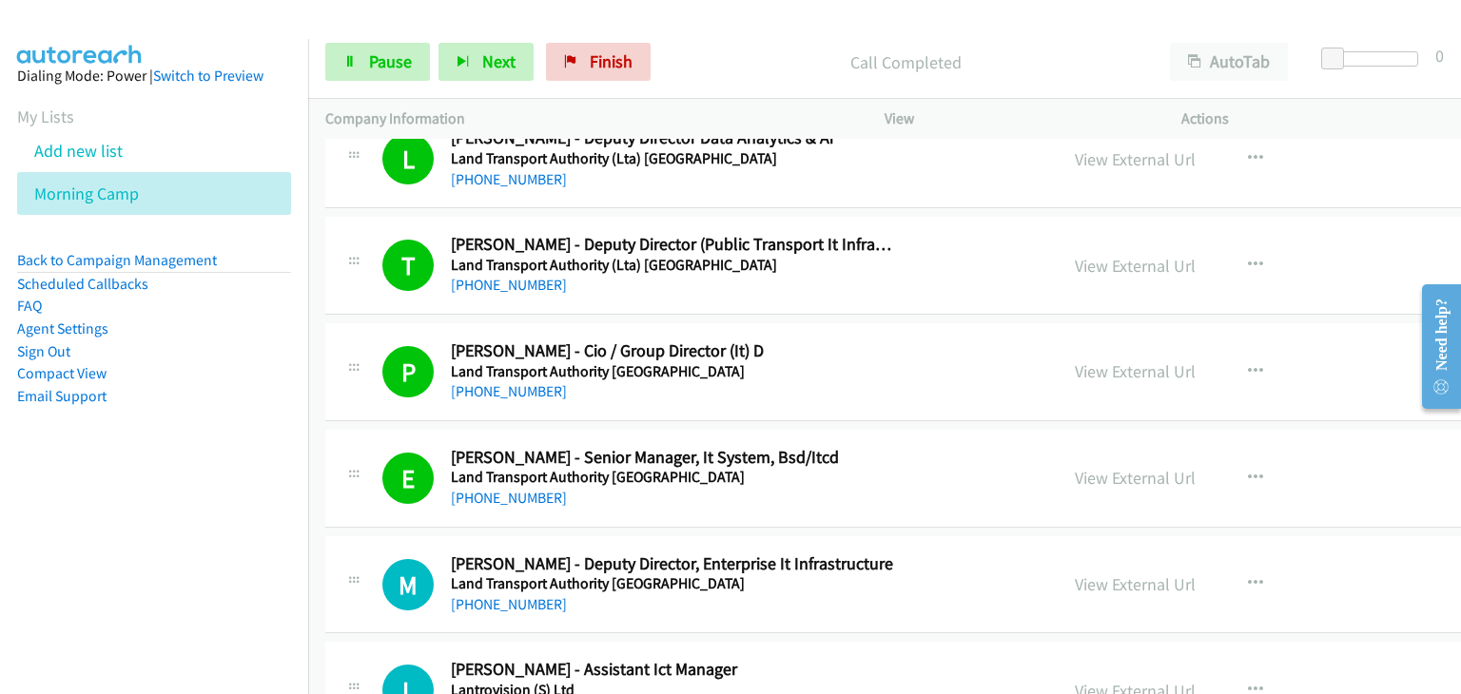
scroll to position [9523, 0]
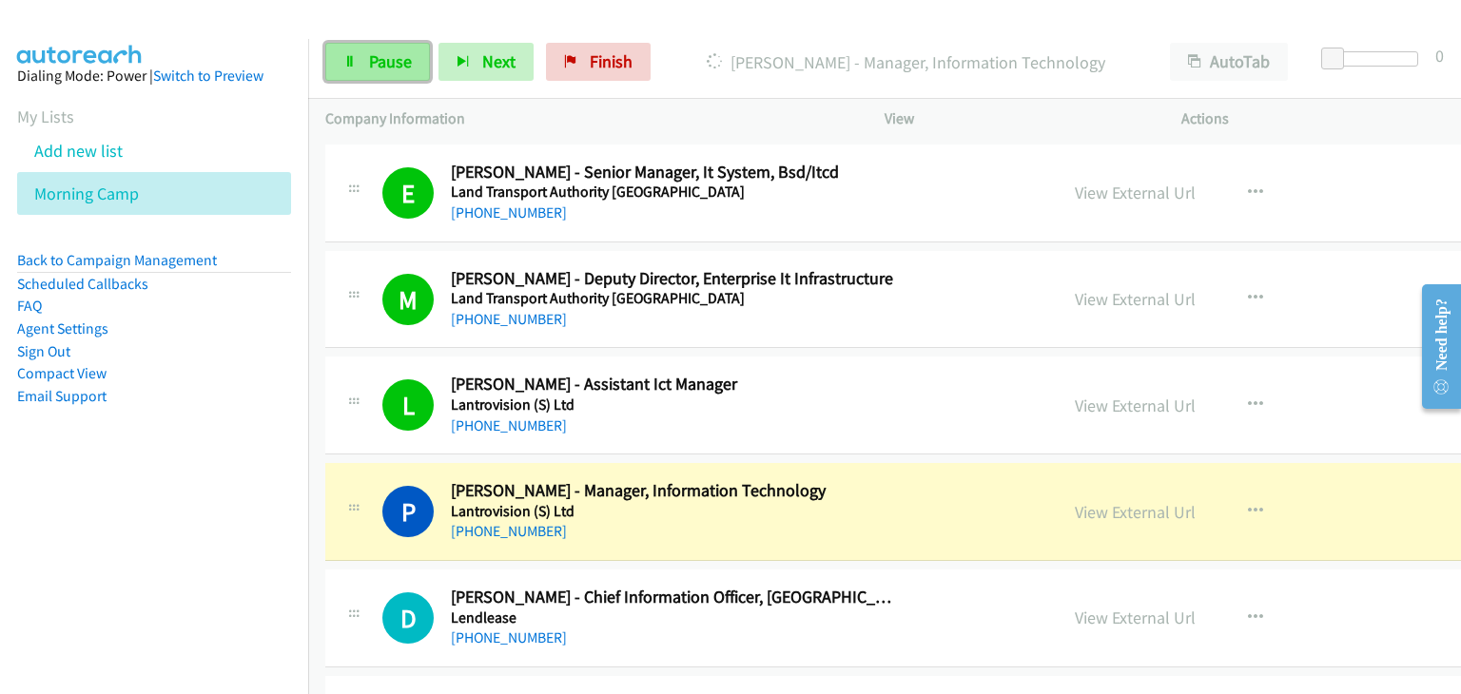
click at [379, 66] on span "Pause" at bounding box center [390, 61] width 43 height 22
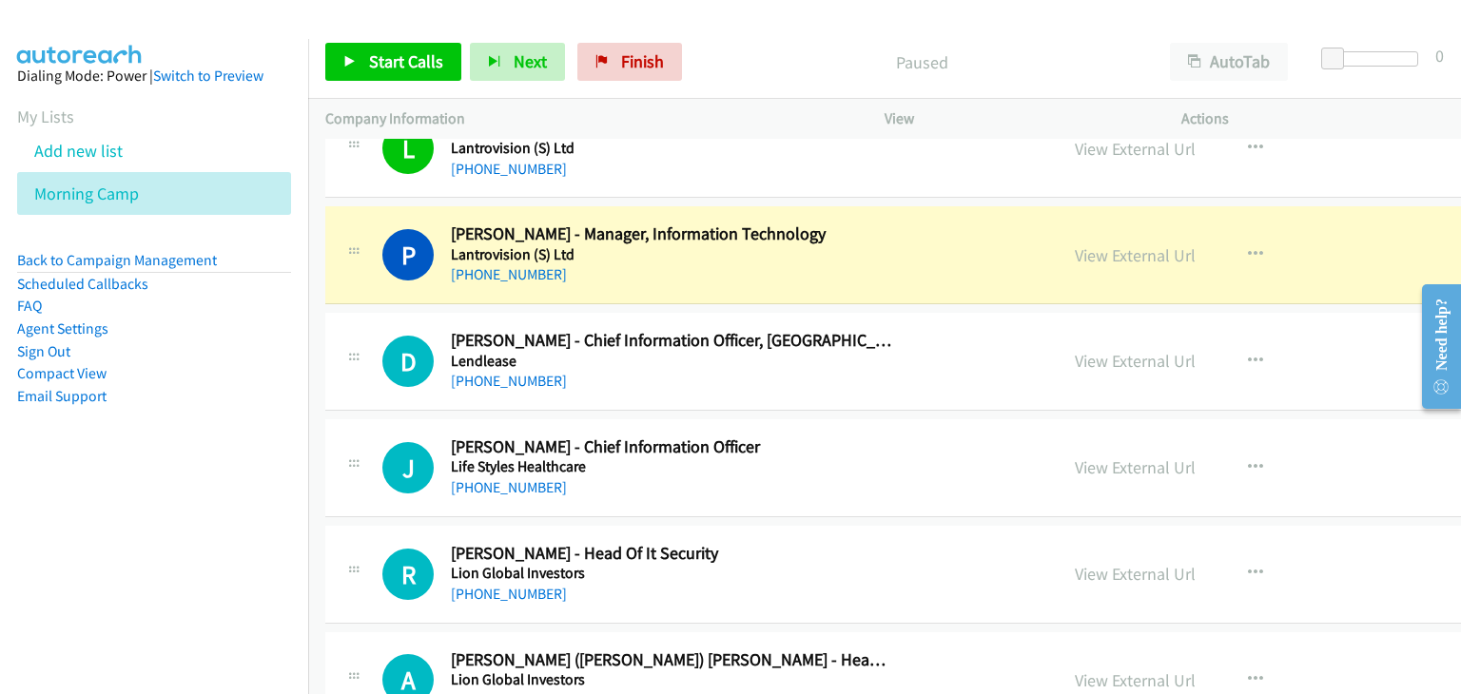
scroll to position [9808, 0]
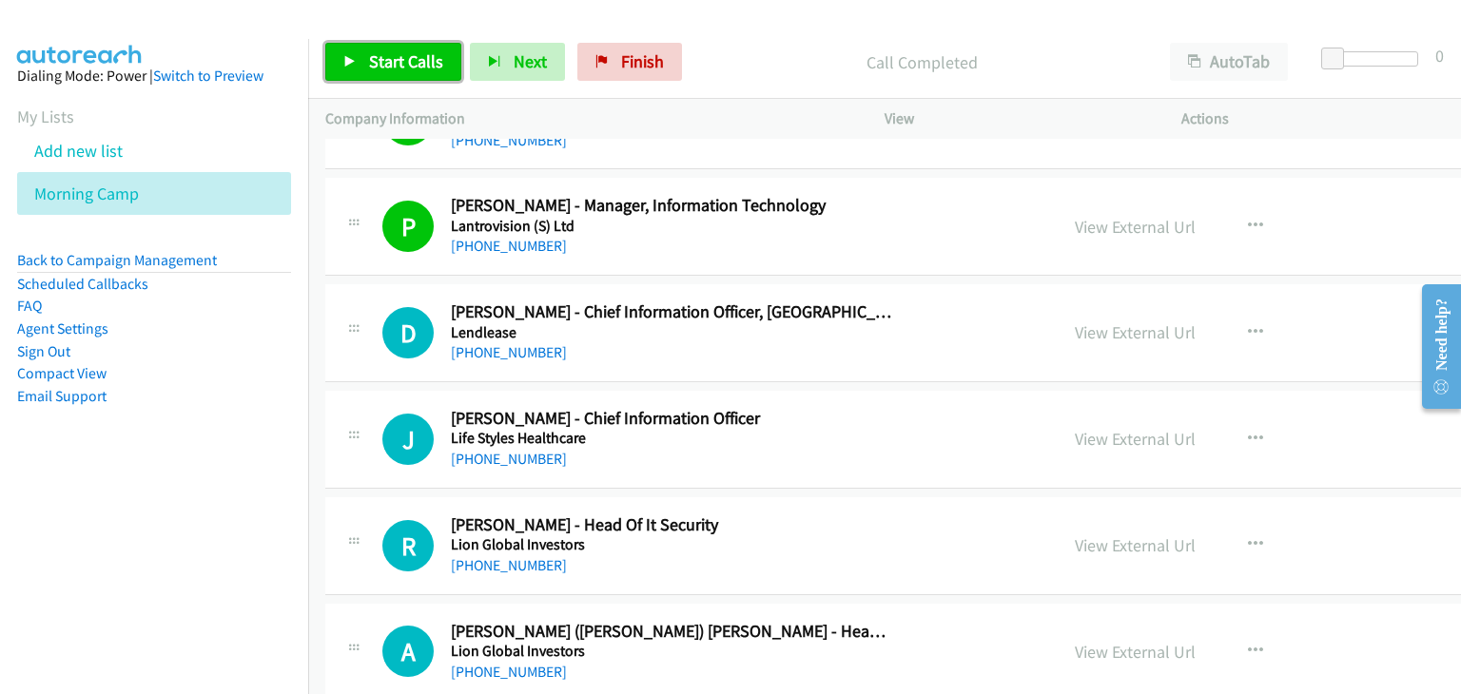
click at [357, 58] on link "Start Calls" at bounding box center [393, 62] width 136 height 38
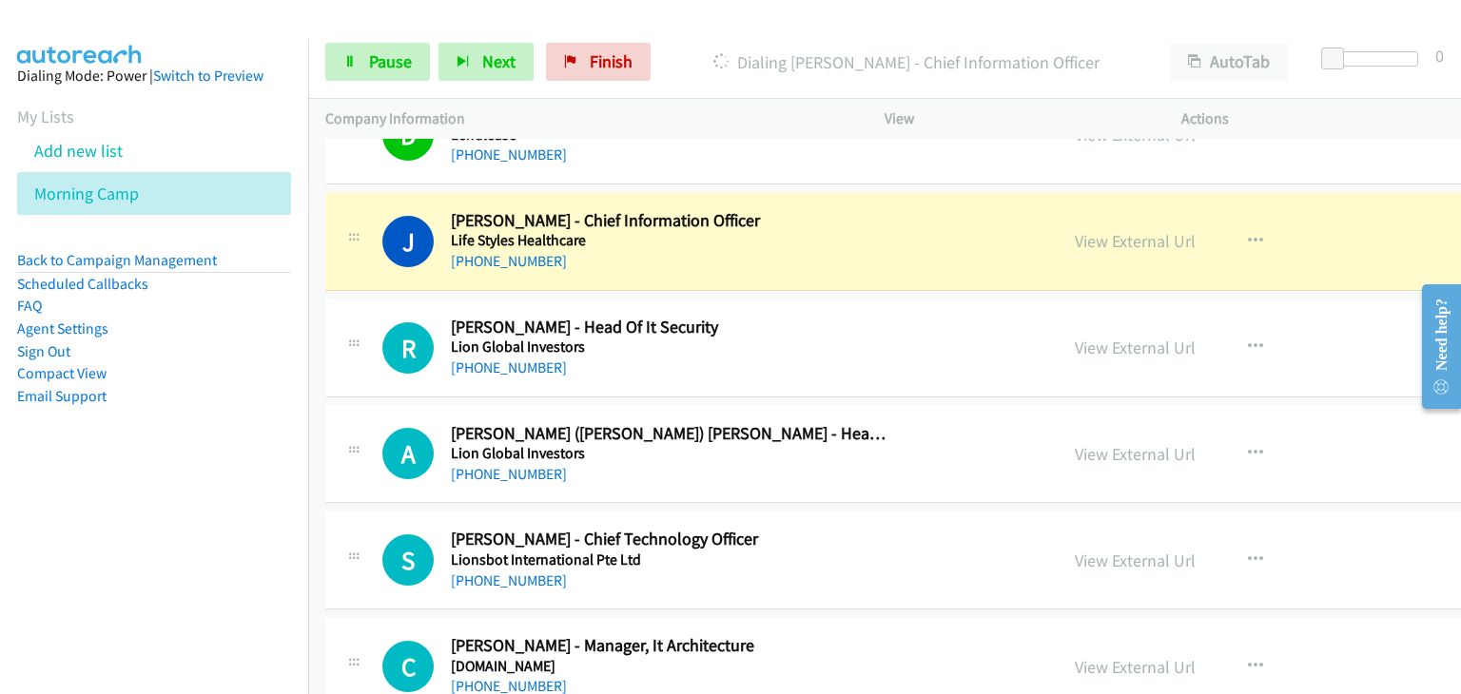
scroll to position [9998, 0]
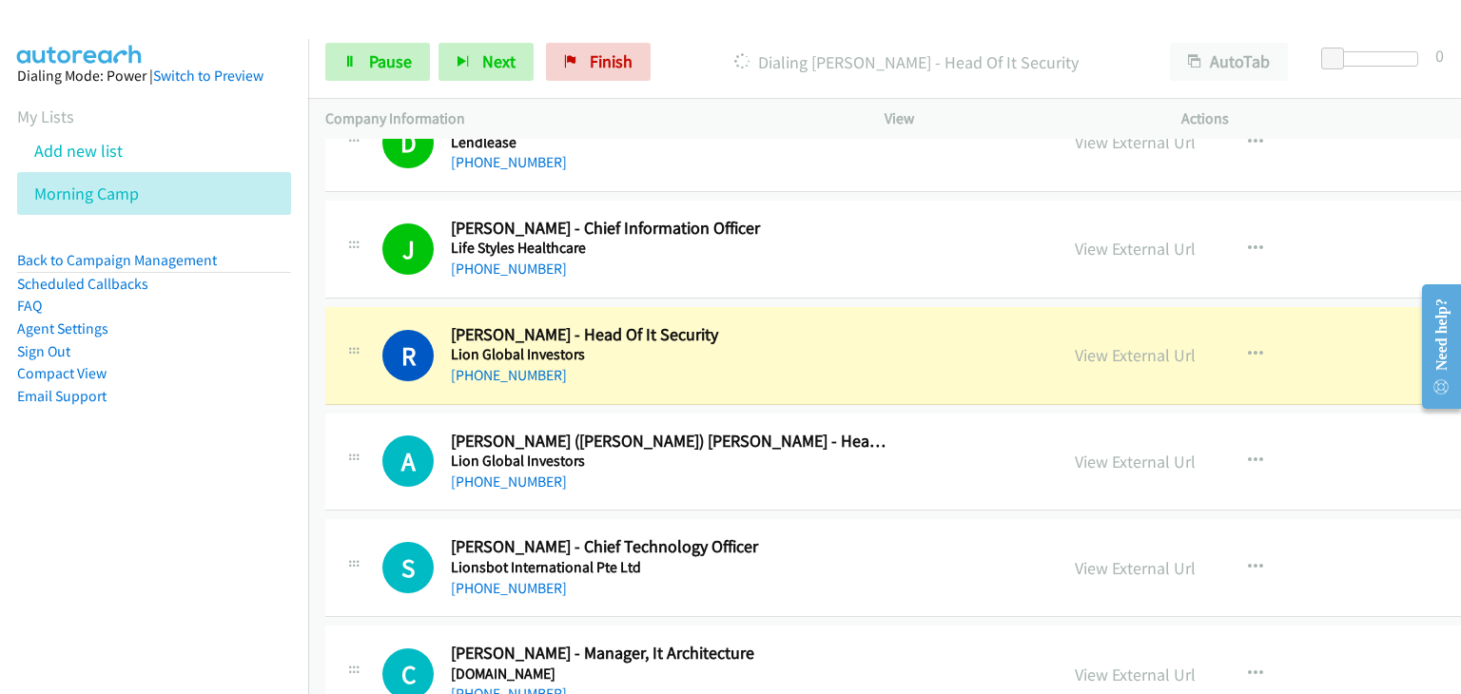
click at [335, 273] on div "J Callback Scheduled Jo Ris Navius - Chief Information Officer Life Styles Heal…" at bounding box center [1023, 250] width 1396 height 98
click at [373, 52] on span "Pause" at bounding box center [390, 61] width 43 height 22
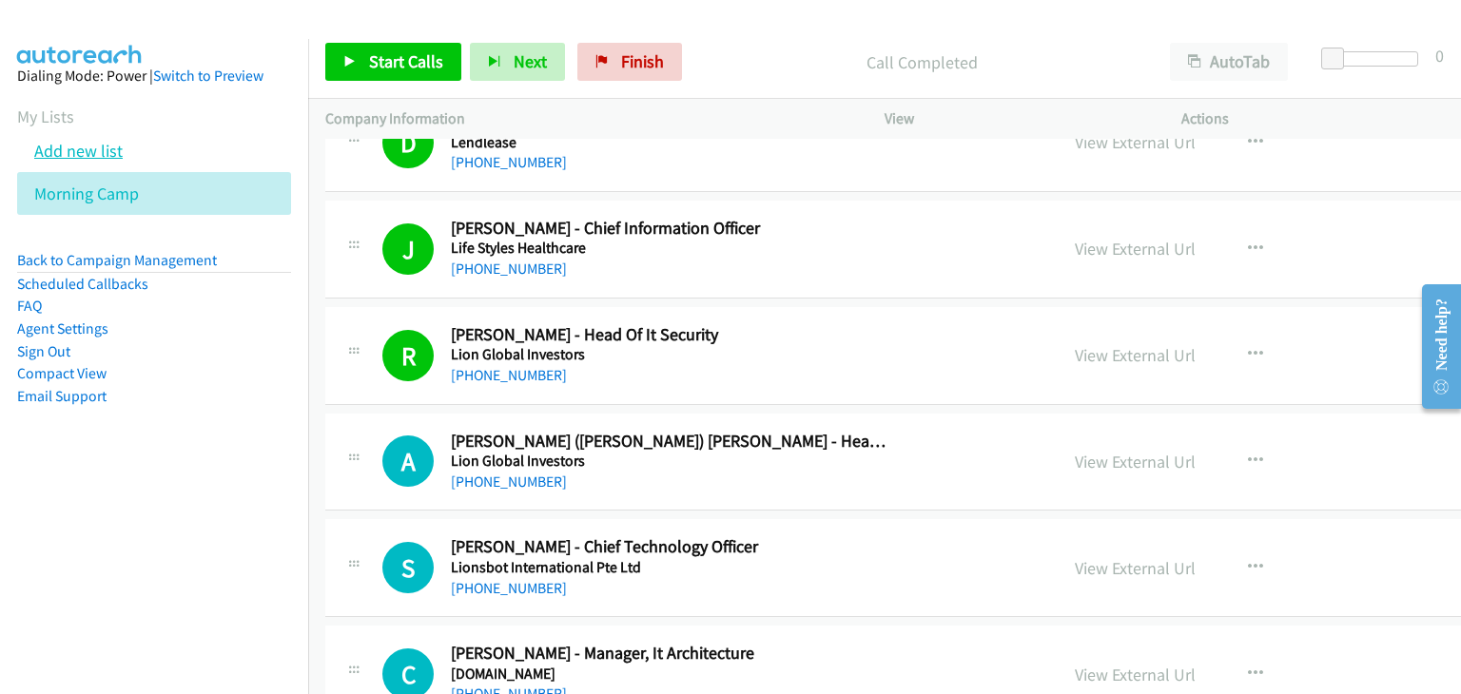
click at [104, 157] on link "Add new list" at bounding box center [78, 151] width 88 height 22
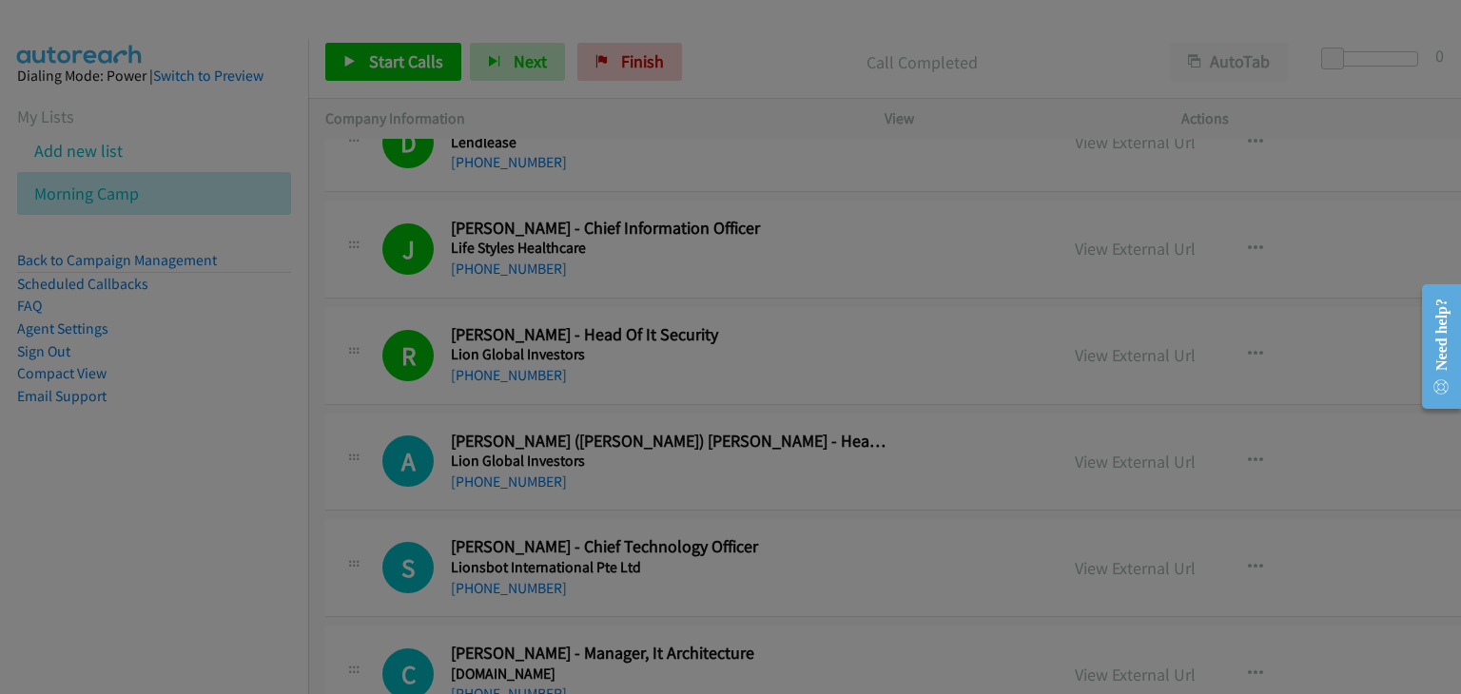
click at [0, 0] on div at bounding box center [0, 0] width 0 height 0
click at [0, 0] on div "Sample CSV Template" at bounding box center [0, 0] width 0 height 0
click at [0, 0] on div at bounding box center [0, 0] width 0 height 0
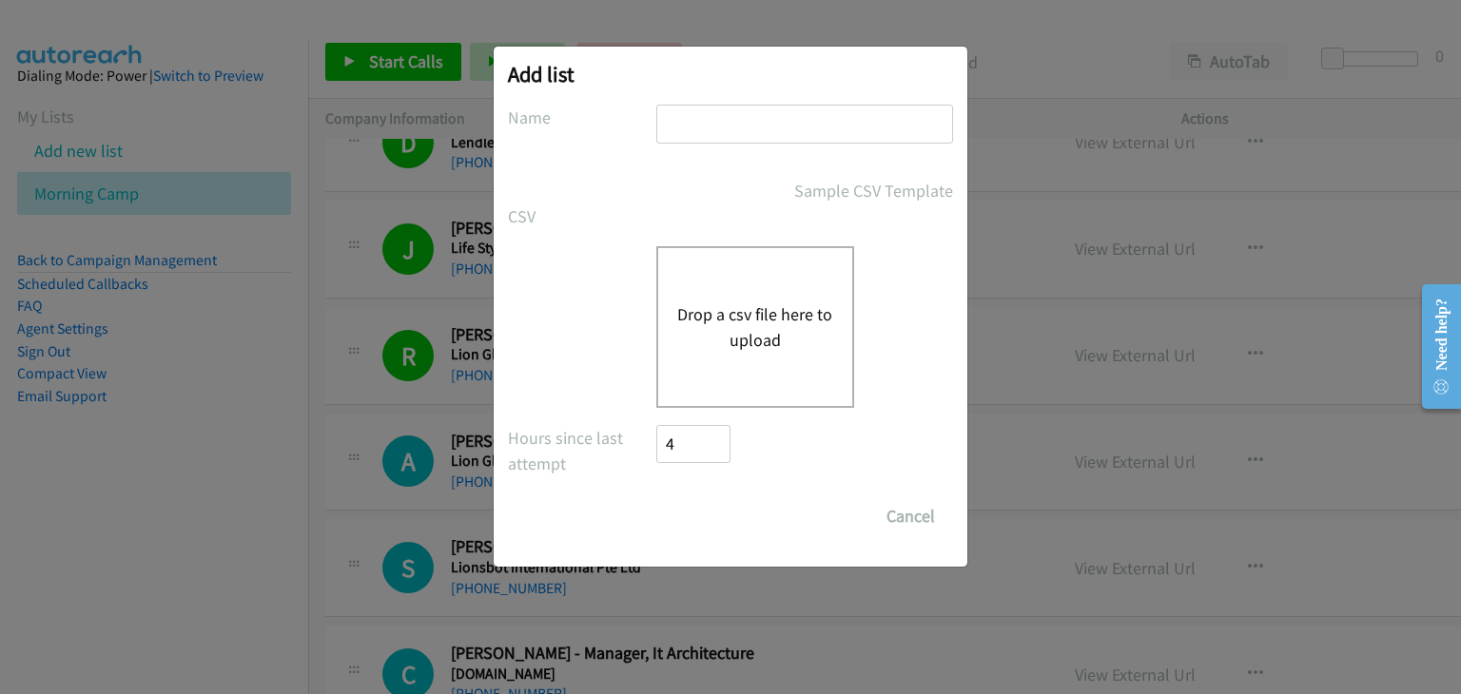
click at [696, 120] on input "text" at bounding box center [804, 124] width 297 height 39
type input "MY"
click at [710, 279] on div "Drop a csv file here to upload" at bounding box center [755, 327] width 198 height 162
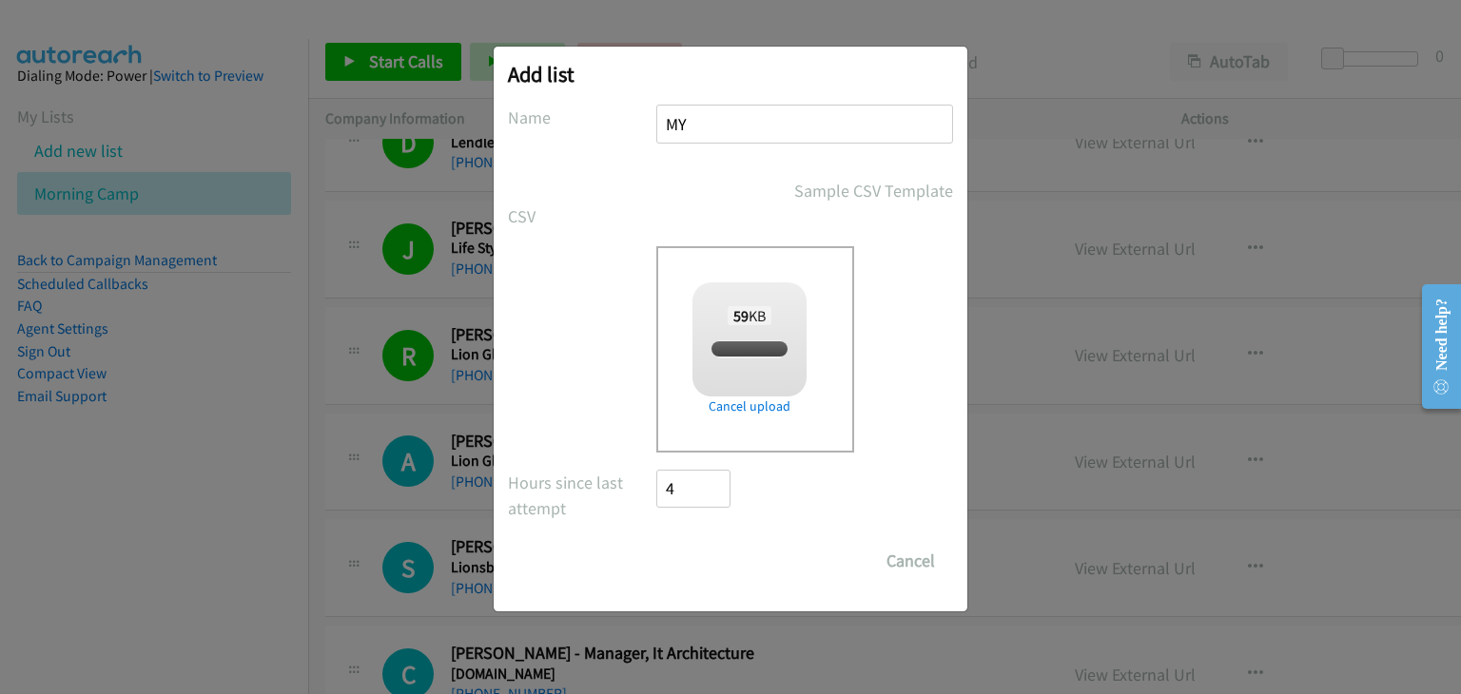
checkbox input "true"
click at [717, 556] on input "Save List" at bounding box center [706, 561] width 100 height 38
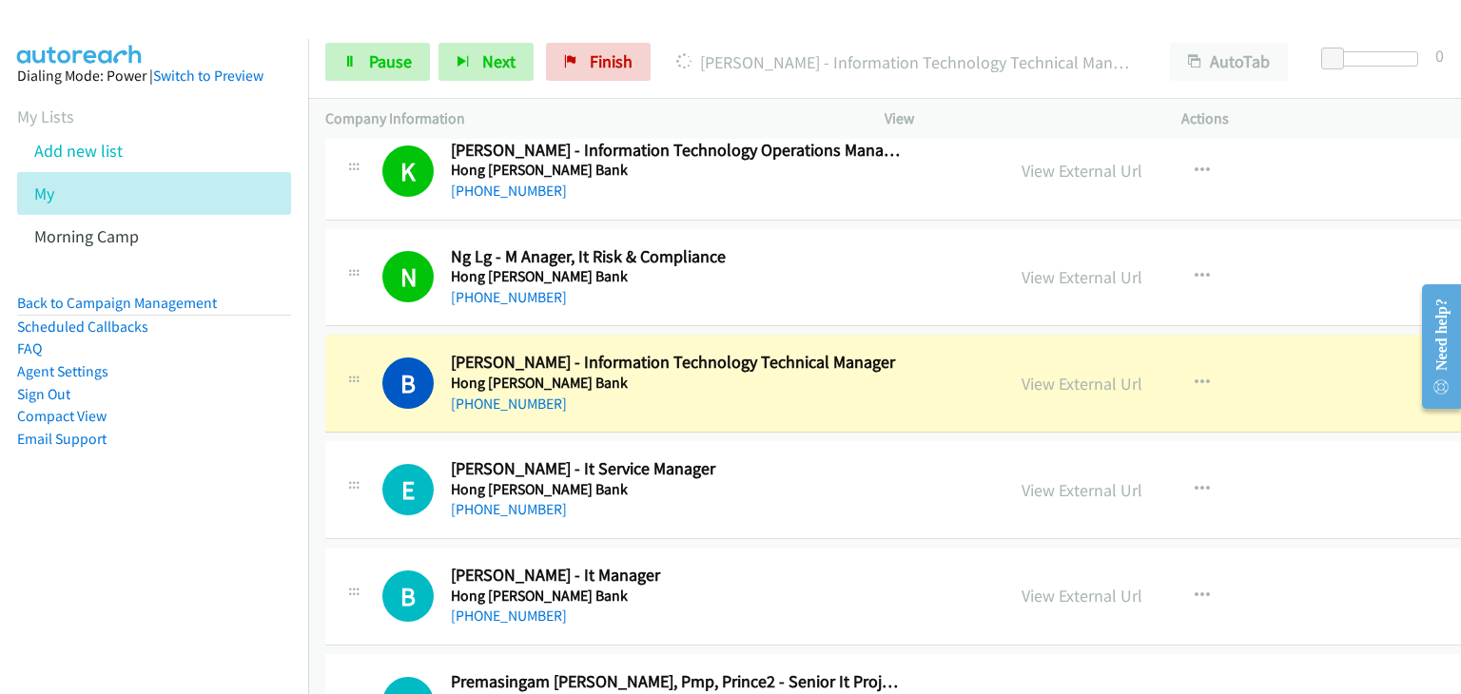
scroll to position [5801, 0]
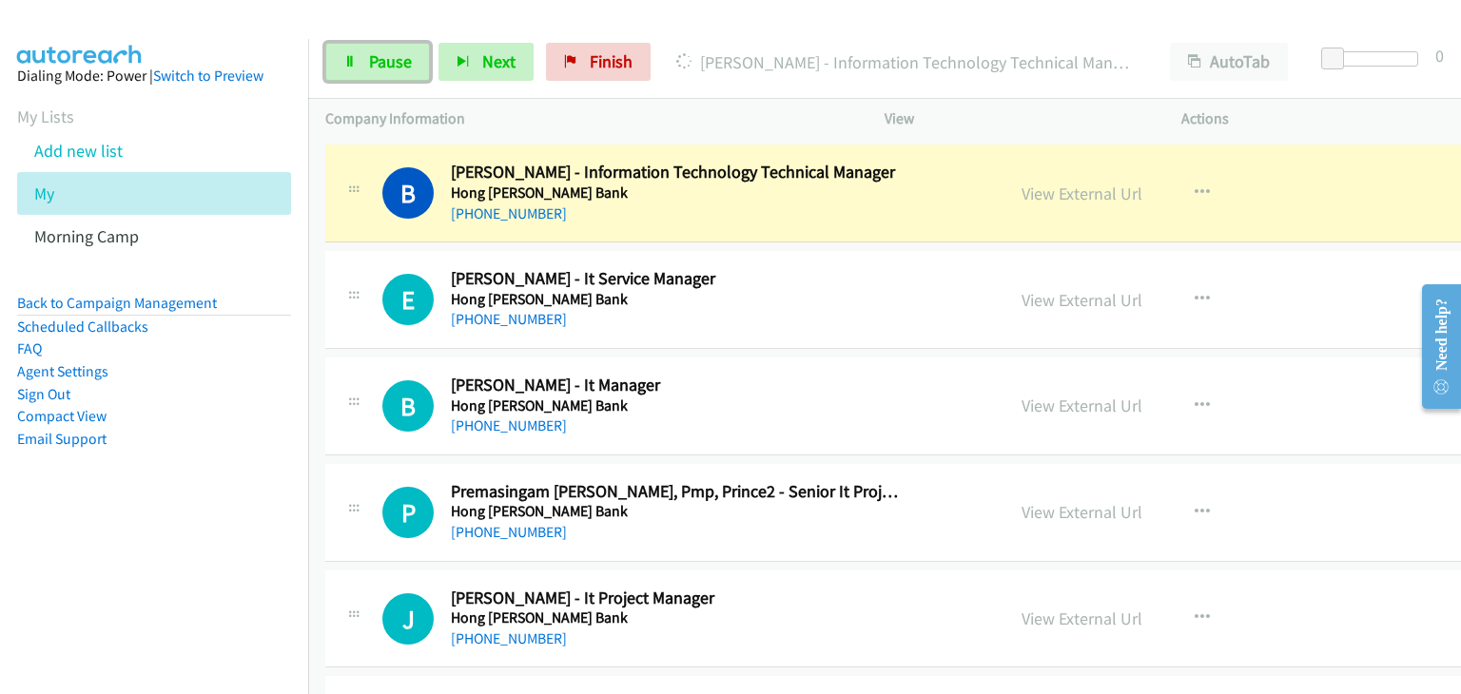
drag, startPoint x: 378, startPoint y: 61, endPoint x: 401, endPoint y: 92, distance: 38.8
click at [378, 61] on span "Pause" at bounding box center [390, 61] width 43 height 22
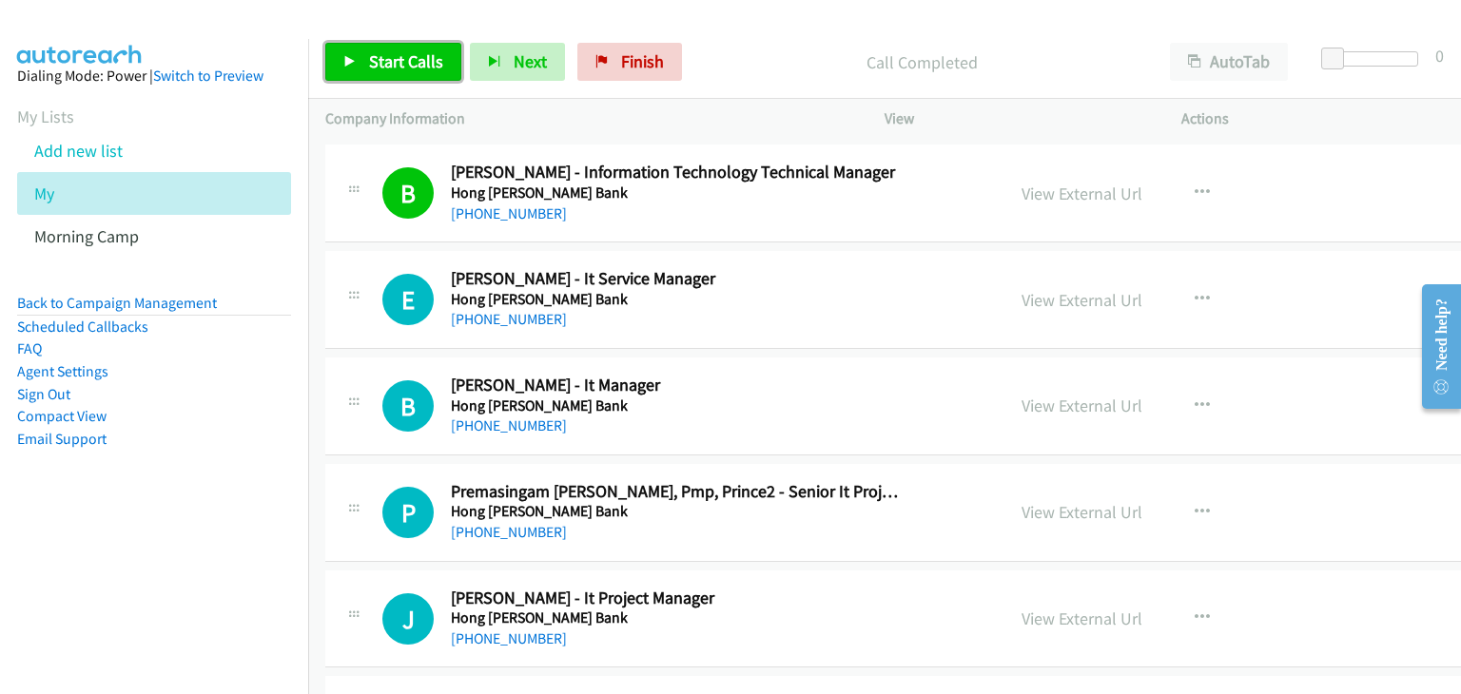
click at [377, 59] on span "Start Calls" at bounding box center [406, 61] width 74 height 22
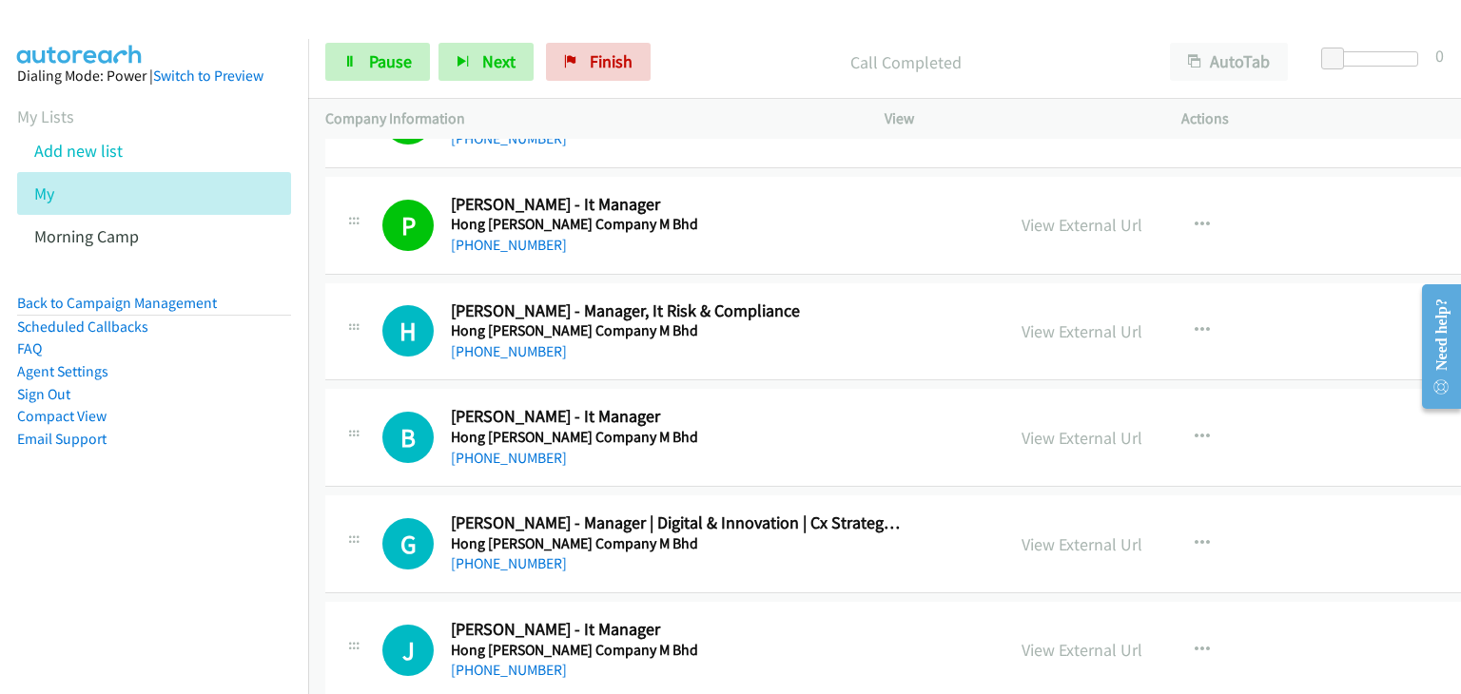
scroll to position [7227, 0]
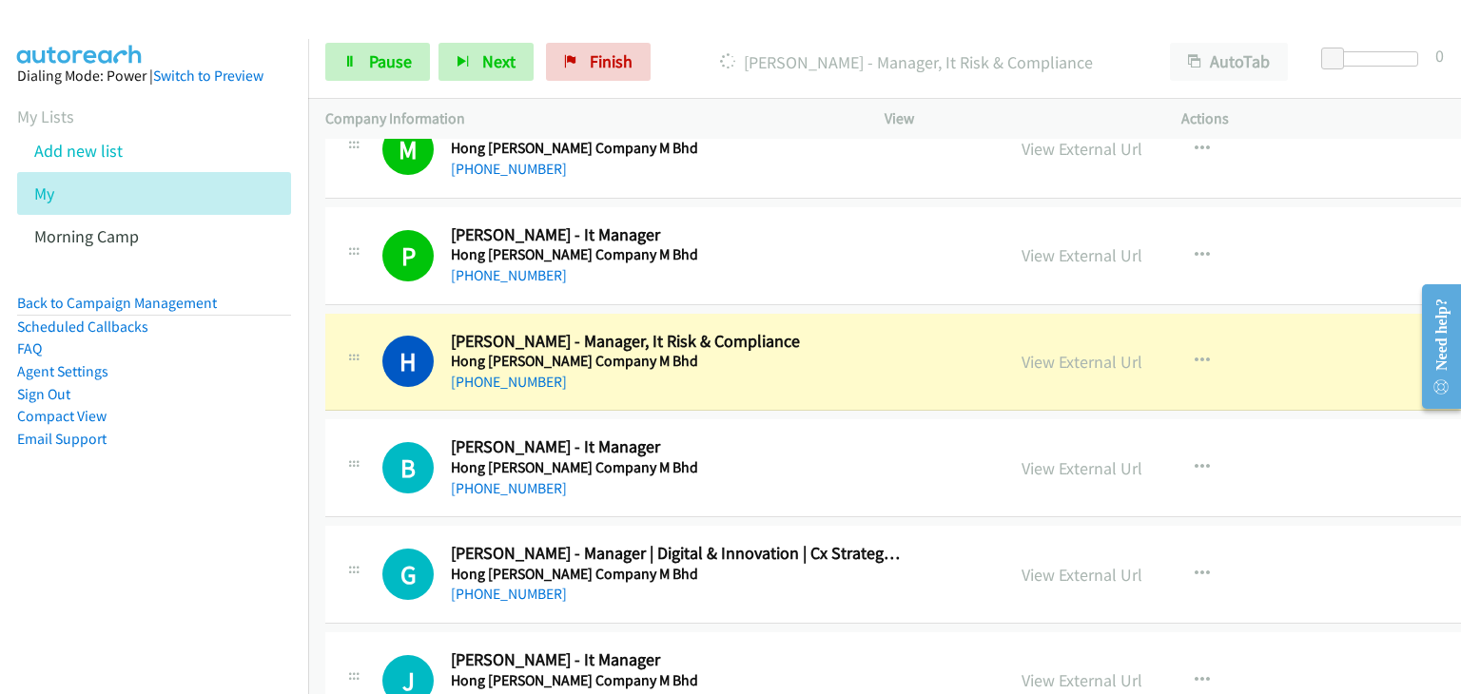
click at [365, 207] on div "P Callback Scheduled Poh Ling Cheok - It Manager Hong Leong Company M Bhd Asia/…" at bounding box center [969, 256] width 1289 height 98
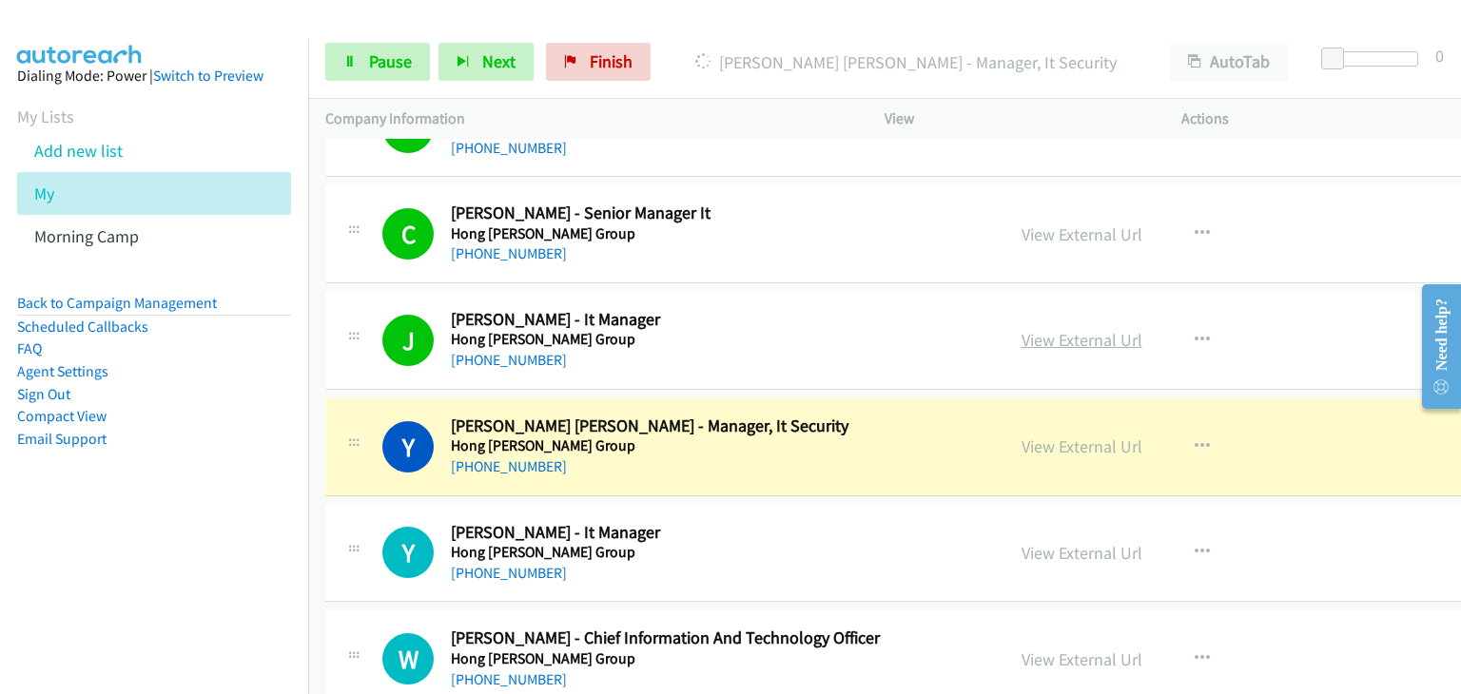
scroll to position [8749, 0]
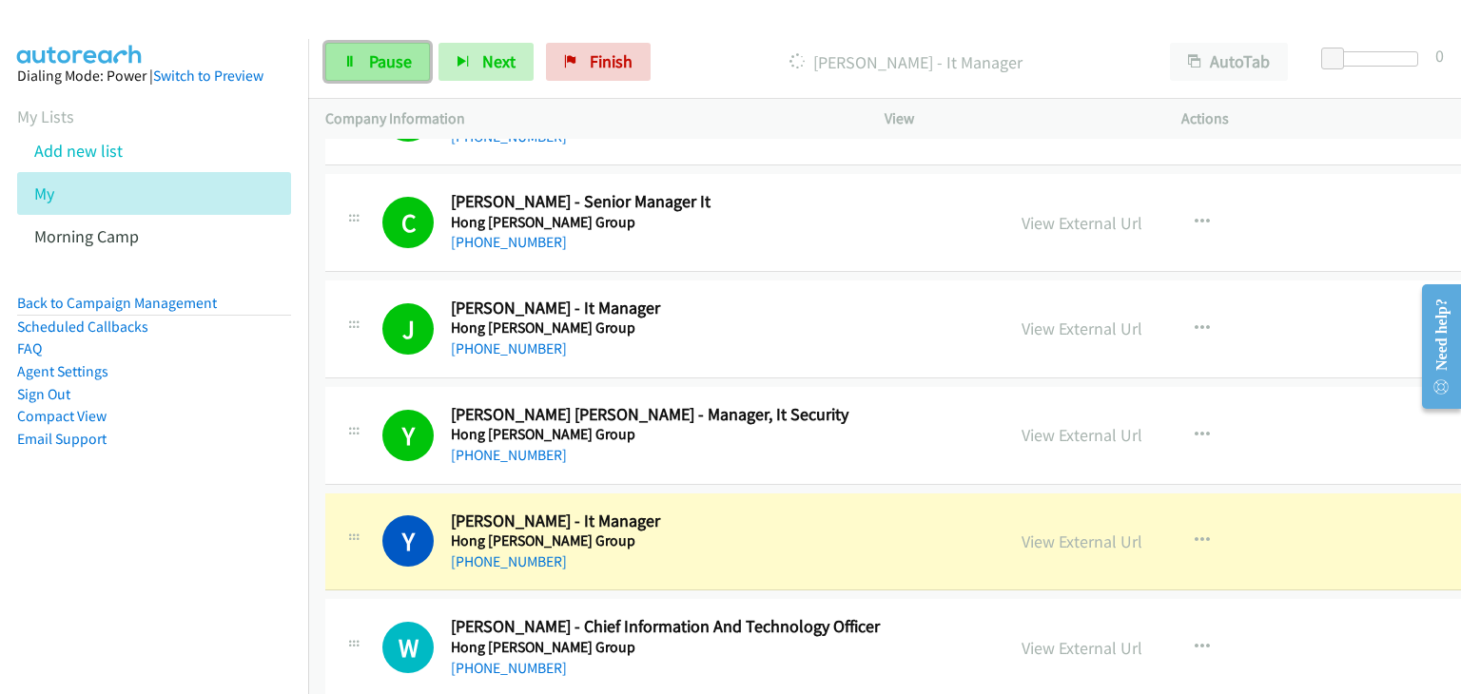
click at [339, 55] on link "Pause" at bounding box center [377, 62] width 105 height 38
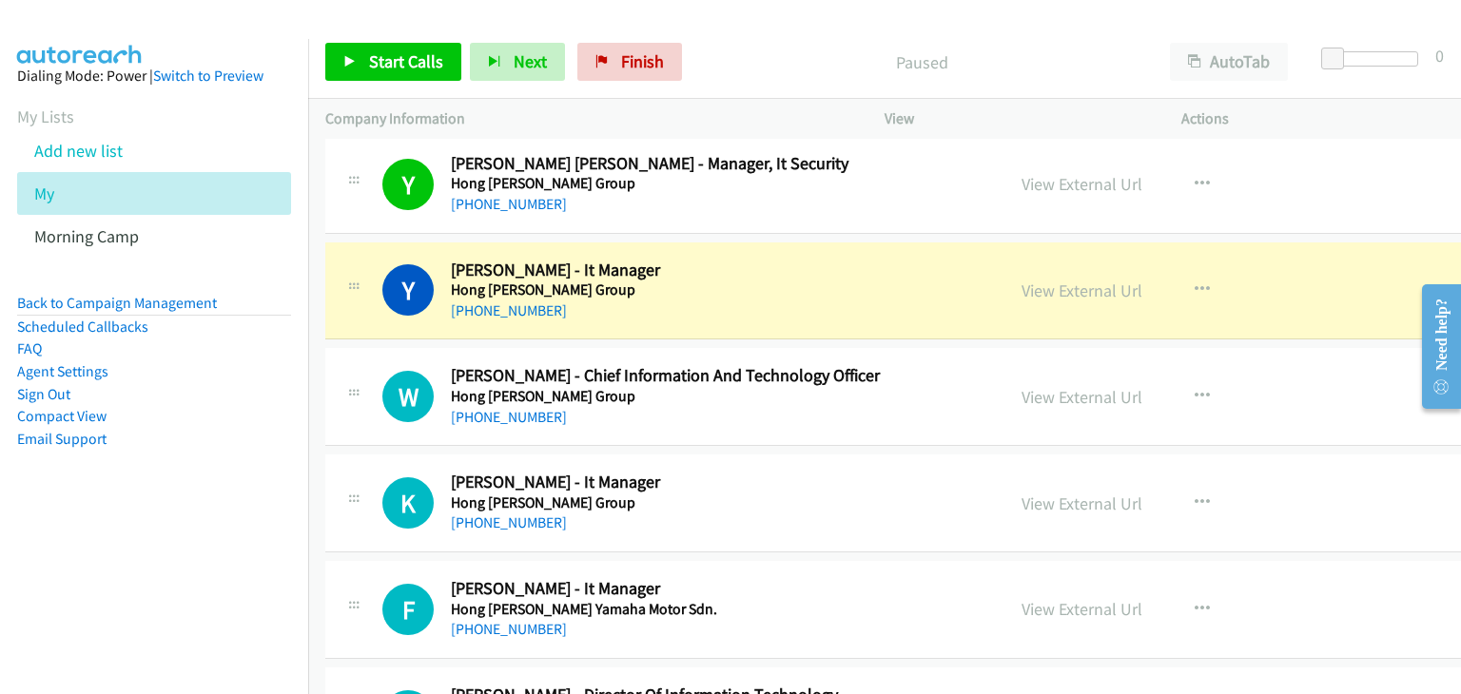
scroll to position [9034, 0]
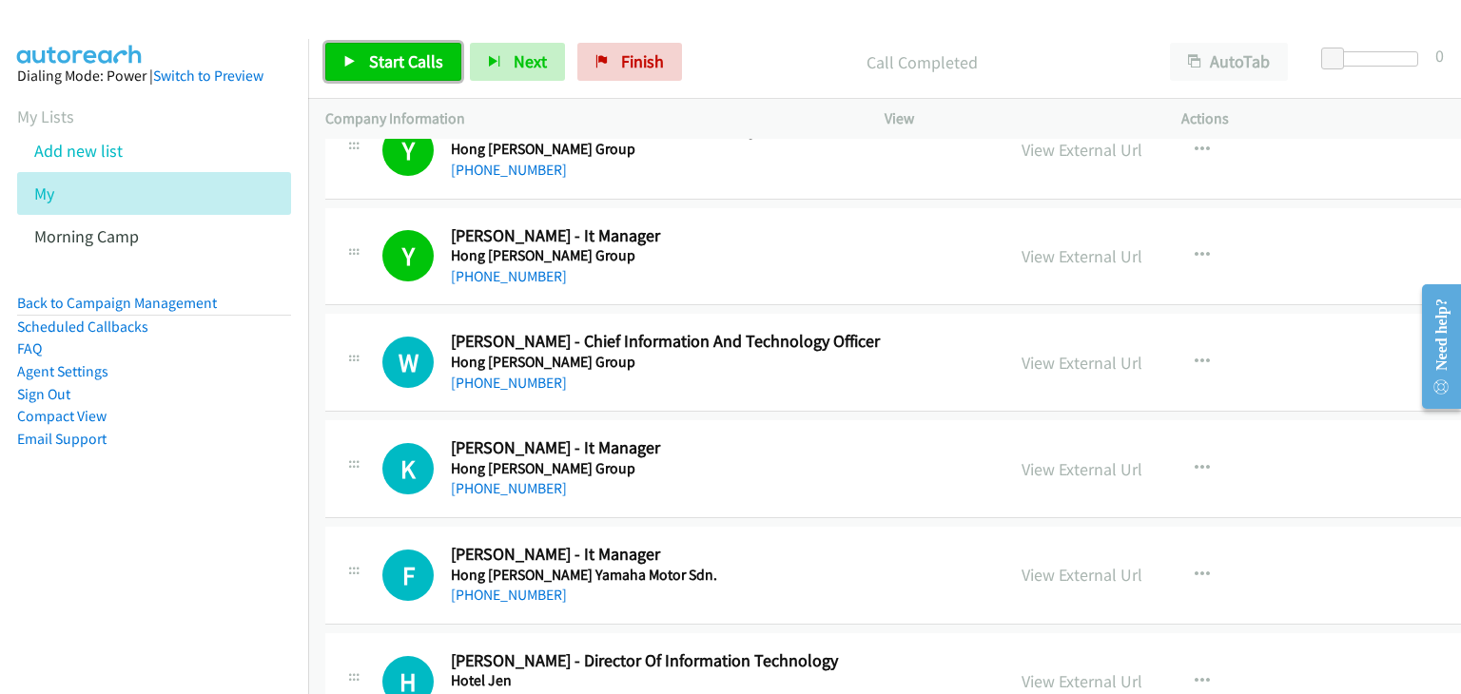
click at [422, 67] on span "Start Calls" at bounding box center [406, 61] width 74 height 22
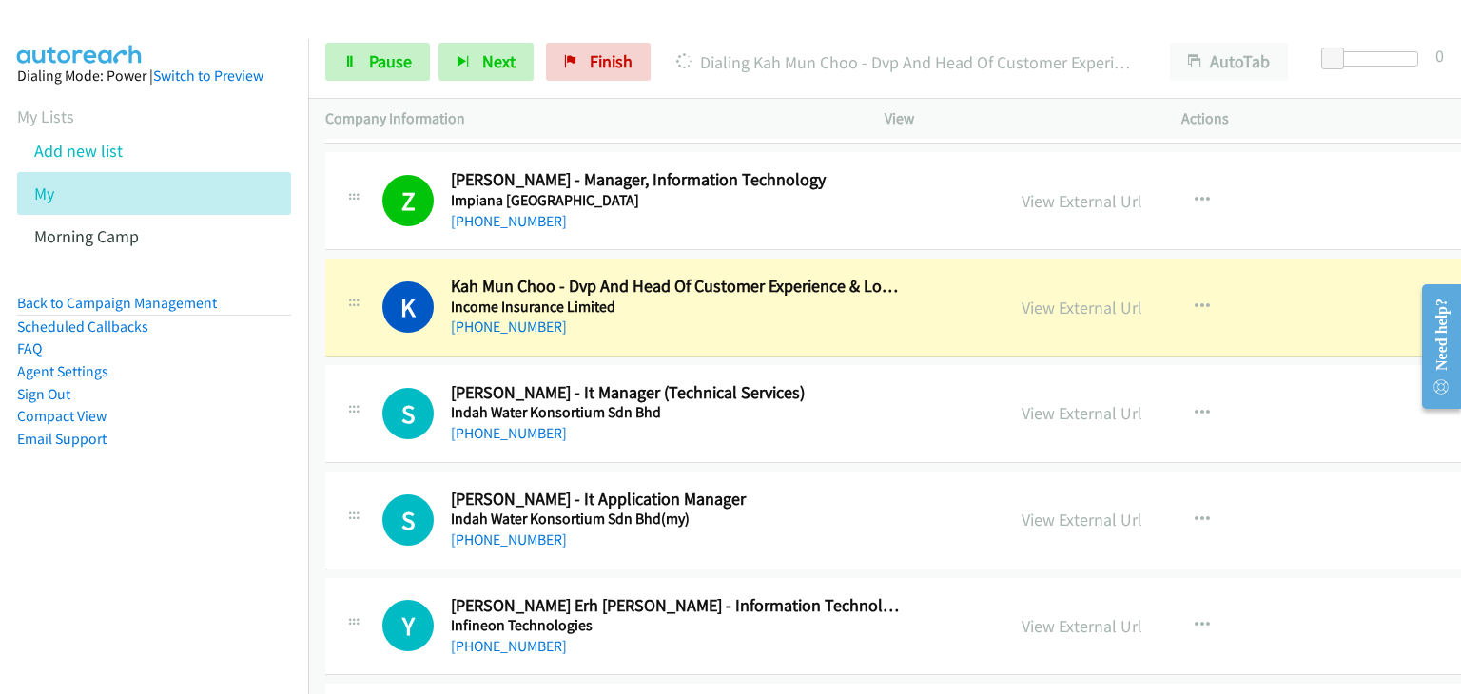
scroll to position [10460, 0]
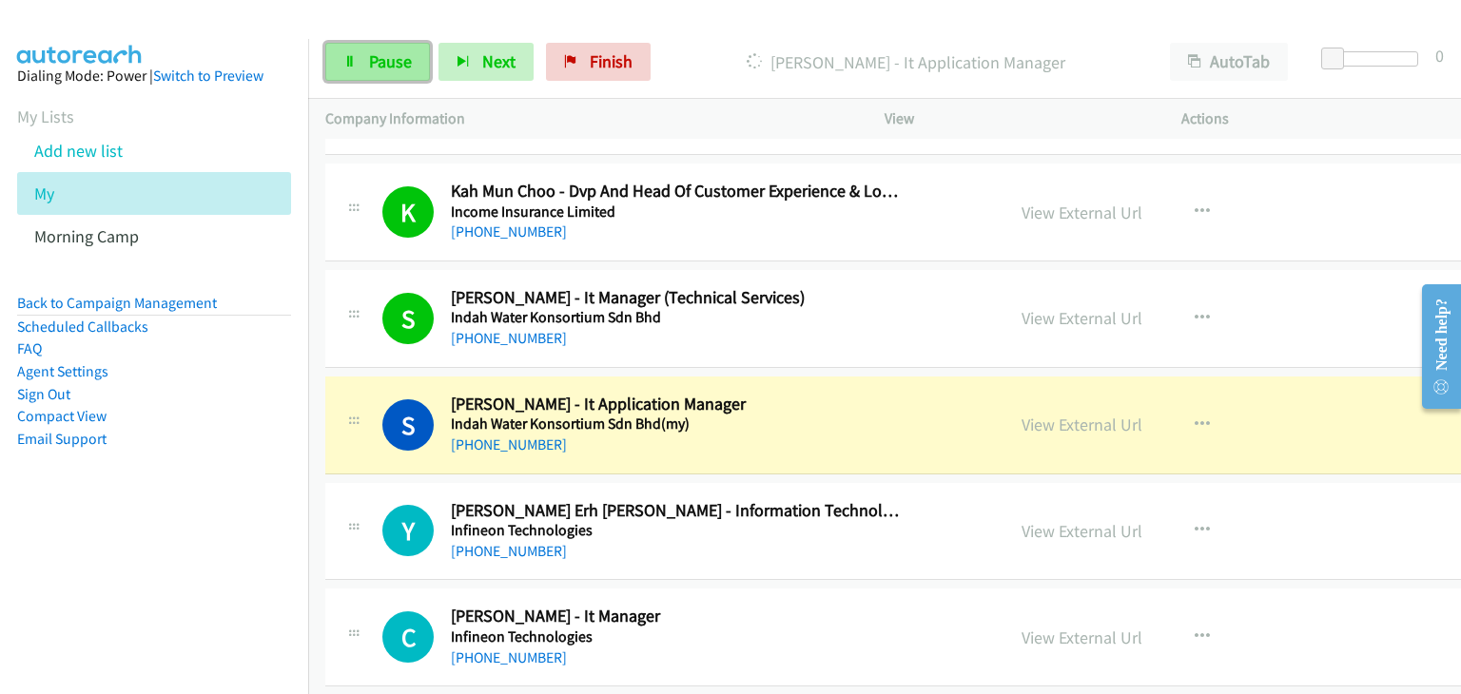
click at [387, 66] on span "Pause" at bounding box center [390, 61] width 43 height 22
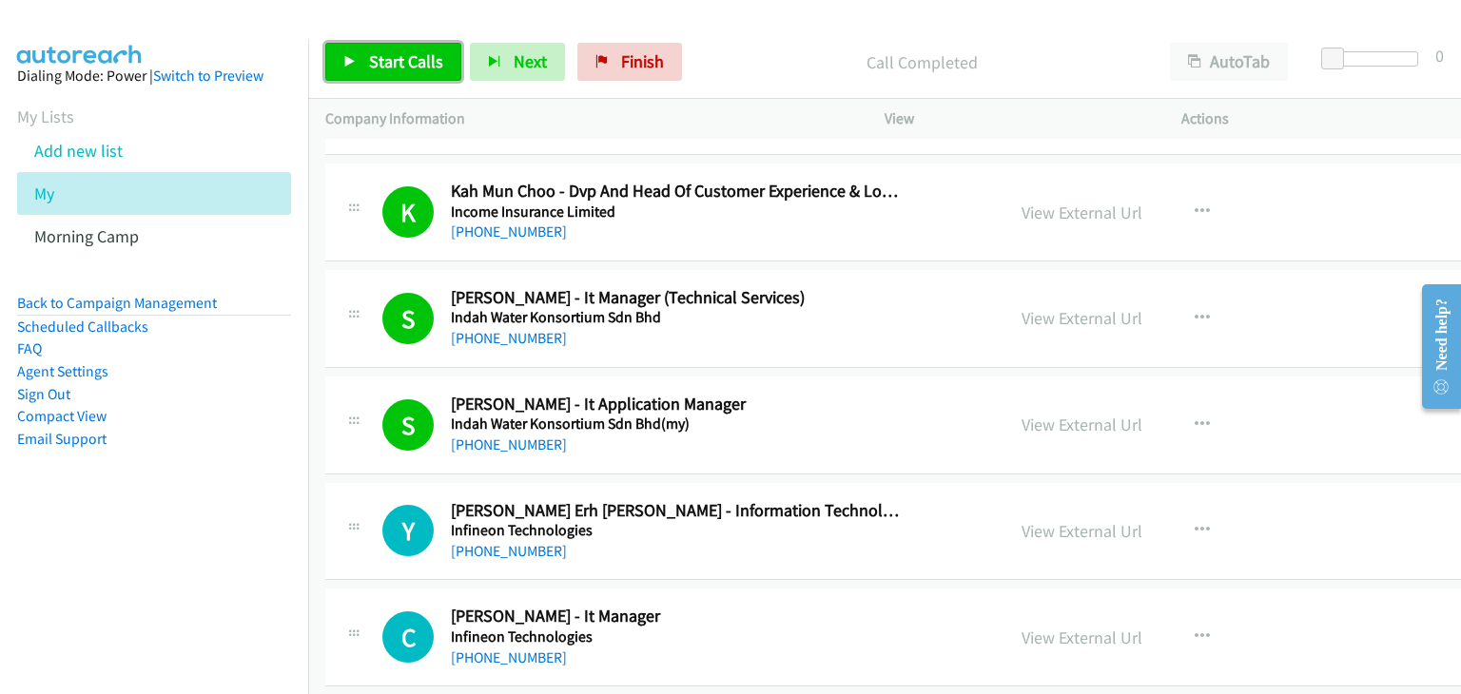
click at [359, 54] on link "Start Calls" at bounding box center [393, 62] width 136 height 38
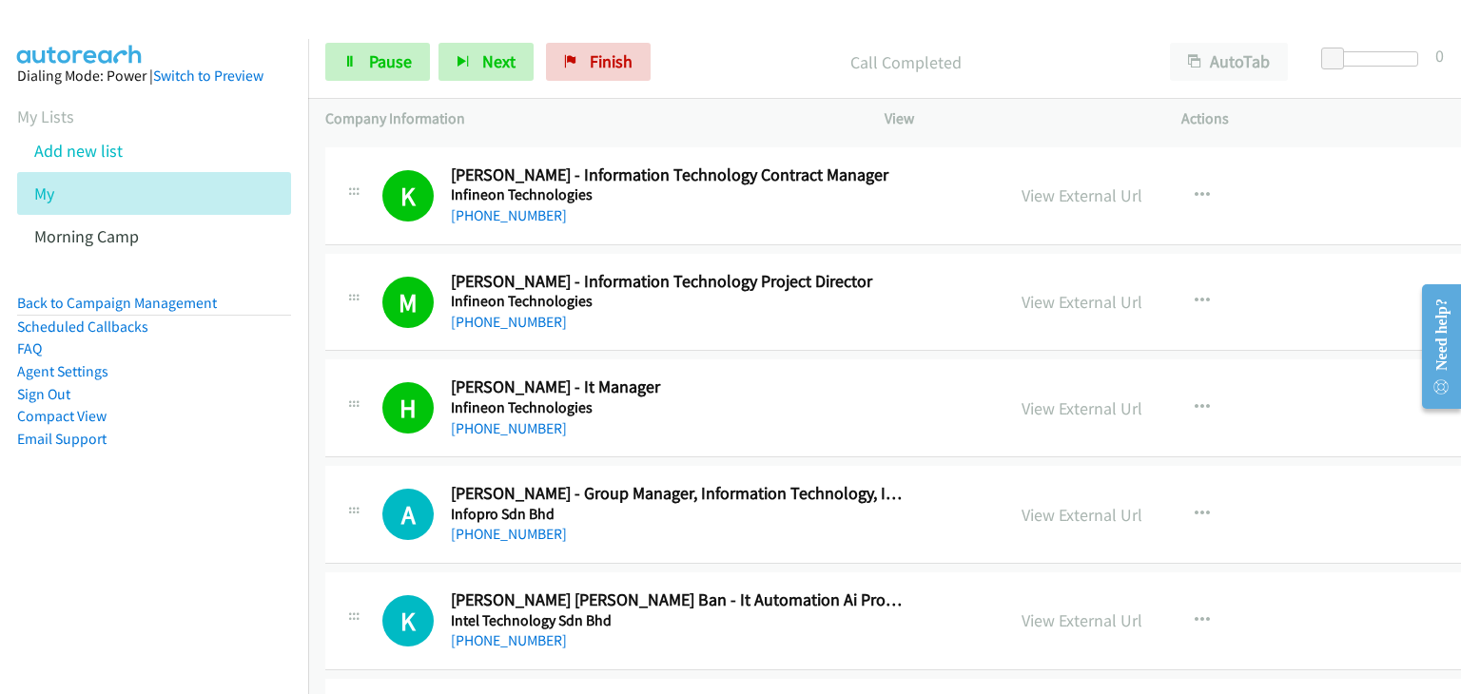
scroll to position [11411, 0]
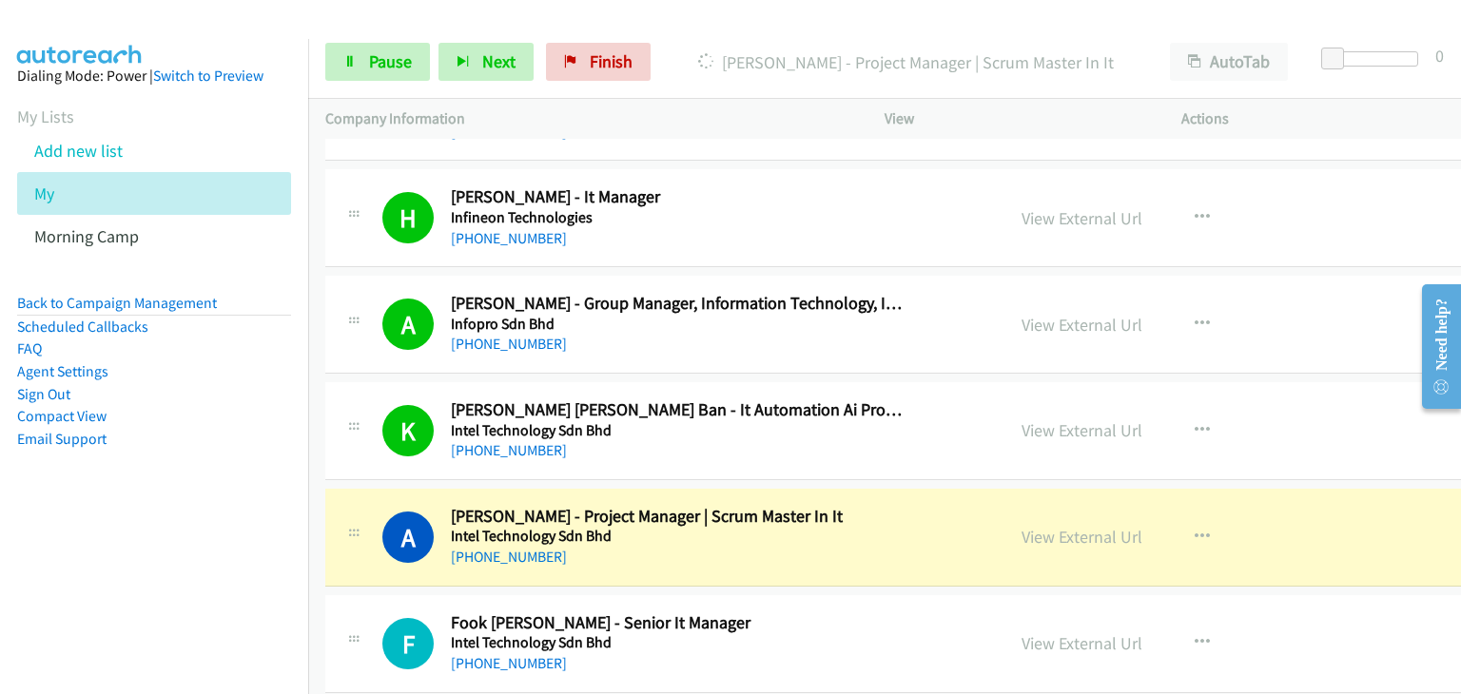
click at [333, 298] on div "A Callback Scheduled Alex Yu Wei - Group Manager, Information Technology, Infor…" at bounding box center [664, 324] width 679 height 63
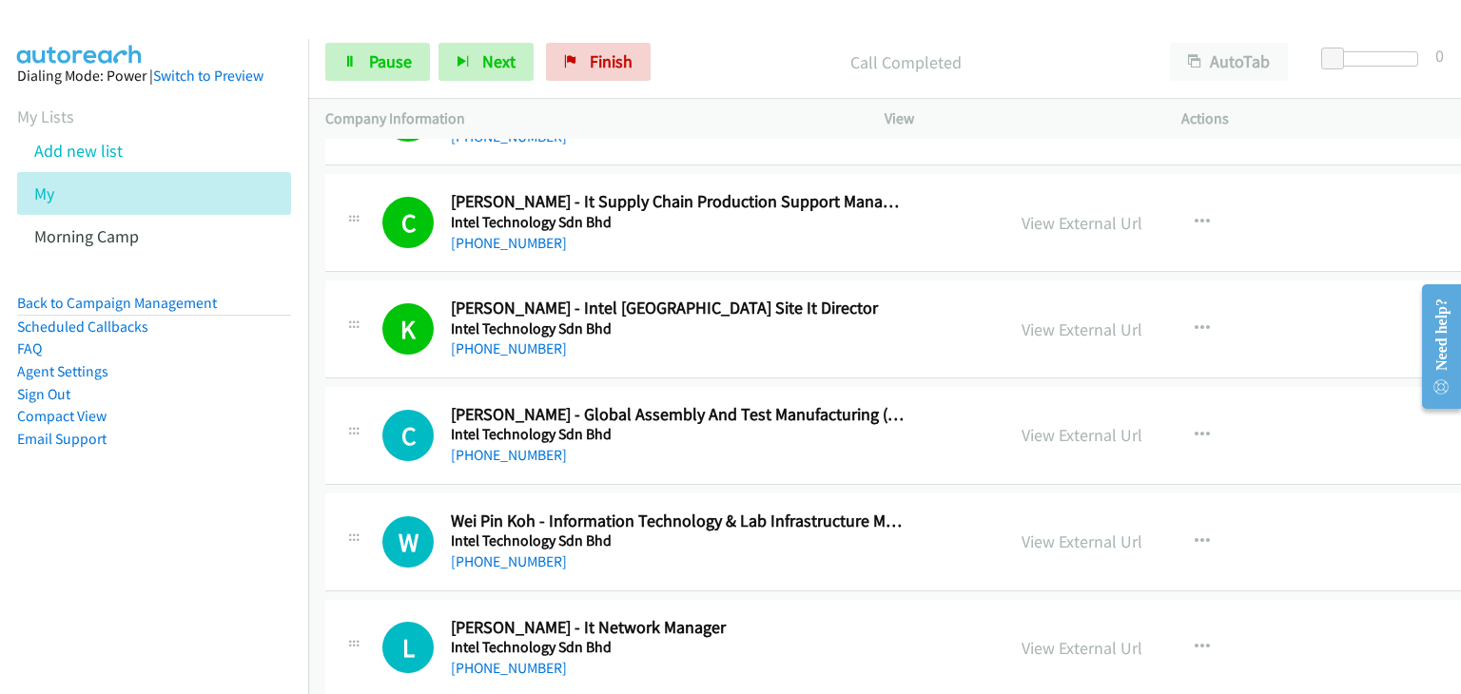
scroll to position [12077, 0]
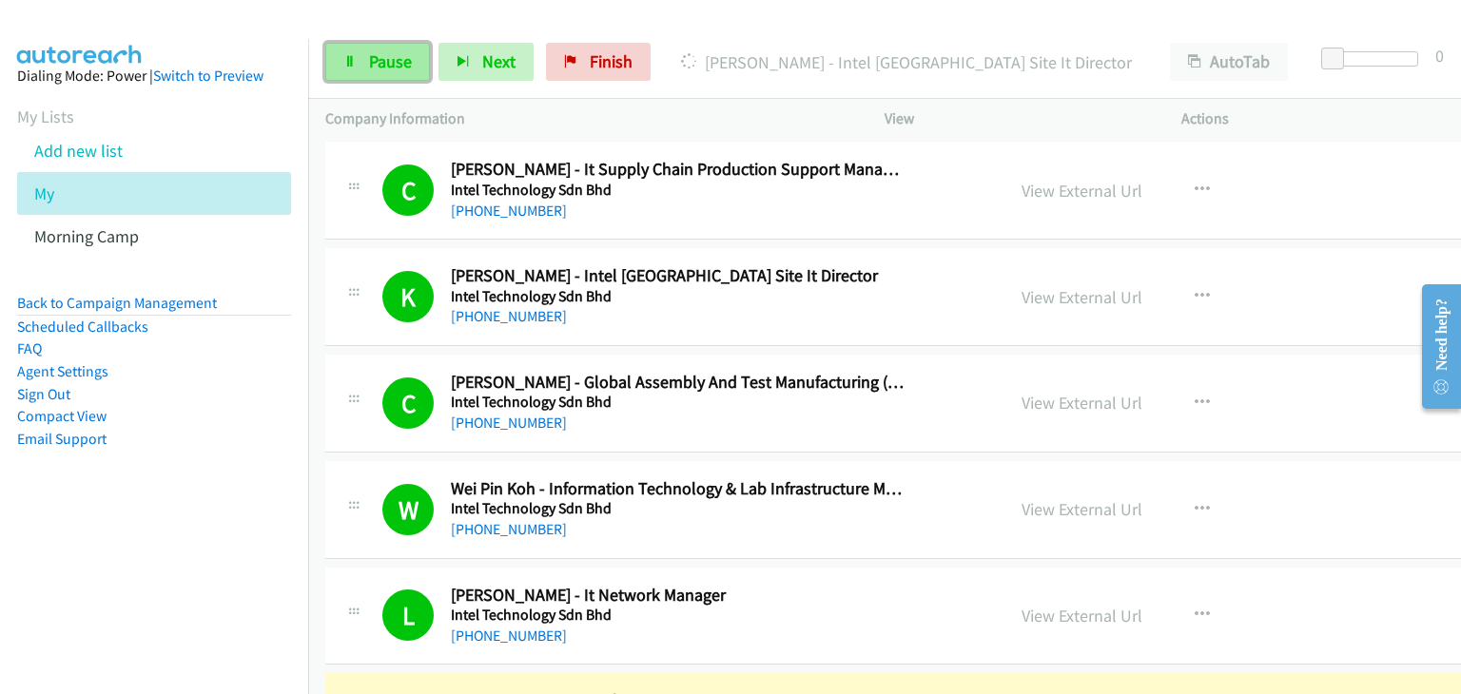
drag, startPoint x: 387, startPoint y: 64, endPoint x: 388, endPoint y: 73, distance: 9.6
click at [387, 64] on span "Pause" at bounding box center [390, 61] width 43 height 22
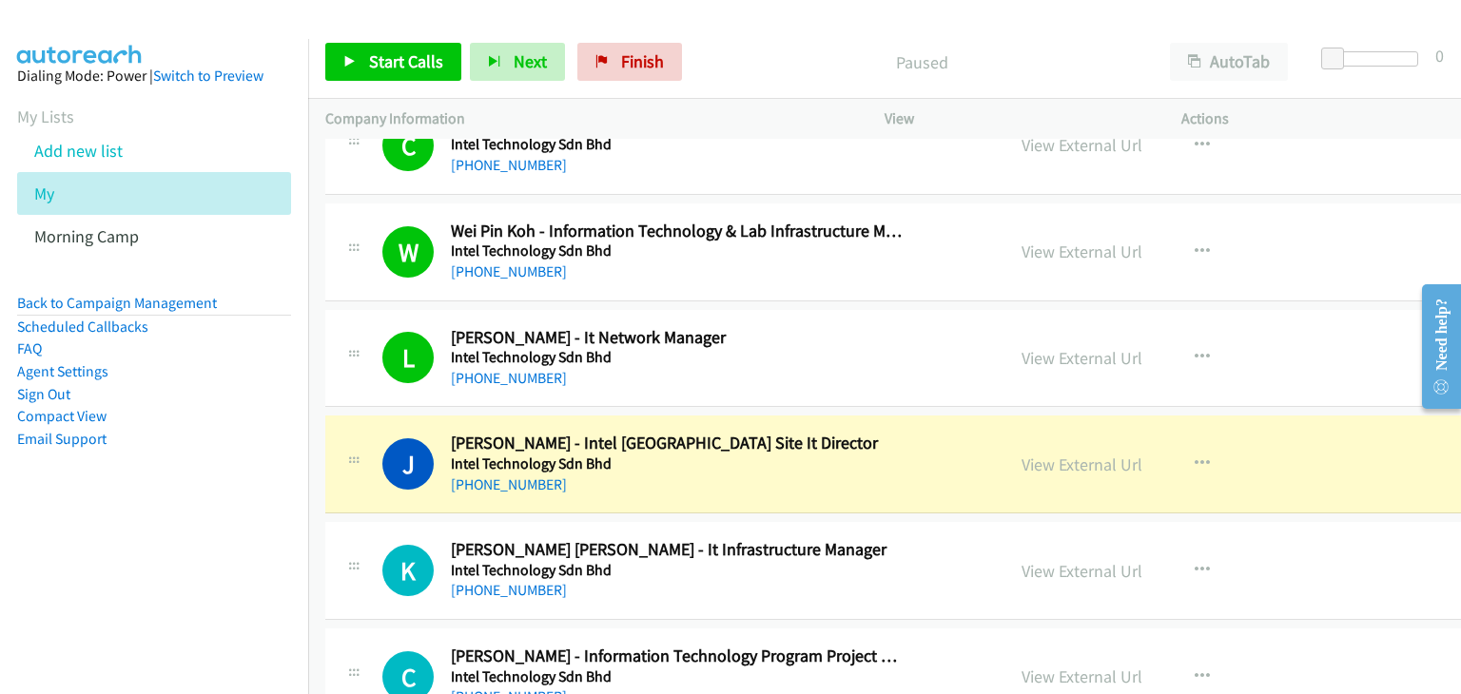
scroll to position [12362, 0]
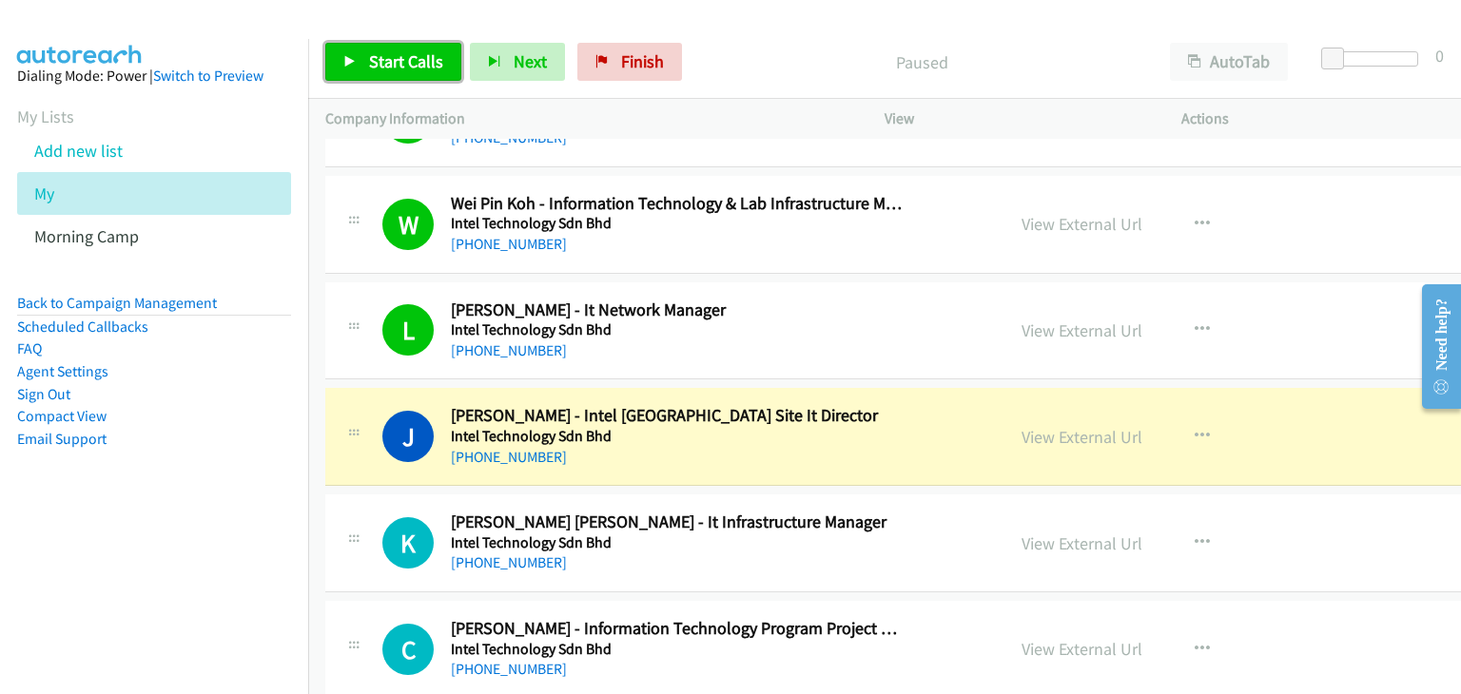
click at [387, 73] on link "Start Calls" at bounding box center [393, 62] width 136 height 38
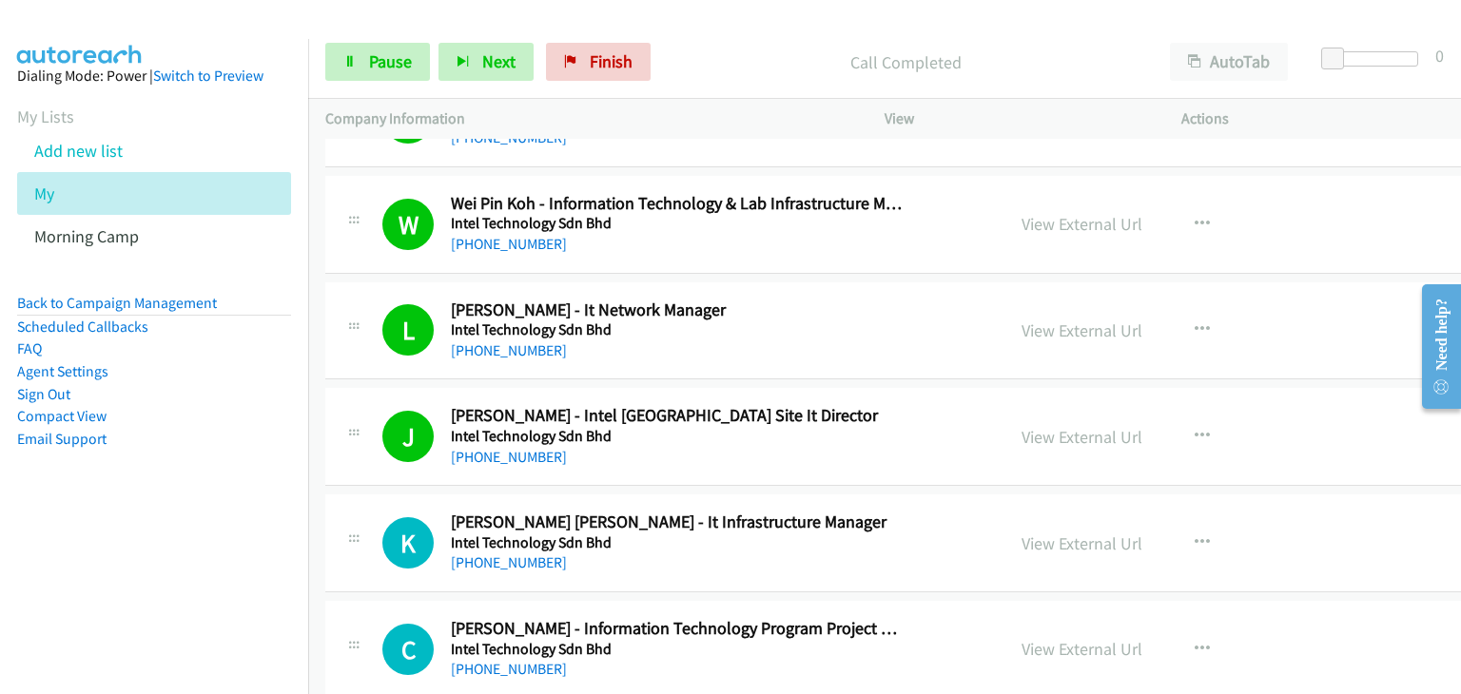
scroll to position [12552, 0]
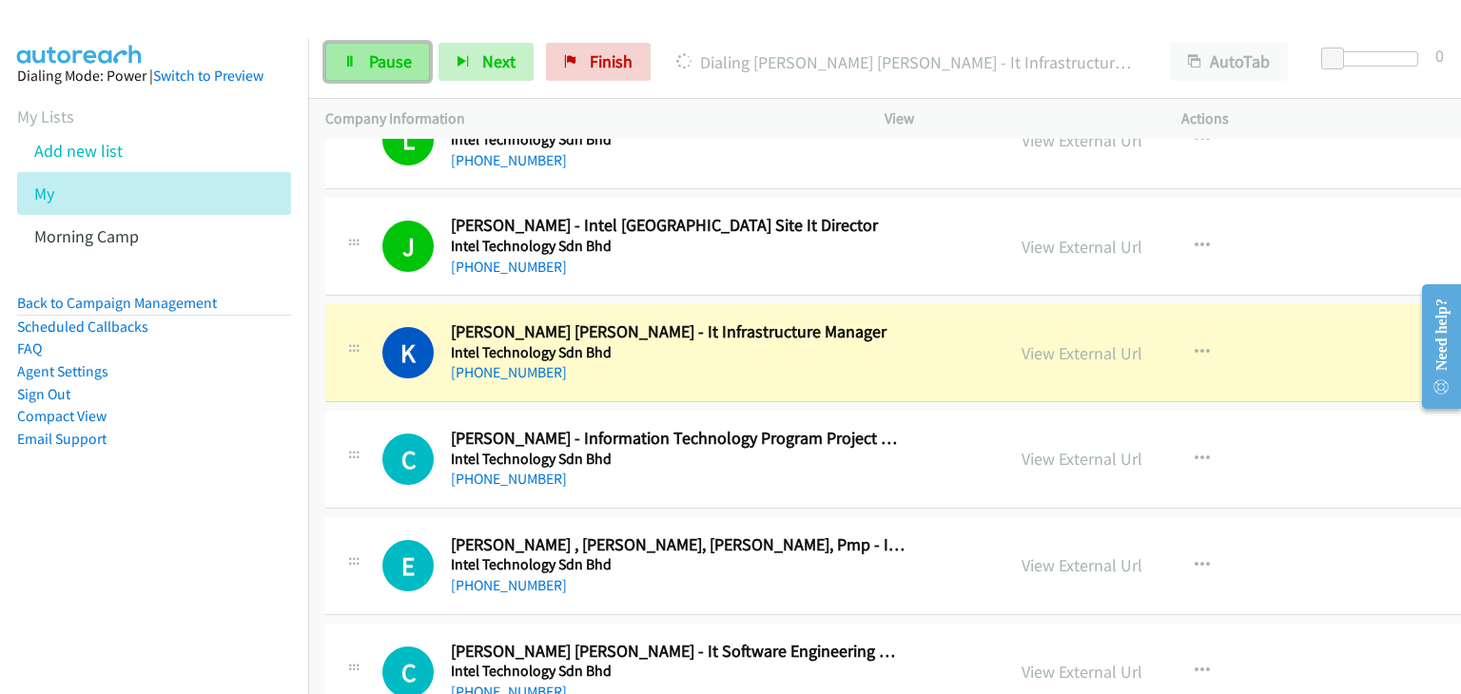
click at [406, 55] on span "Pause" at bounding box center [390, 61] width 43 height 22
